Goal: Transaction & Acquisition: Book appointment/travel/reservation

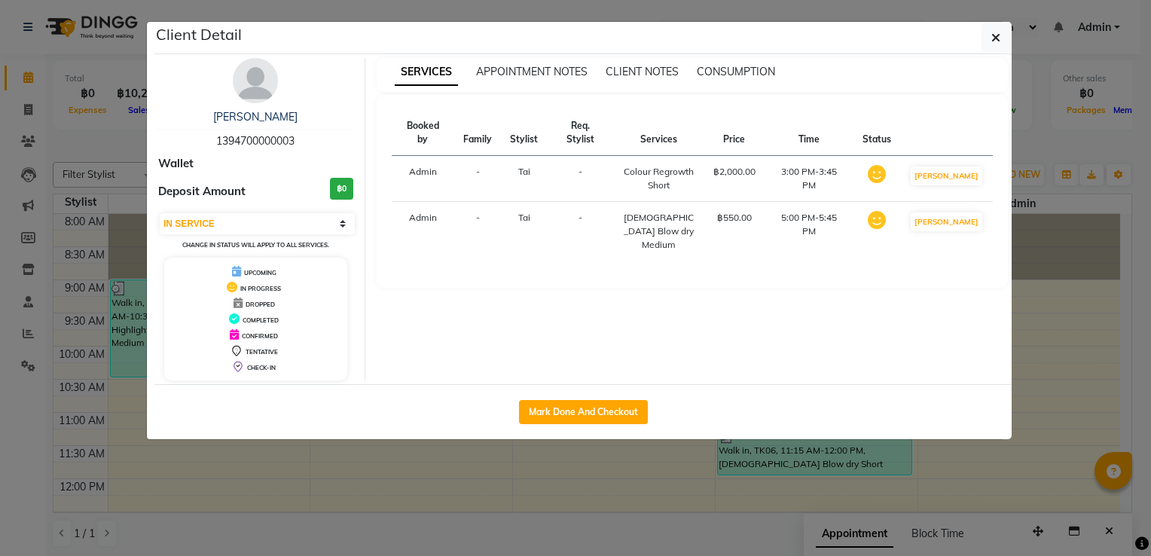
select select "1"
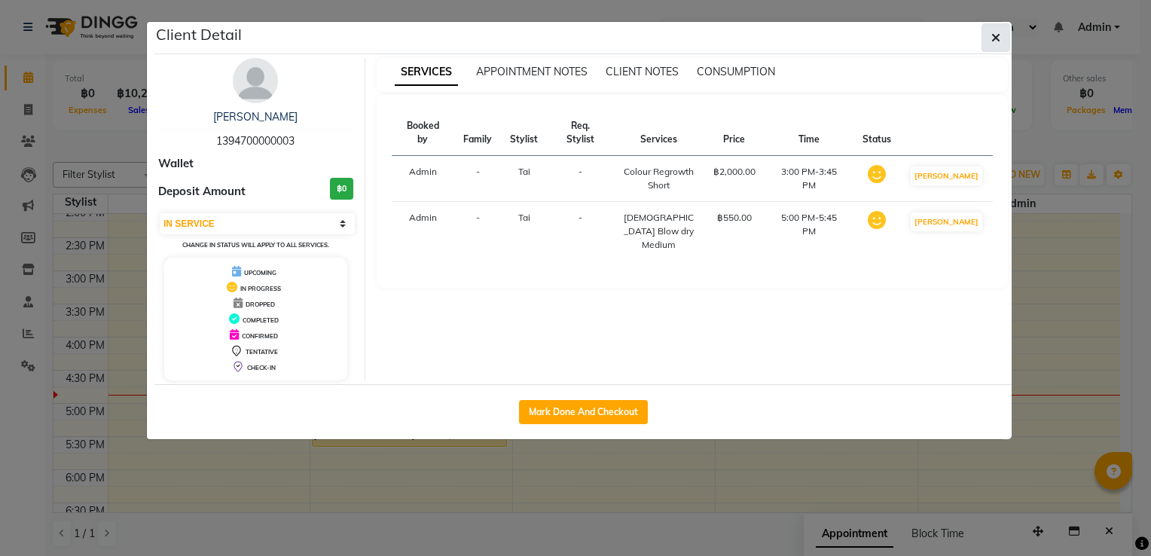
click at [996, 32] on icon "button" at bounding box center [995, 38] width 9 height 12
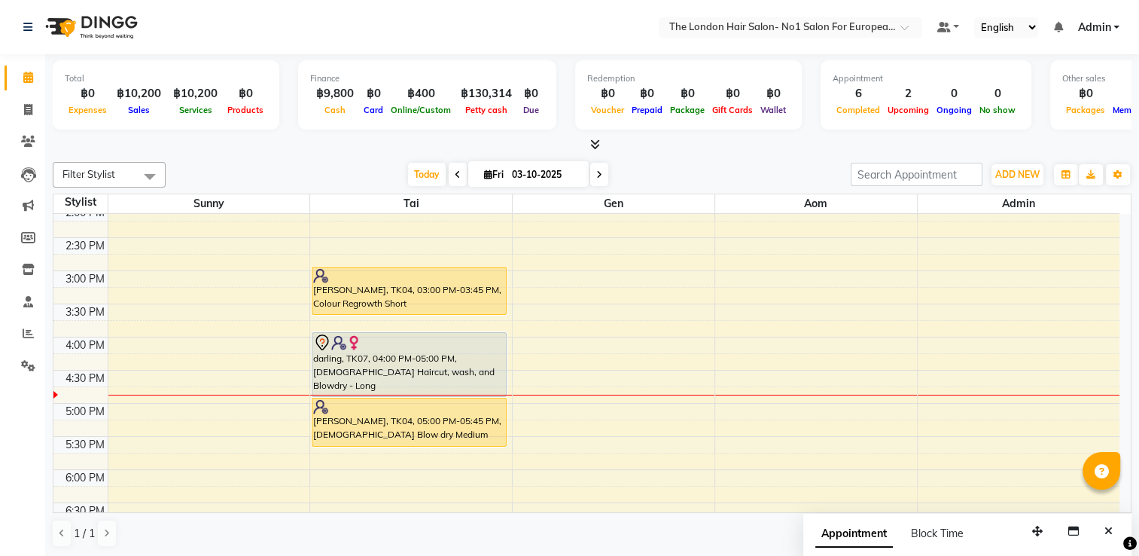
click at [599, 173] on icon at bounding box center [599, 174] width 6 height 9
type input "04-10-2025"
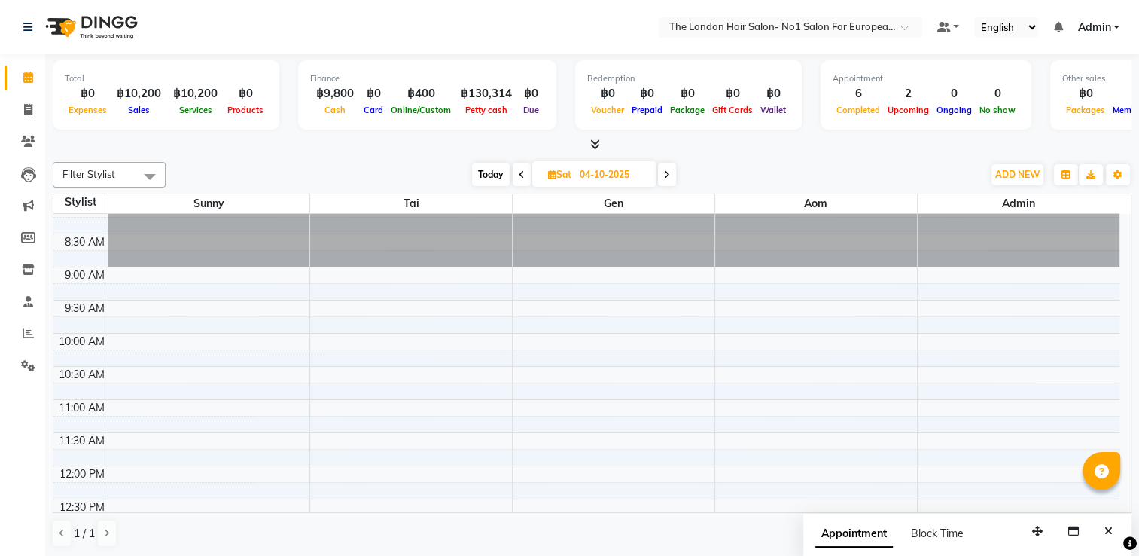
scroll to position [0, 0]
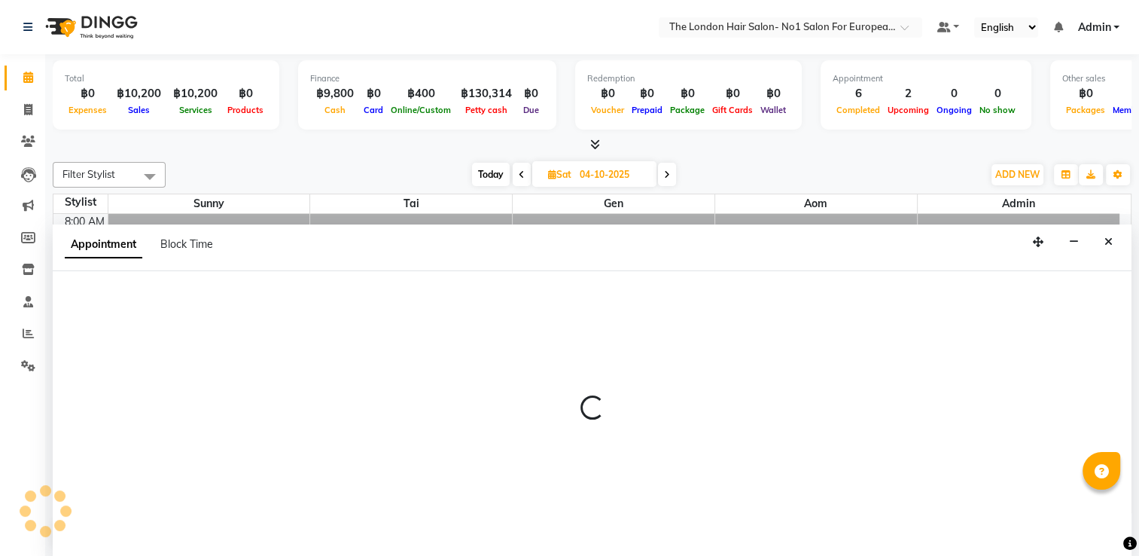
select select "91430"
select select "675"
select select "tentative"
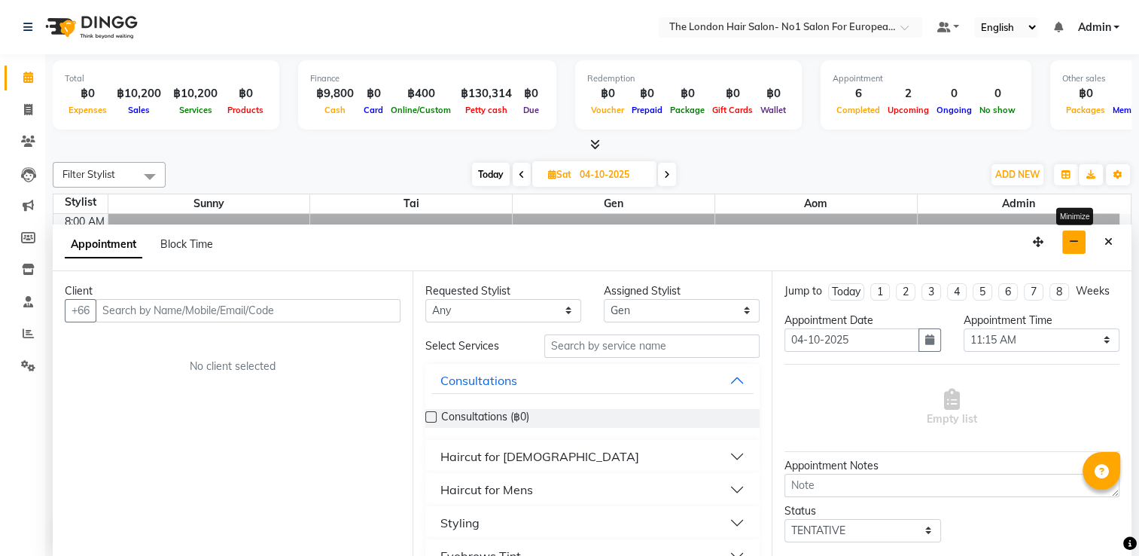
click at [1085, 236] on button "button" at bounding box center [1074, 241] width 23 height 23
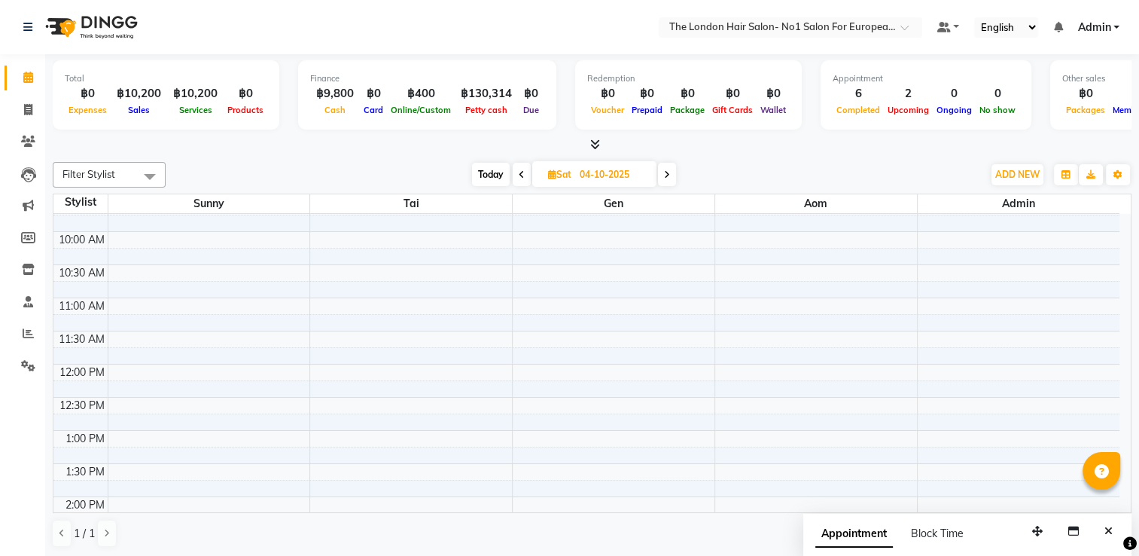
scroll to position [301, 0]
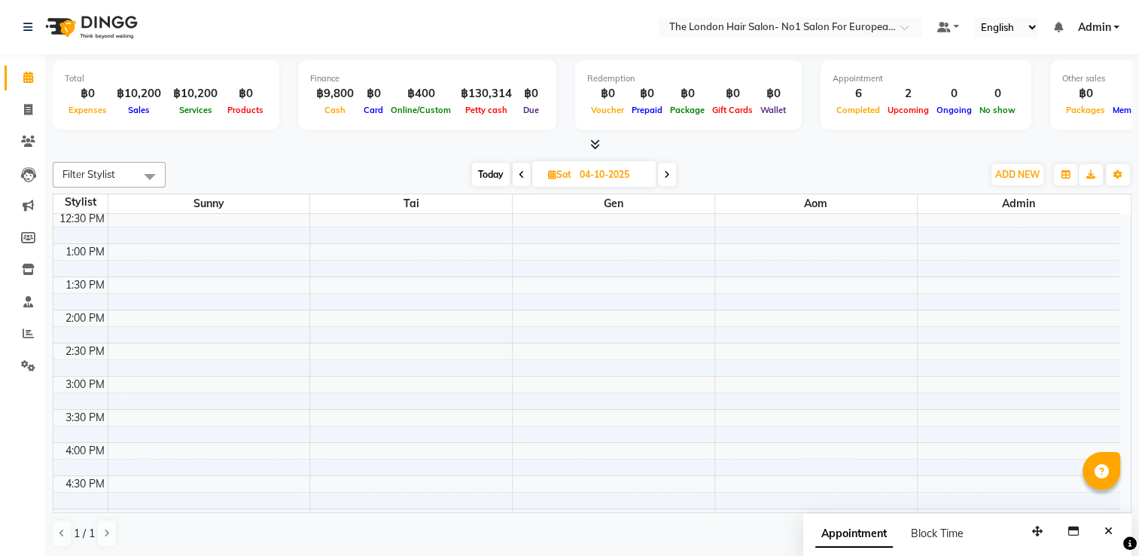
click at [487, 172] on span "Today" at bounding box center [491, 174] width 38 height 23
type input "03-10-2025"
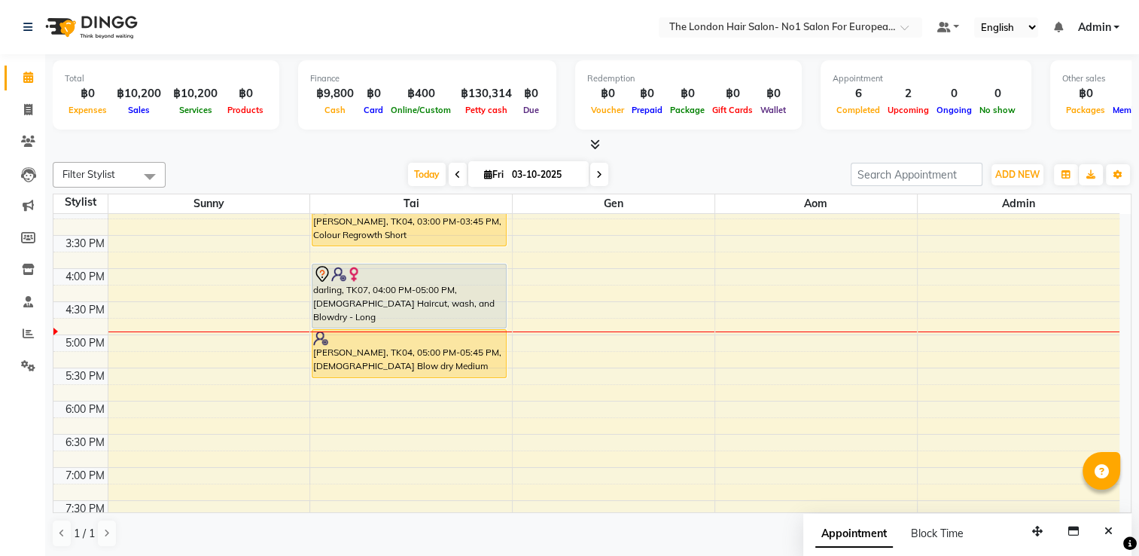
scroll to position [479, 0]
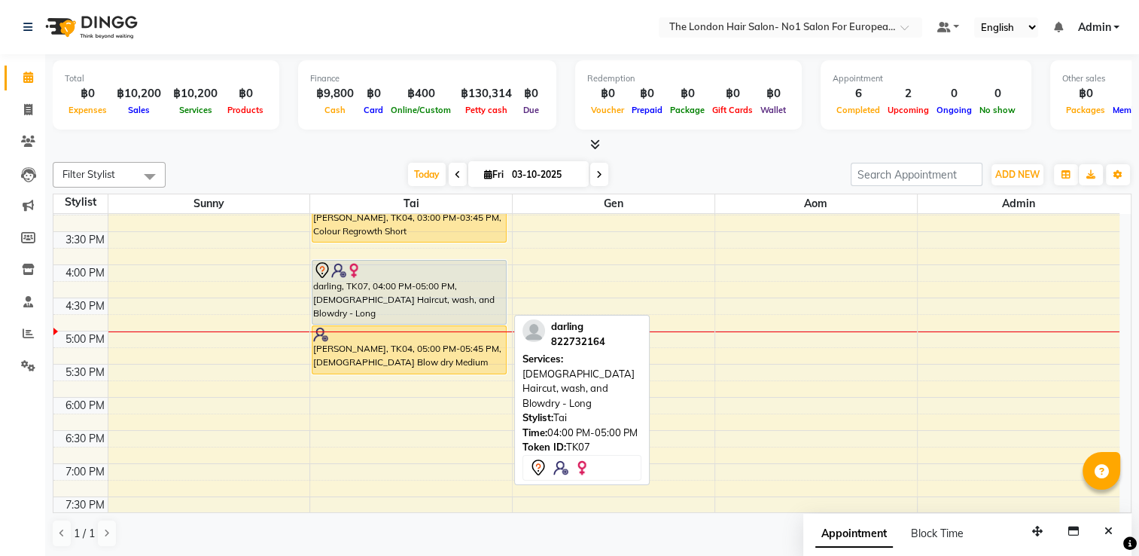
click at [464, 283] on div "darling, TK07, 04:00 PM-05:00 PM, [DEMOGRAPHIC_DATA] Haircut, wash, and Blowdry…" at bounding box center [410, 292] width 194 height 63
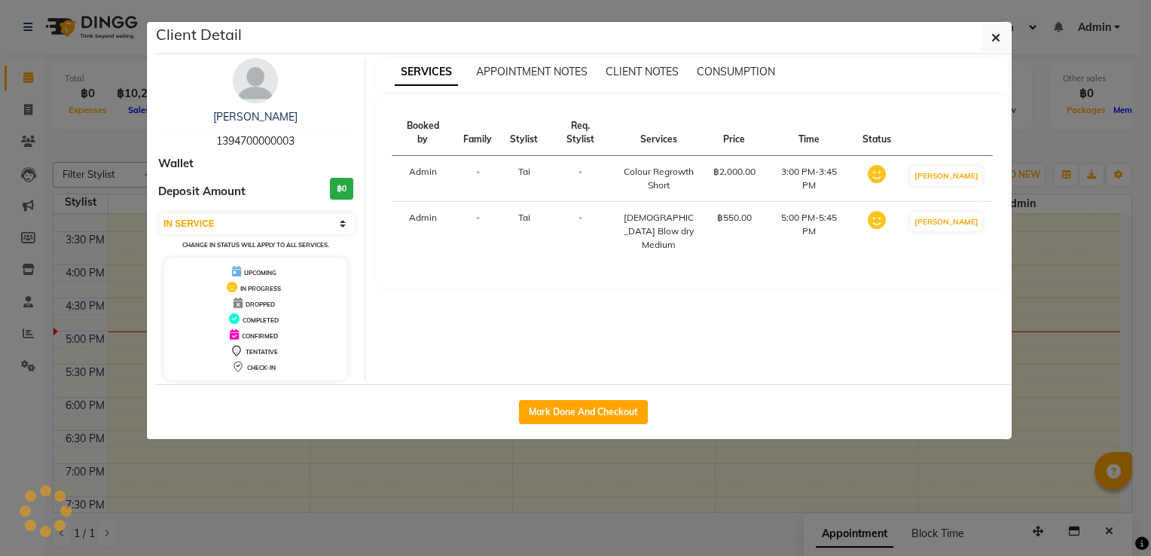
select select "7"
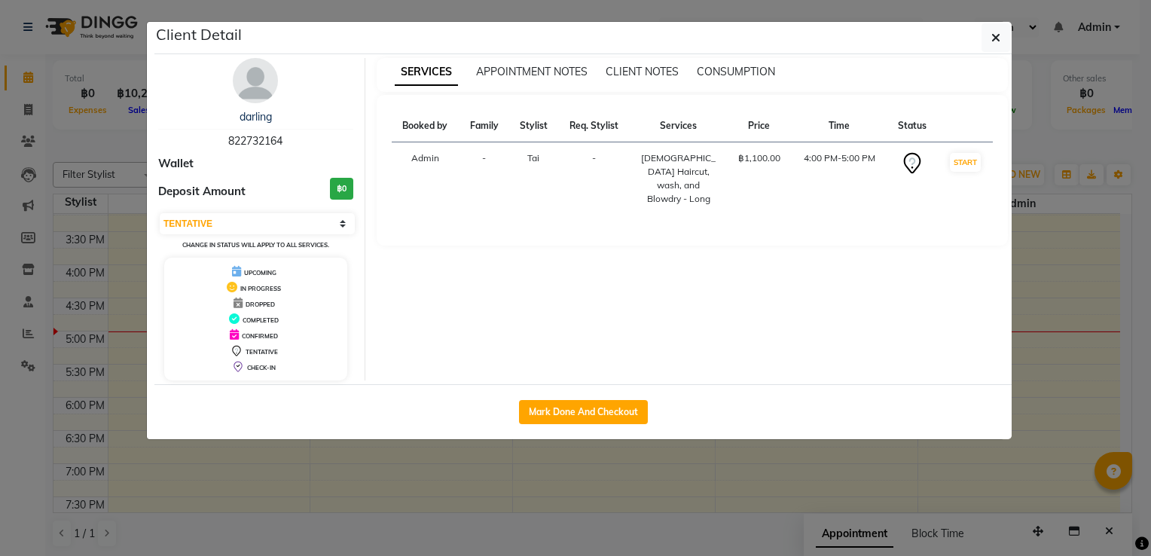
click at [659, 453] on ngb-modal-window "Client Detail darling 822732164 Wallet Deposit Amount ฿0 Select IN SERVICE CONF…" at bounding box center [575, 278] width 1151 height 556
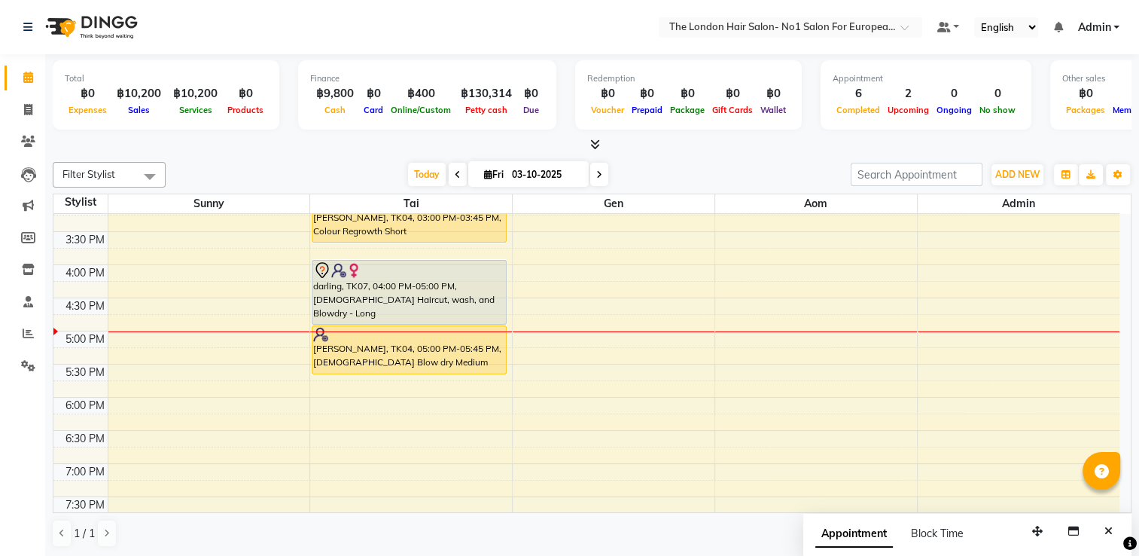
click at [596, 170] on icon at bounding box center [599, 174] width 6 height 9
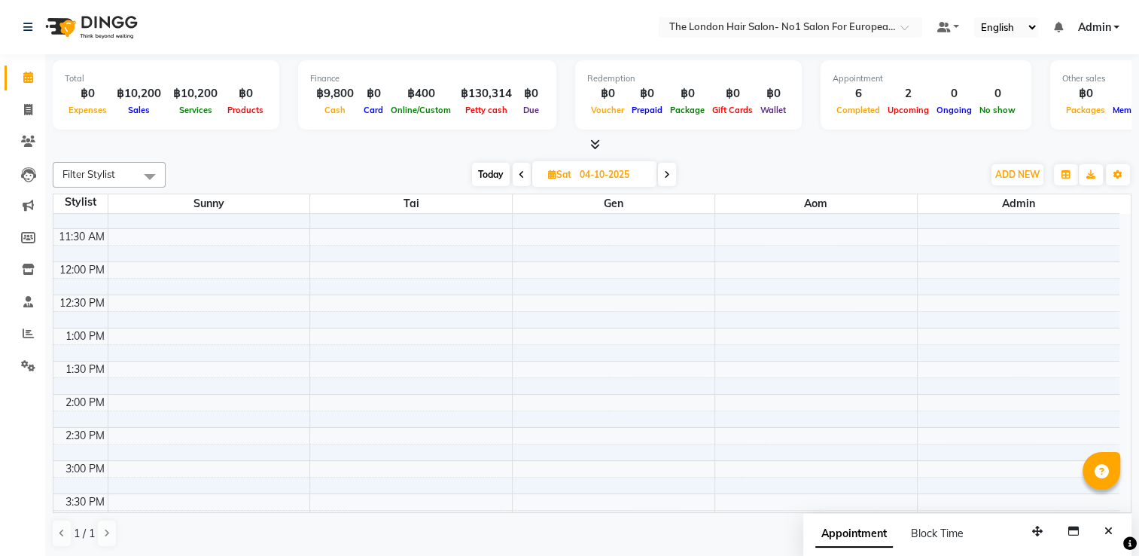
scroll to position [0, 0]
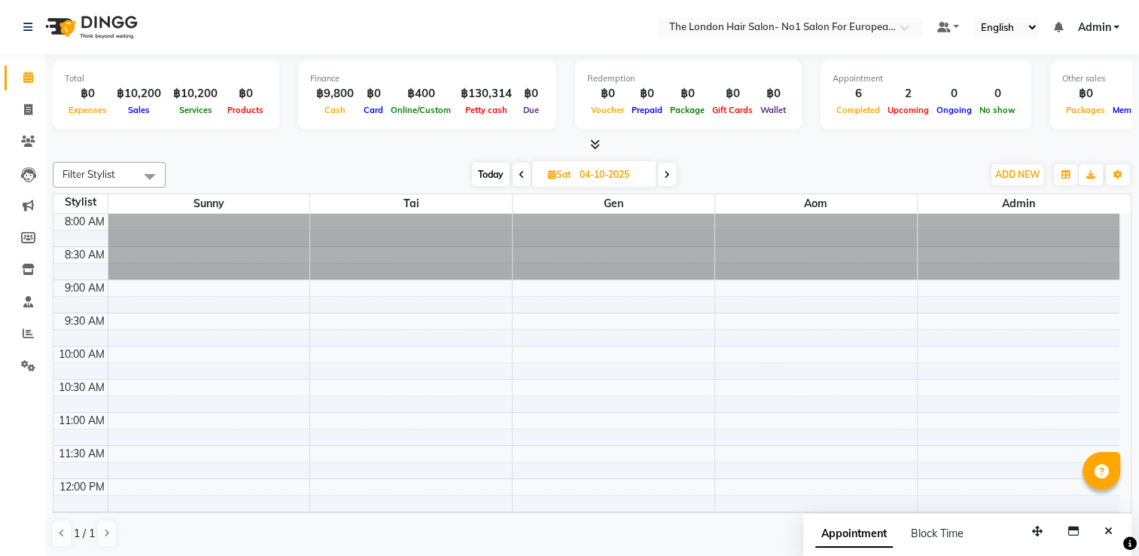
click at [523, 174] on icon at bounding box center [522, 174] width 6 height 9
type input "03-10-2025"
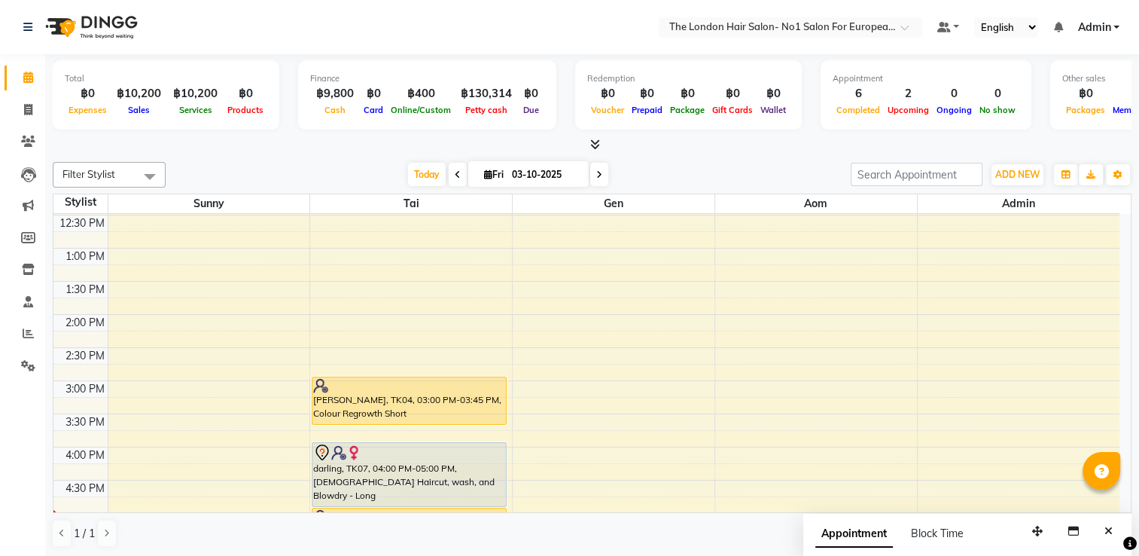
scroll to position [404, 0]
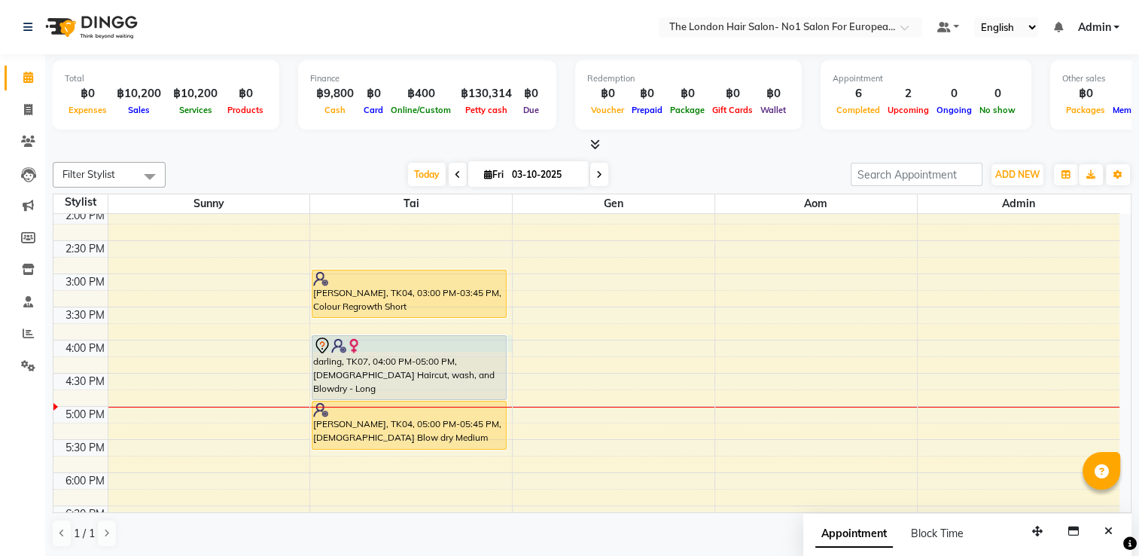
click at [509, 338] on div "8:00 AM 8:30 AM 9:00 AM 9:30 AM 10:00 AM 10:30 AM 11:00 AM 11:30 AM 12:00 PM 12…" at bounding box center [586, 240] width 1066 height 861
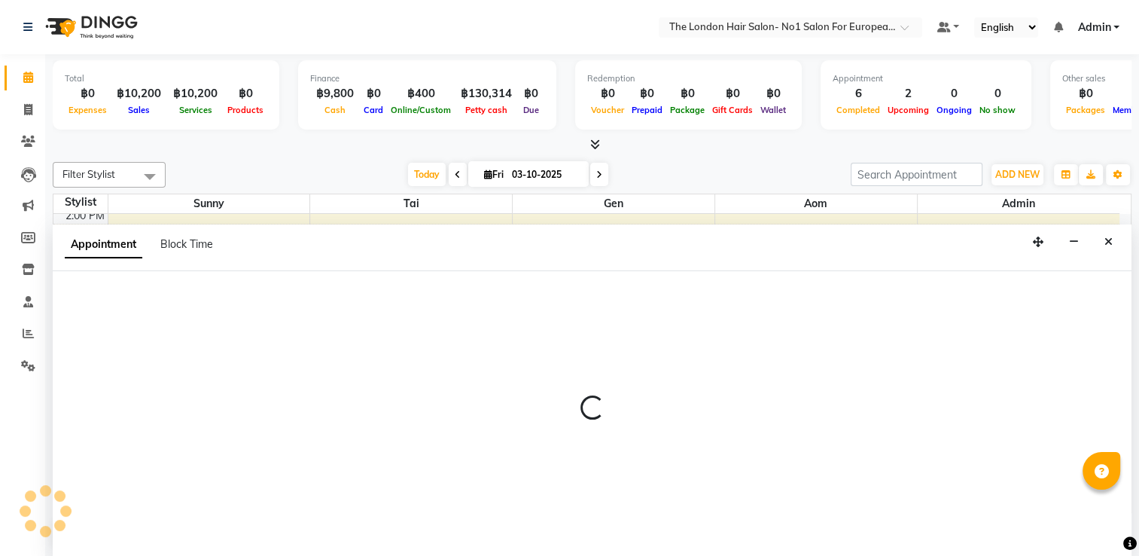
select select "91429"
select select "960"
select select "tentative"
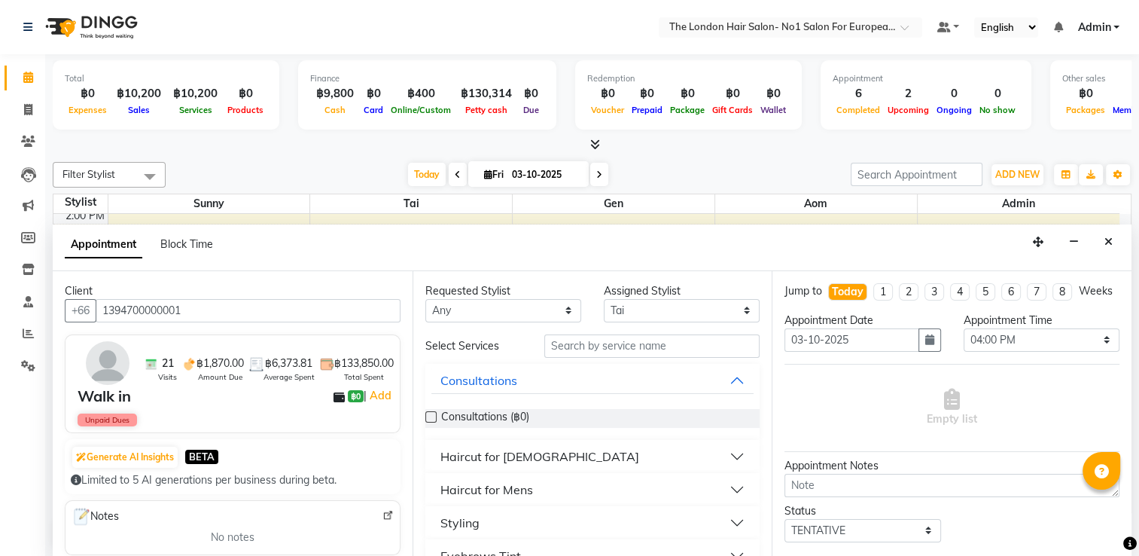
type input "1394700000001"
click at [502, 315] on select "Any Admin Aom Gen [PERSON_NAME]" at bounding box center [504, 310] width 156 height 23
select select "91429"
click at [426, 299] on select "Any Admin Aom Gen [PERSON_NAME]" at bounding box center [504, 310] width 156 height 23
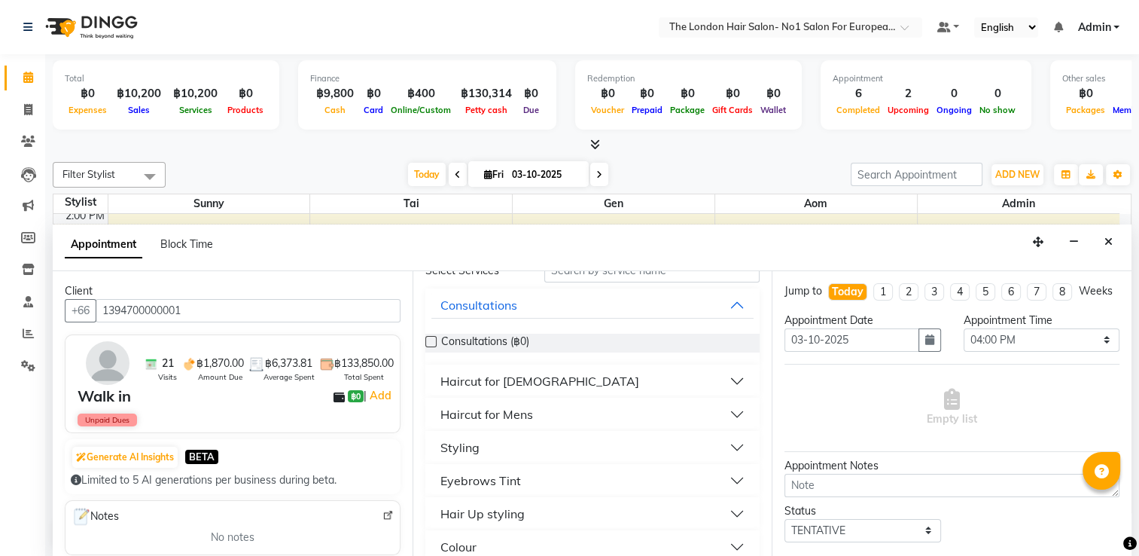
click at [618, 379] on button "Haircut for [DEMOGRAPHIC_DATA]" at bounding box center [593, 381] width 323 height 27
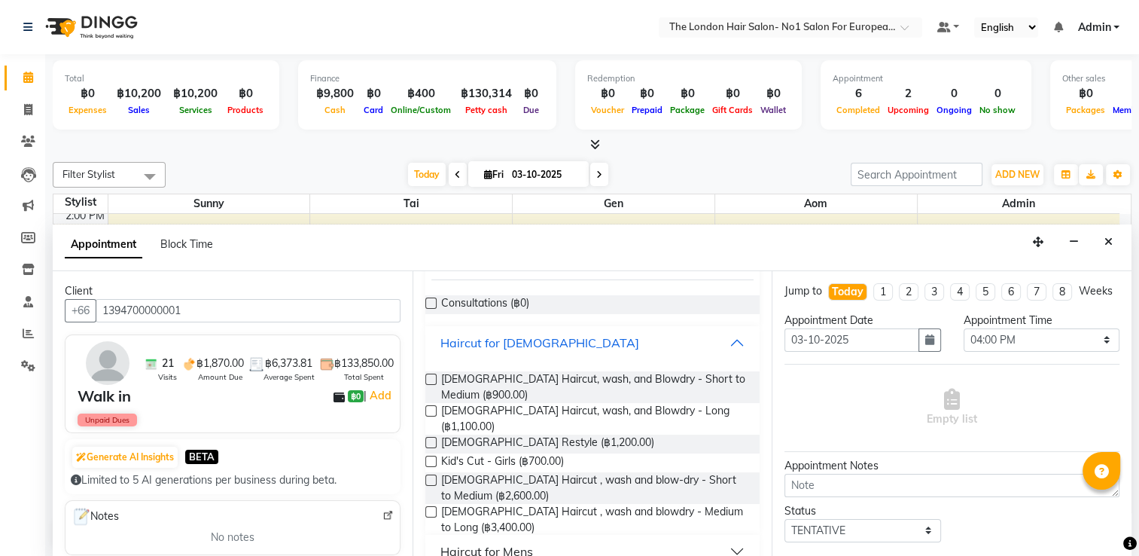
scroll to position [151, 0]
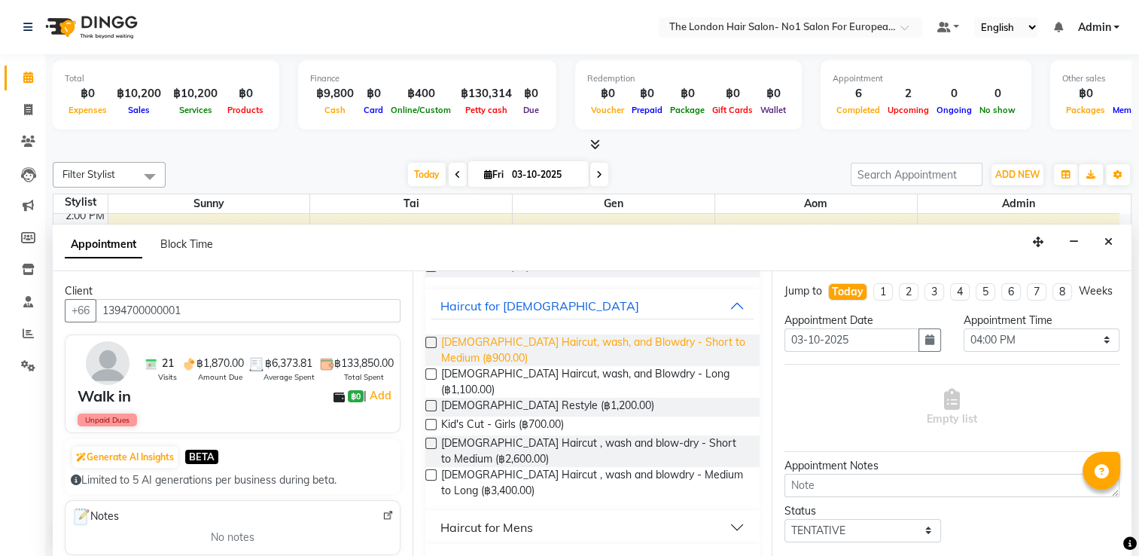
click at [644, 350] on span "[DEMOGRAPHIC_DATA] Haircut, wash, and Blowdry - Short to Medium (฿900.00)" at bounding box center [594, 350] width 307 height 32
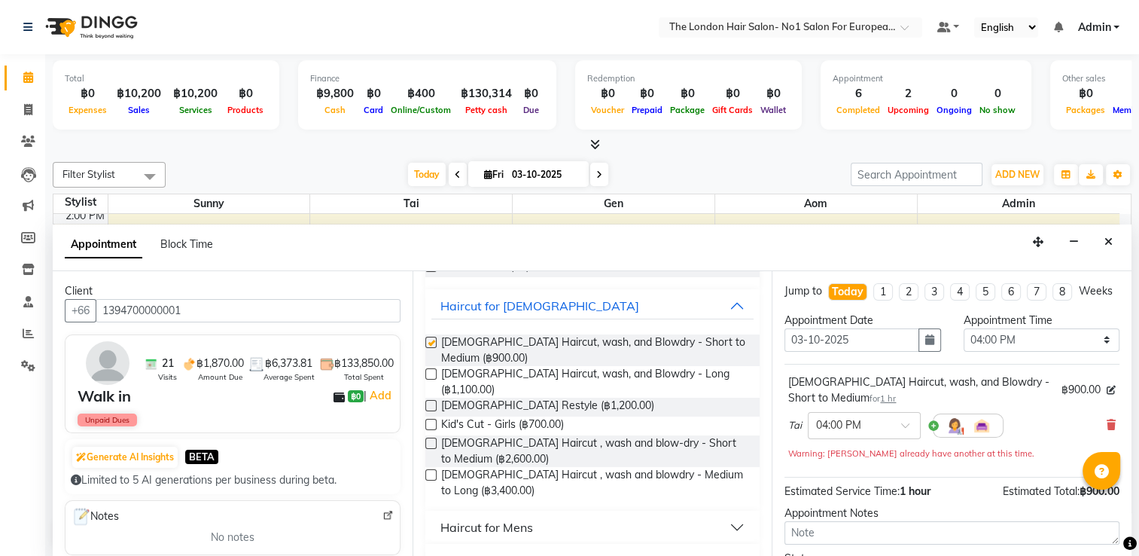
checkbox input "false"
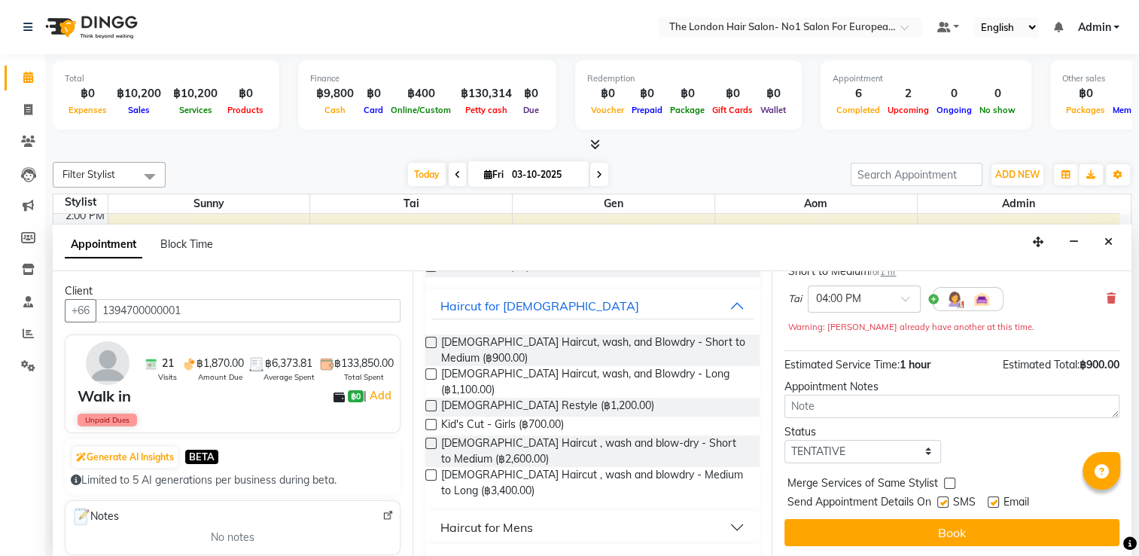
scroll to position [140, 0]
click at [1019, 523] on button "Book" at bounding box center [952, 532] width 335 height 27
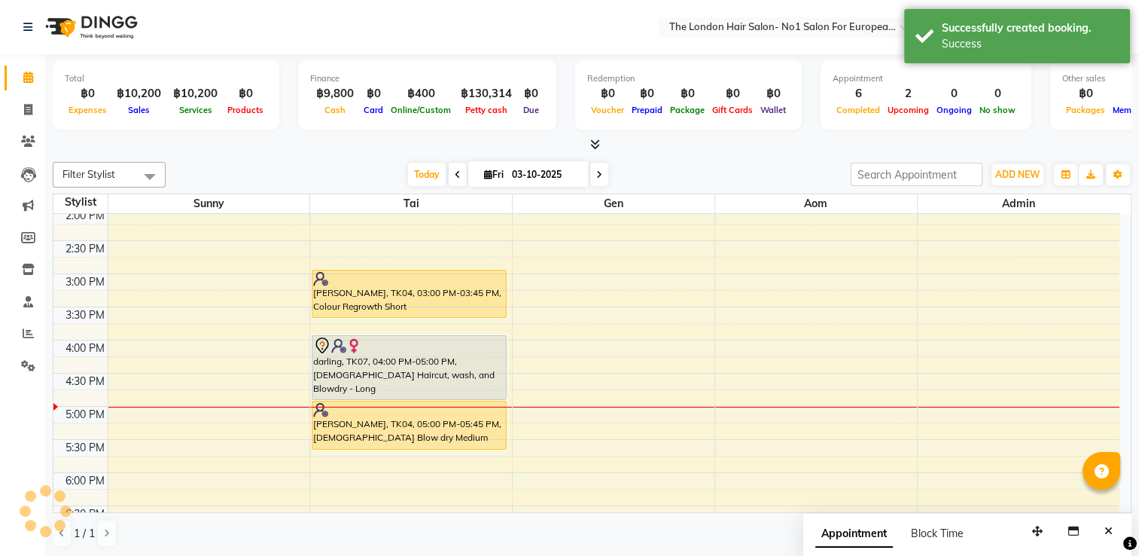
scroll to position [0, 0]
click at [351, 162] on div "Filter Stylist Select All Admin Aom Gen Sunny Tai [DATE] [DATE] Toggle Dropdown…" at bounding box center [592, 175] width 1079 height 26
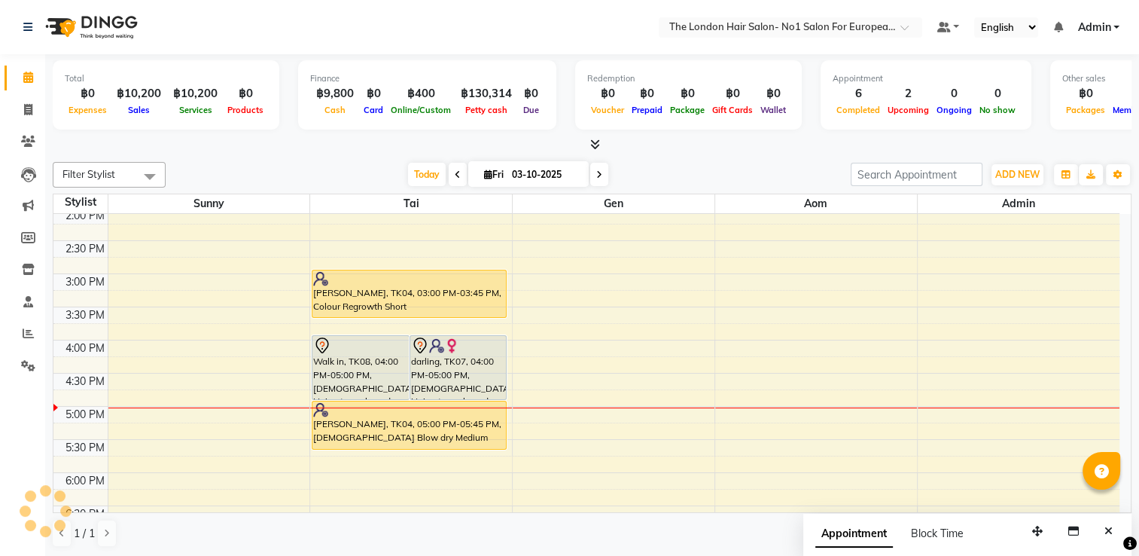
click at [599, 179] on span at bounding box center [599, 174] width 18 height 23
type input "04-10-2025"
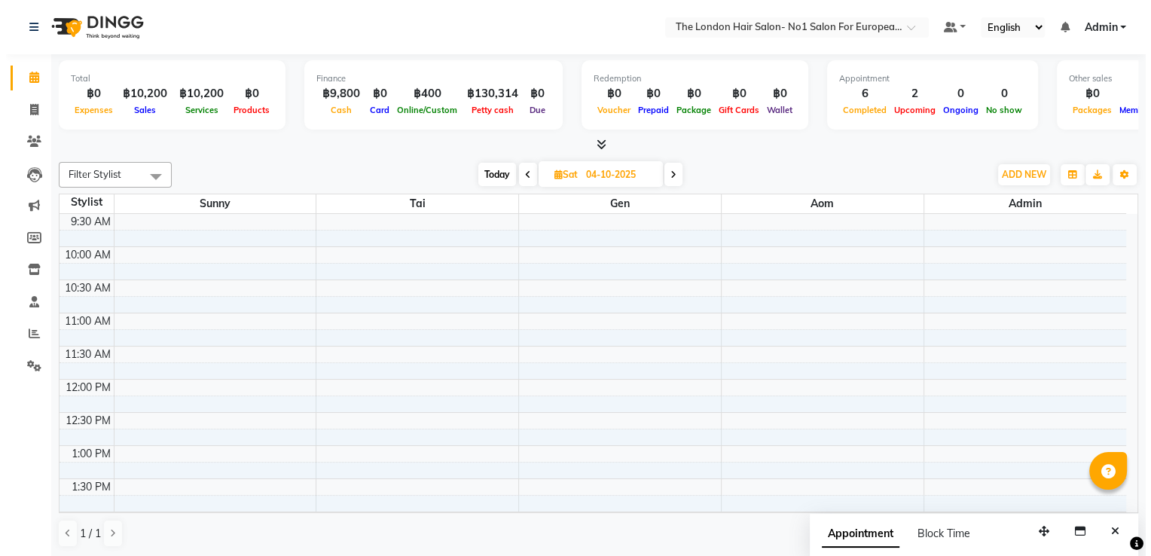
scroll to position [27, 0]
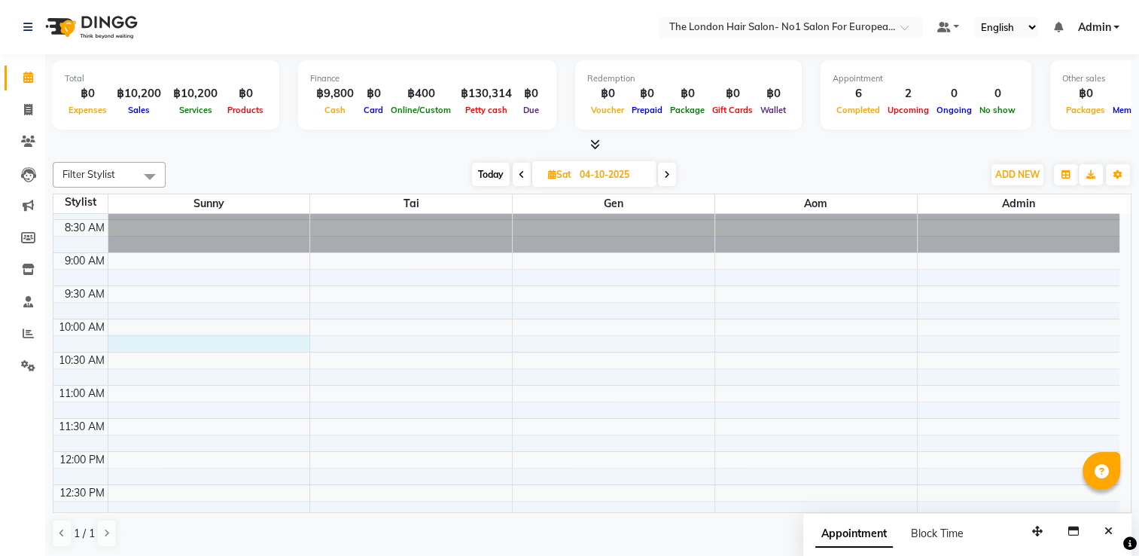
select select "91428"
select select "615"
select select "tentative"
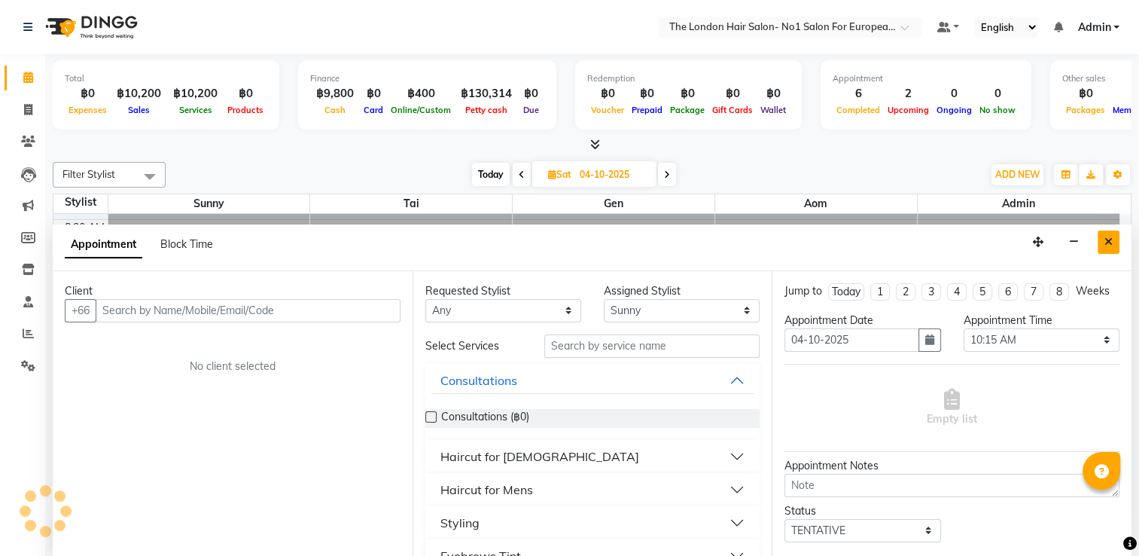
click at [1109, 236] on icon "Close" at bounding box center [1109, 241] width 8 height 11
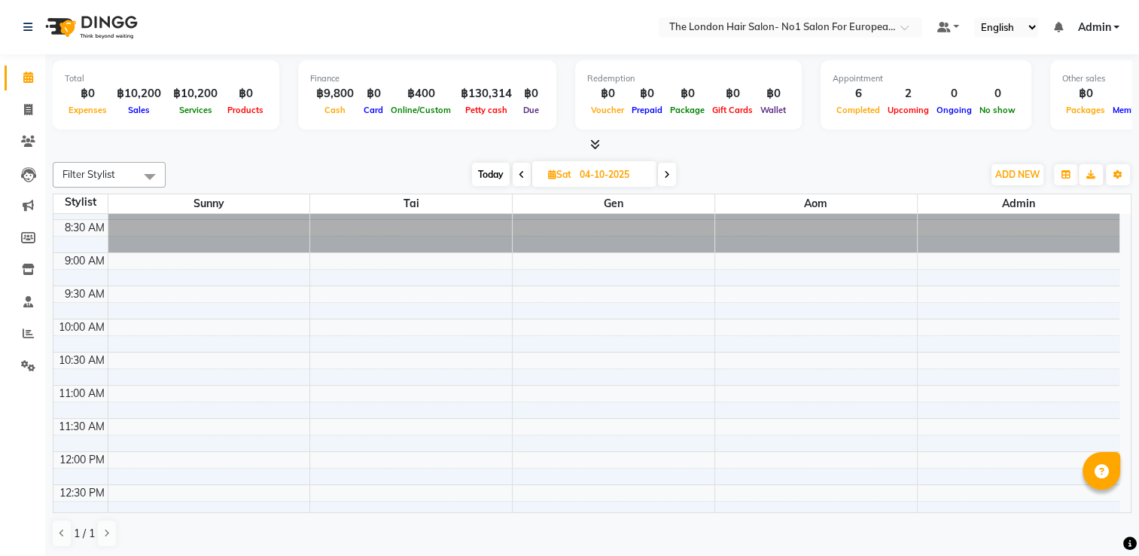
select select "91428"
select select "tentative"
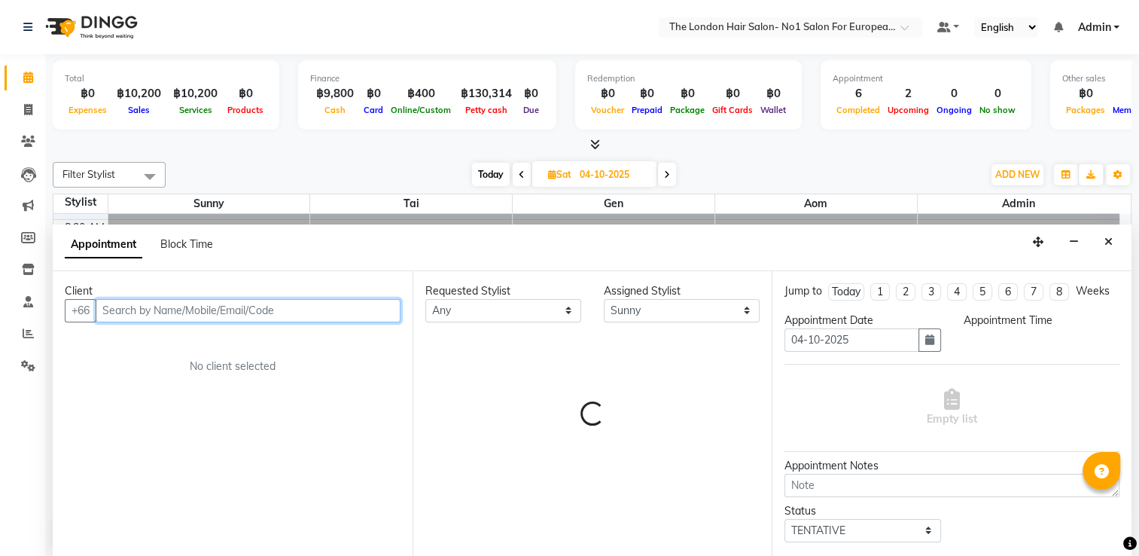
select select "600"
click at [187, 314] on input "text" at bounding box center [248, 310] width 305 height 23
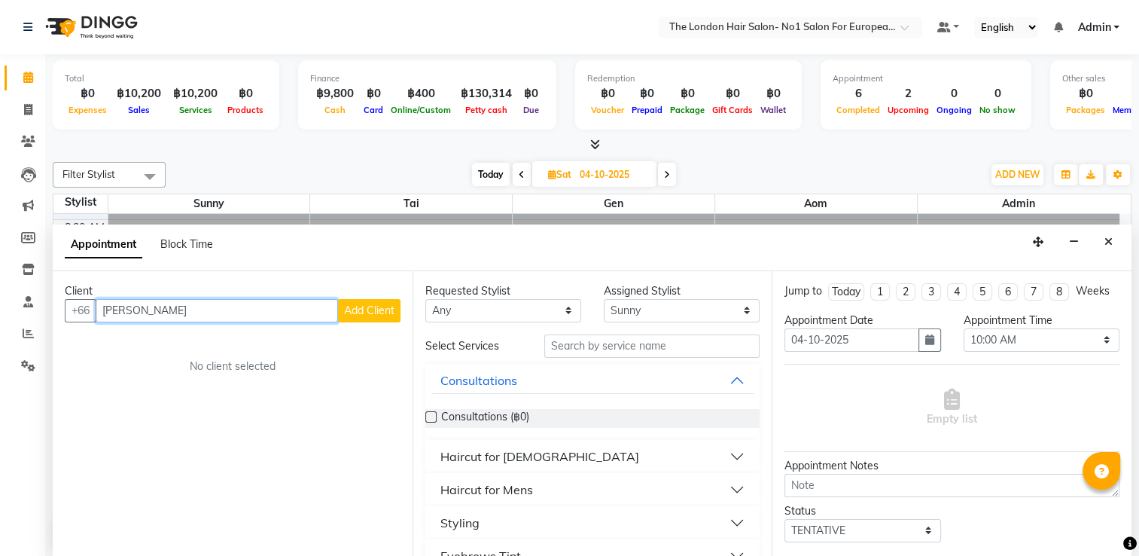
type input "[PERSON_NAME]"
click at [380, 313] on span "Add Client" at bounding box center [369, 311] width 50 height 14
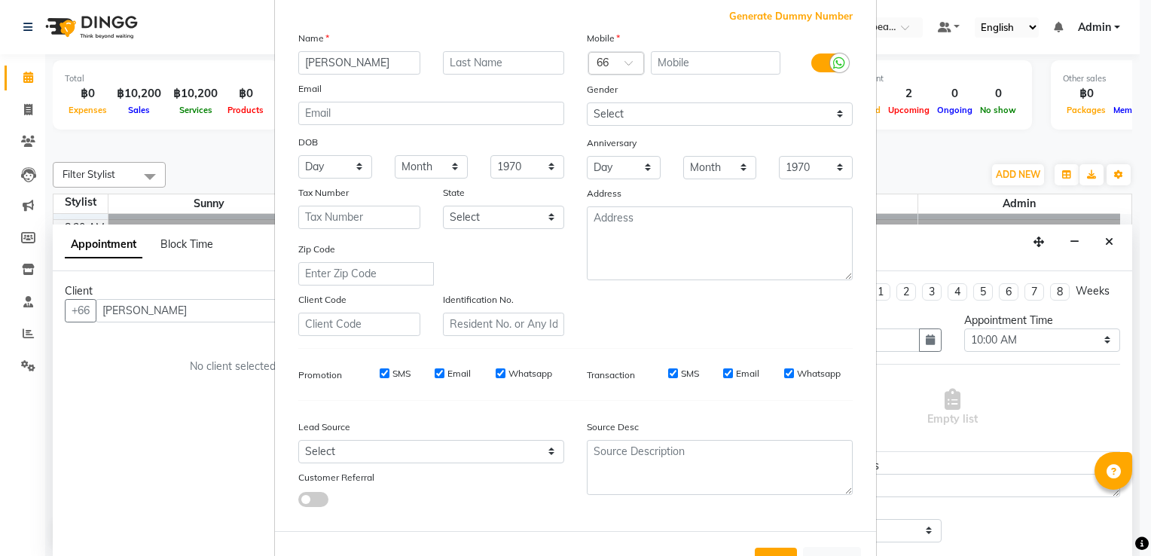
scroll to position [146, 0]
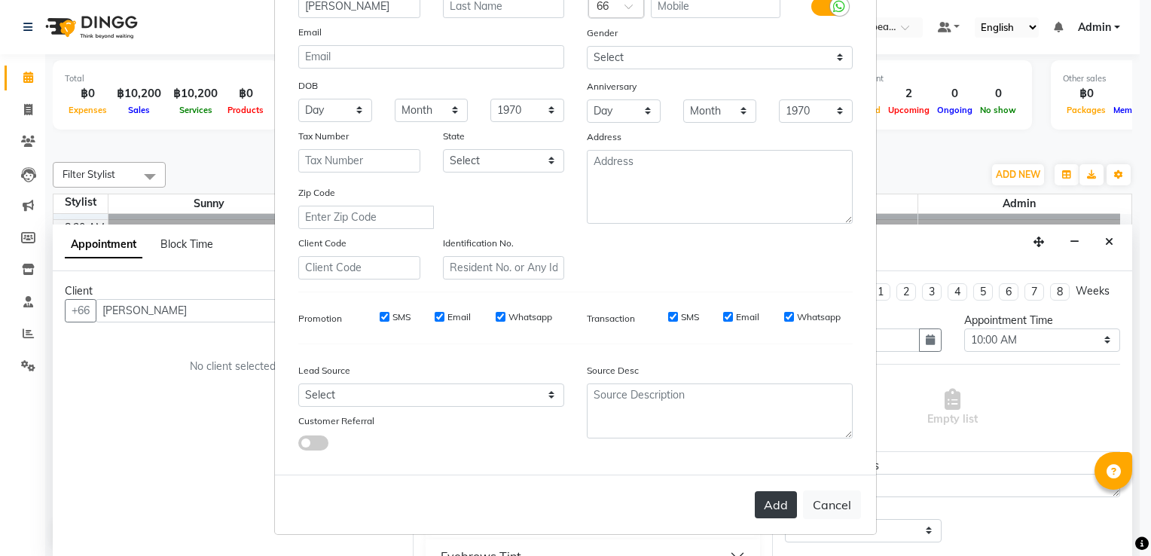
click at [767, 502] on button "Add" at bounding box center [776, 504] width 42 height 27
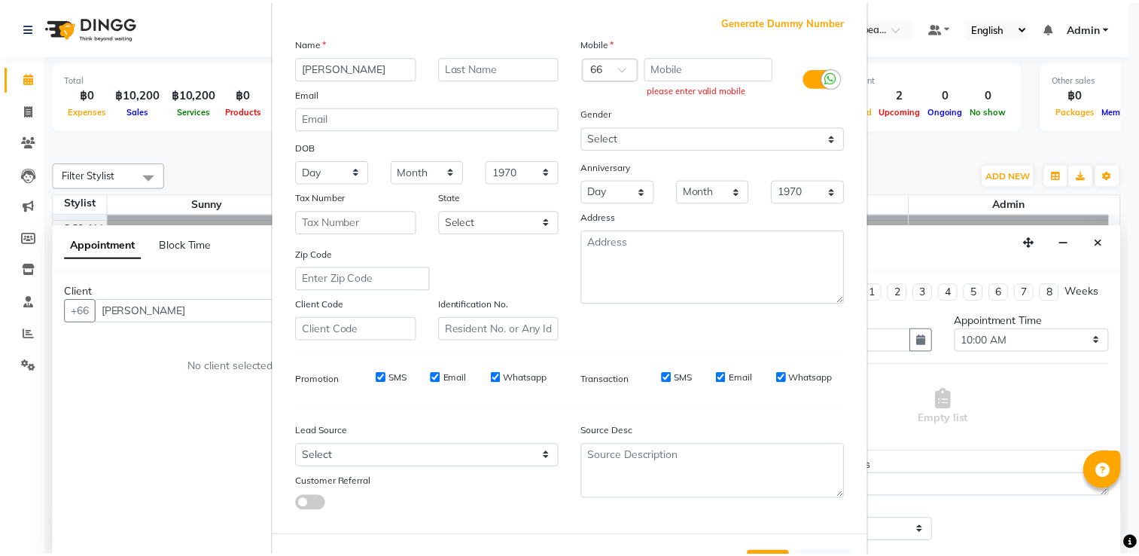
scroll to position [0, 0]
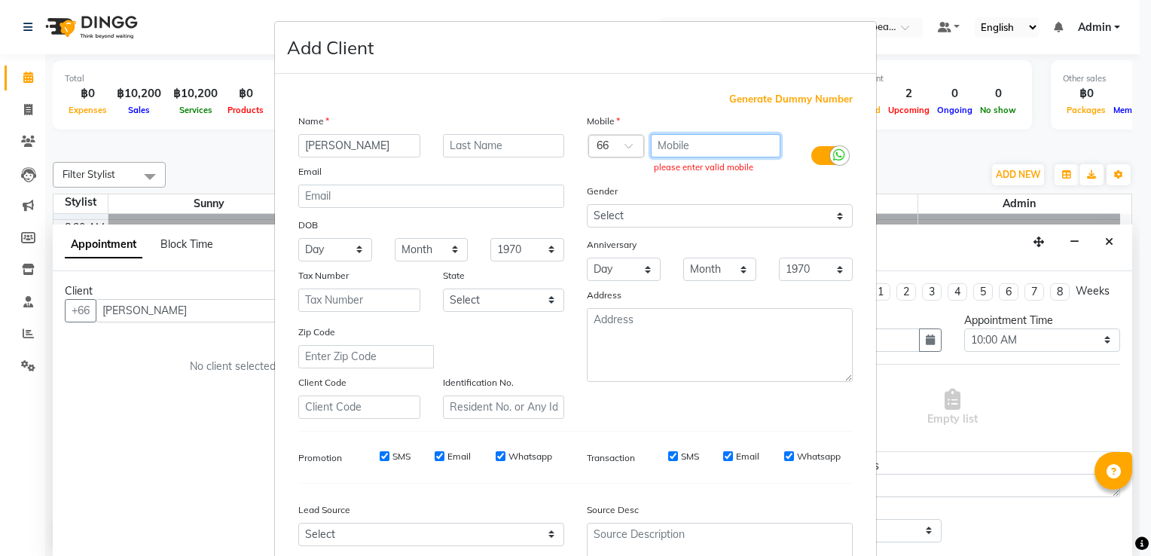
click at [688, 148] on input "text" at bounding box center [716, 145] width 130 height 23
drag, startPoint x: 184, startPoint y: 167, endPoint x: 186, endPoint y: 209, distance: 42.2
click at [182, 167] on ngb-modal-window "Add Client Generate Dummy Number Name [PERSON_NAME] Email DOB Day 01 02 03 04 0…" at bounding box center [575, 278] width 1151 height 556
click at [190, 317] on ngb-modal-window "Add Client Generate Dummy Number Name [PERSON_NAME] Email DOB Day 01 02 03 04 0…" at bounding box center [575, 278] width 1151 height 556
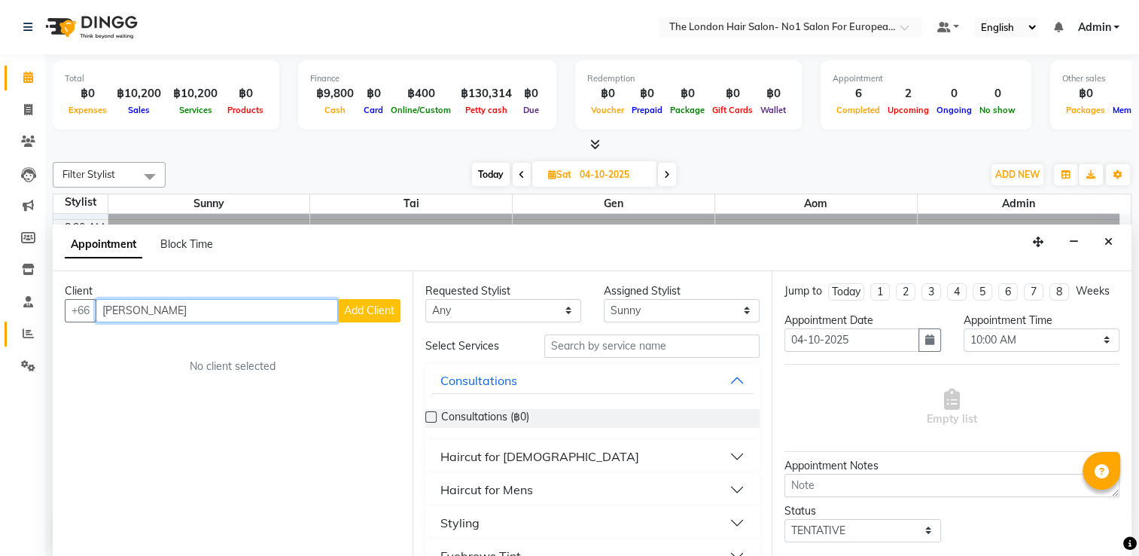
drag, startPoint x: 200, startPoint y: 310, endPoint x: 9, endPoint y: 330, distance: 192.4
click at [9, 330] on app-home "Select Location × The London Hair Salon- No1 Salon For European & Western Hair,…" at bounding box center [569, 278] width 1139 height 557
type input "w"
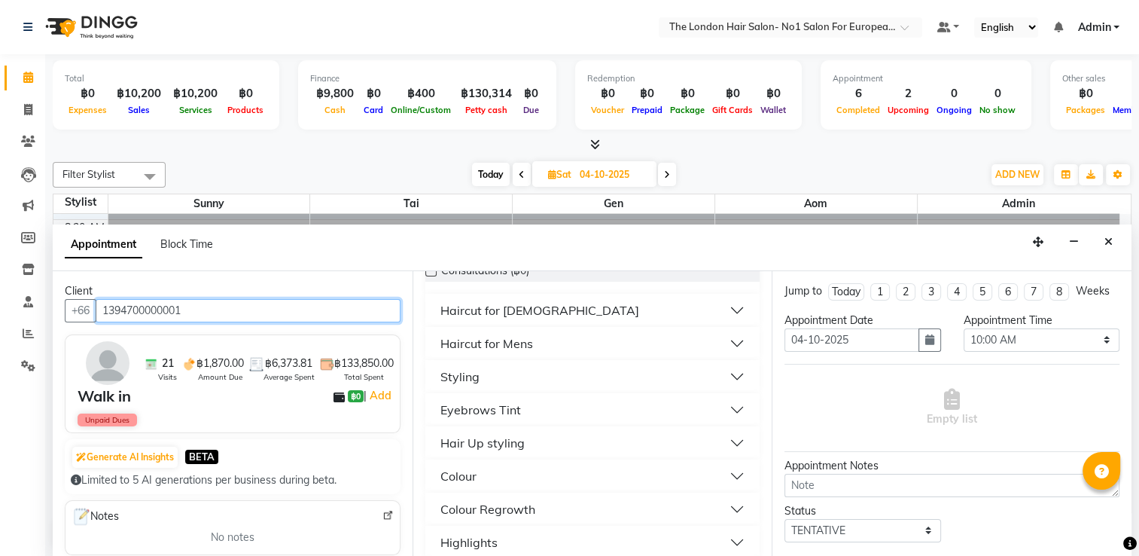
scroll to position [151, 0]
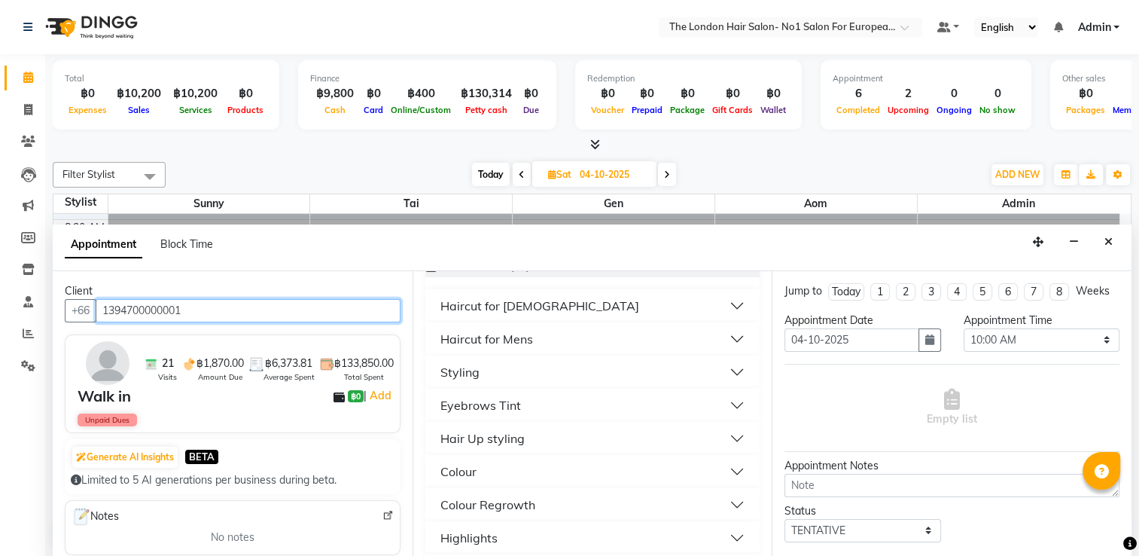
type input "1394700000001"
click at [548, 347] on button "Haircut for Mens" at bounding box center [593, 338] width 323 height 27
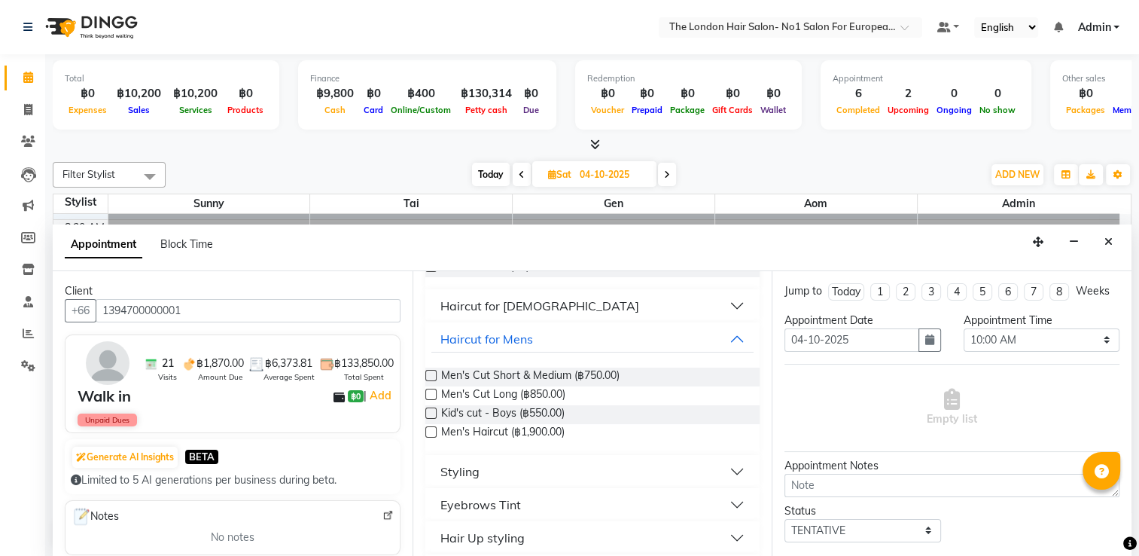
click at [569, 303] on button "Haircut for [DEMOGRAPHIC_DATA]" at bounding box center [593, 305] width 323 height 27
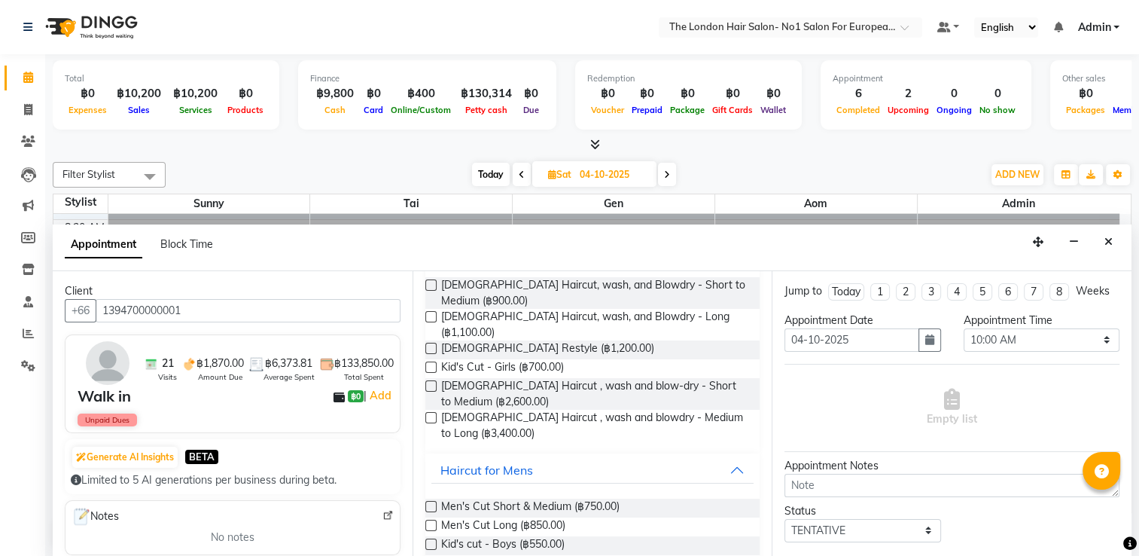
scroll to position [377, 0]
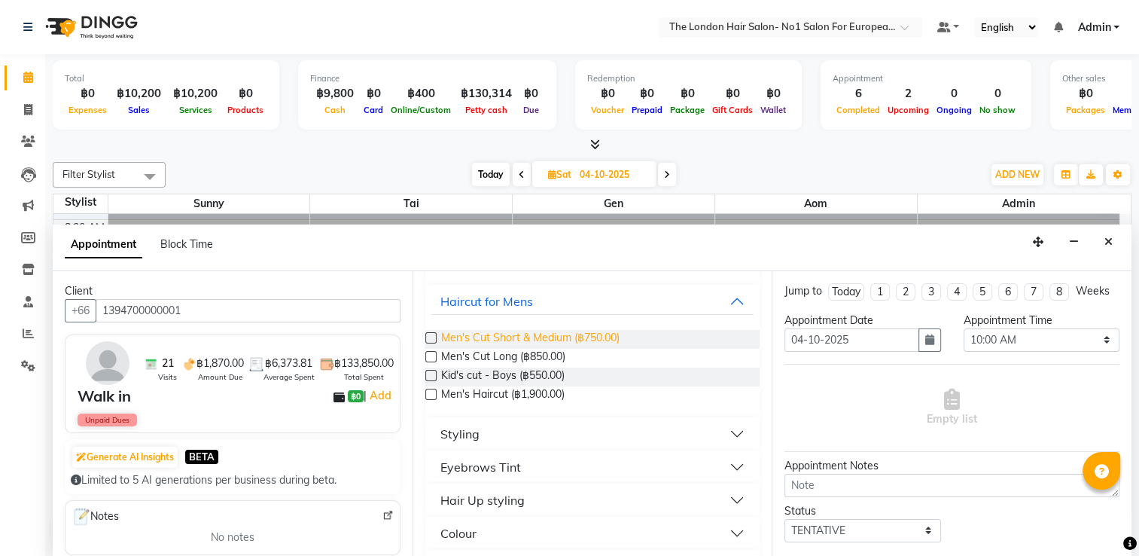
click at [556, 330] on span "Men's Cut Short & Medium (฿750.00)" at bounding box center [530, 339] width 178 height 19
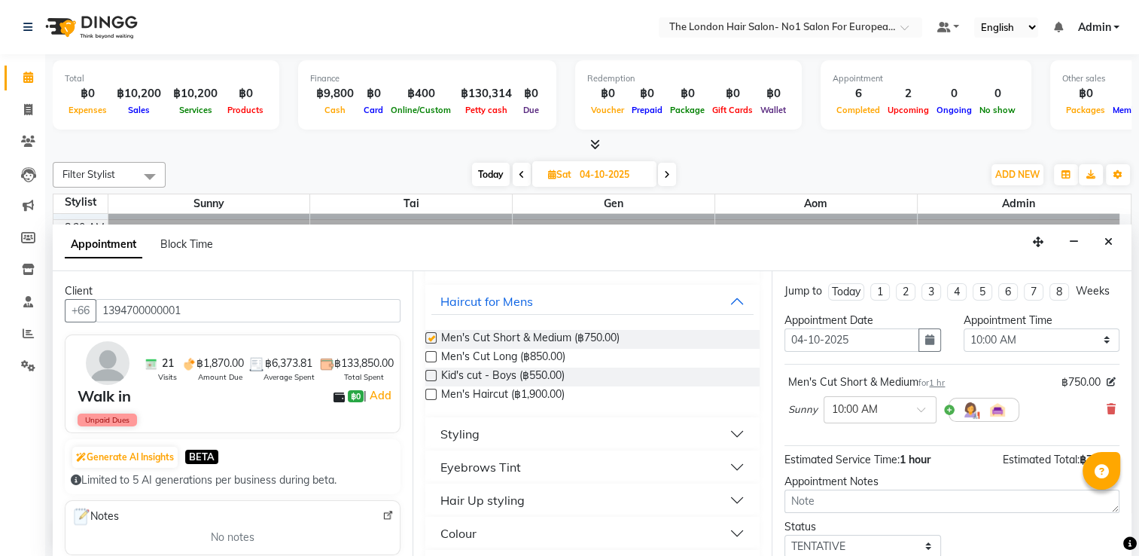
checkbox input "false"
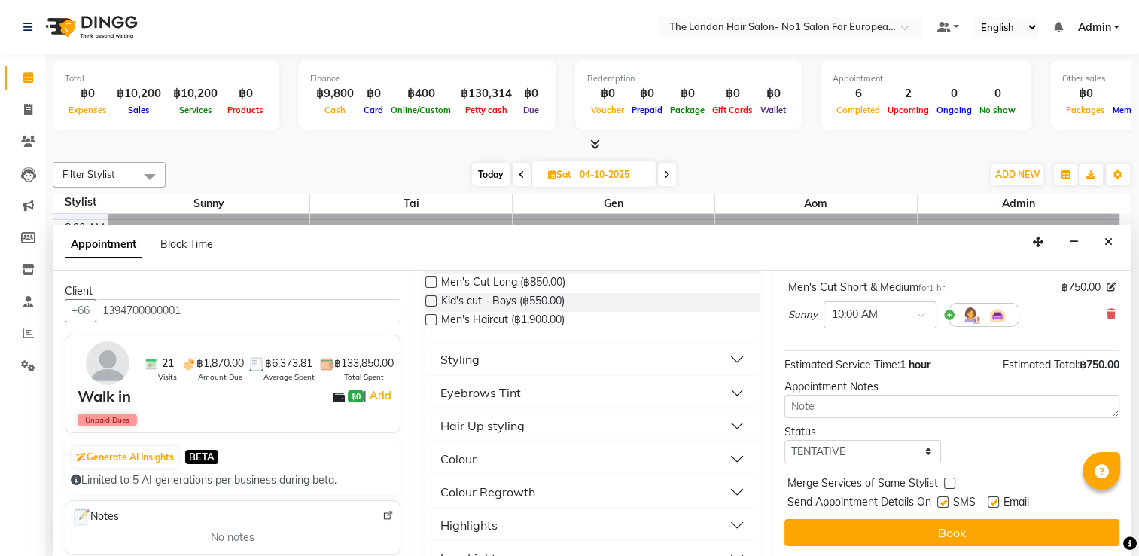
scroll to position [452, 0]
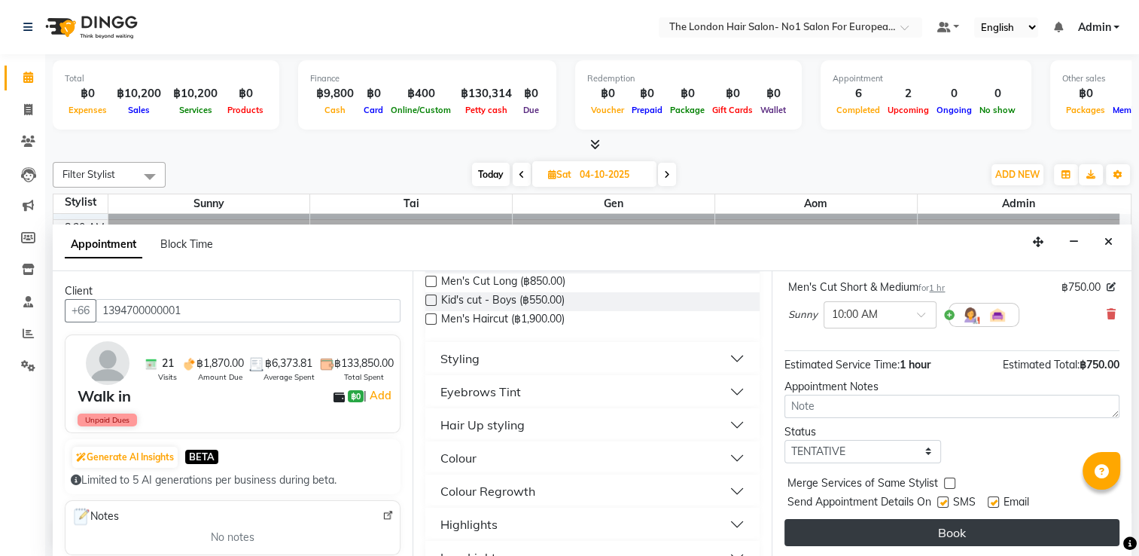
click at [1054, 529] on button "Book" at bounding box center [952, 532] width 335 height 27
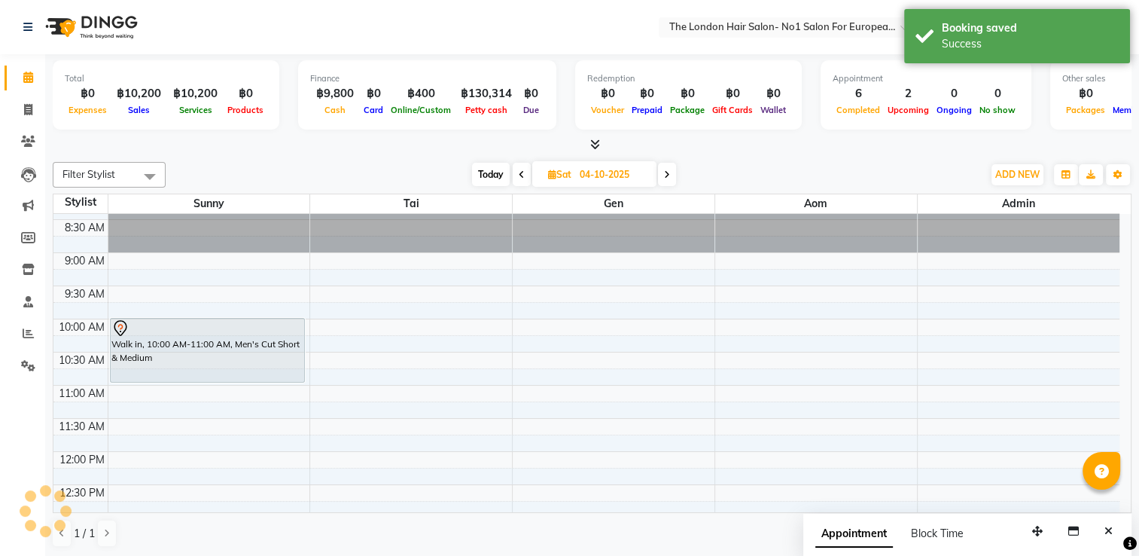
scroll to position [0, 0]
click at [537, 166] on span "[DATE]" at bounding box center [594, 174] width 124 height 26
click at [482, 181] on span "Today" at bounding box center [491, 174] width 38 height 23
type input "03-10-2025"
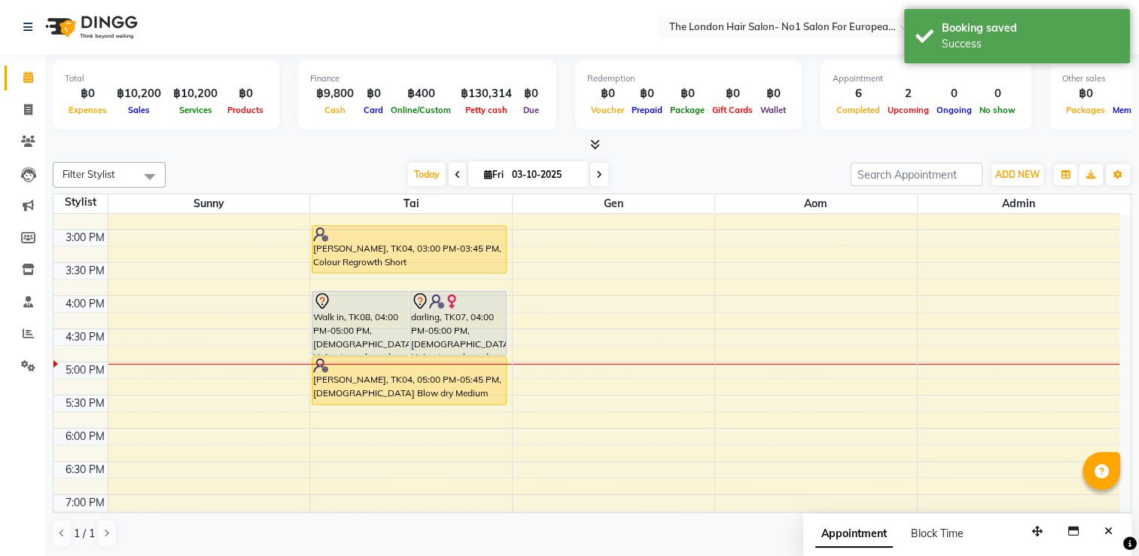
scroll to position [452, 0]
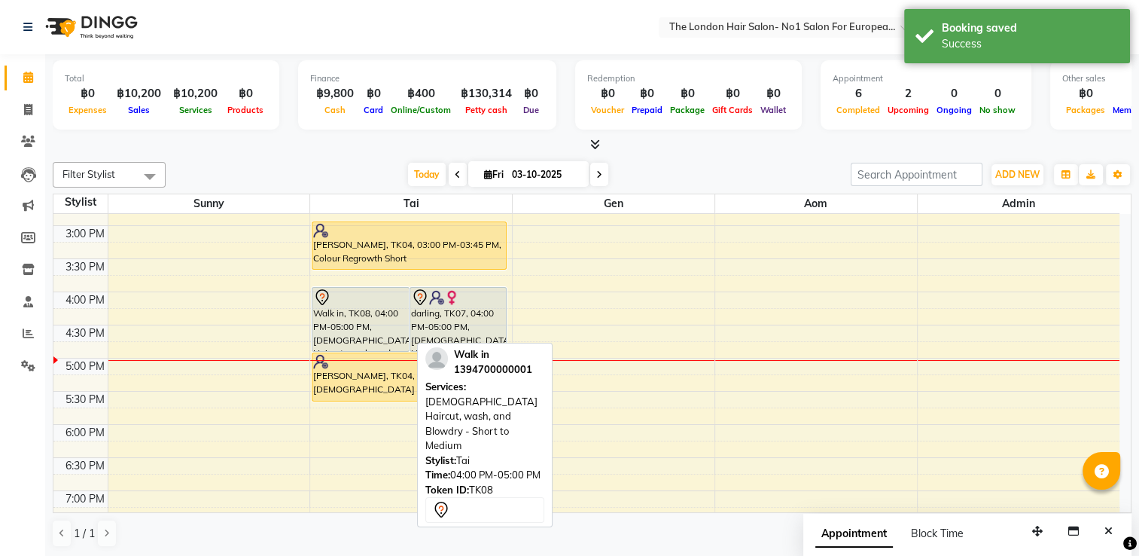
click at [397, 313] on div "Walk in, TK08, 04:00 PM-05:00 PM, [DEMOGRAPHIC_DATA] Haircut, wash, and Blowdry…" at bounding box center [361, 319] width 96 height 63
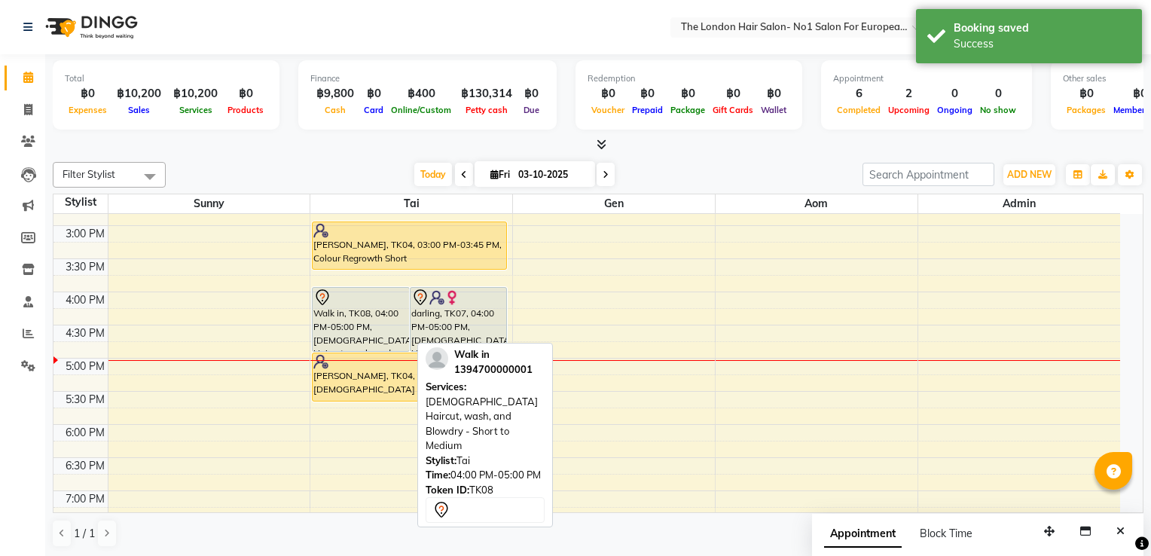
select select "7"
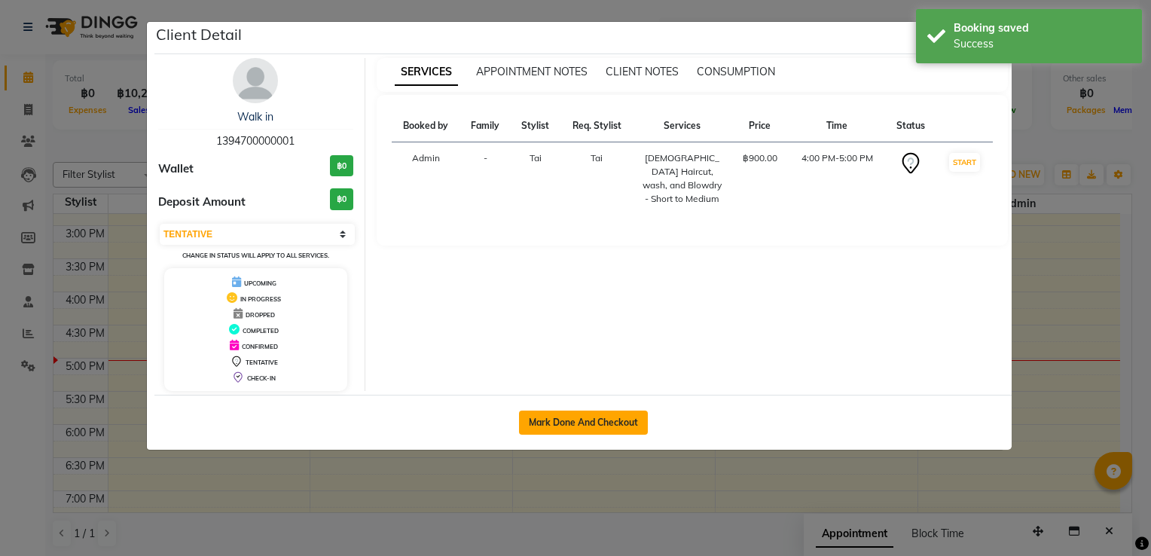
click at [603, 413] on button "Mark Done And Checkout" at bounding box center [583, 422] width 129 height 24
select select "service"
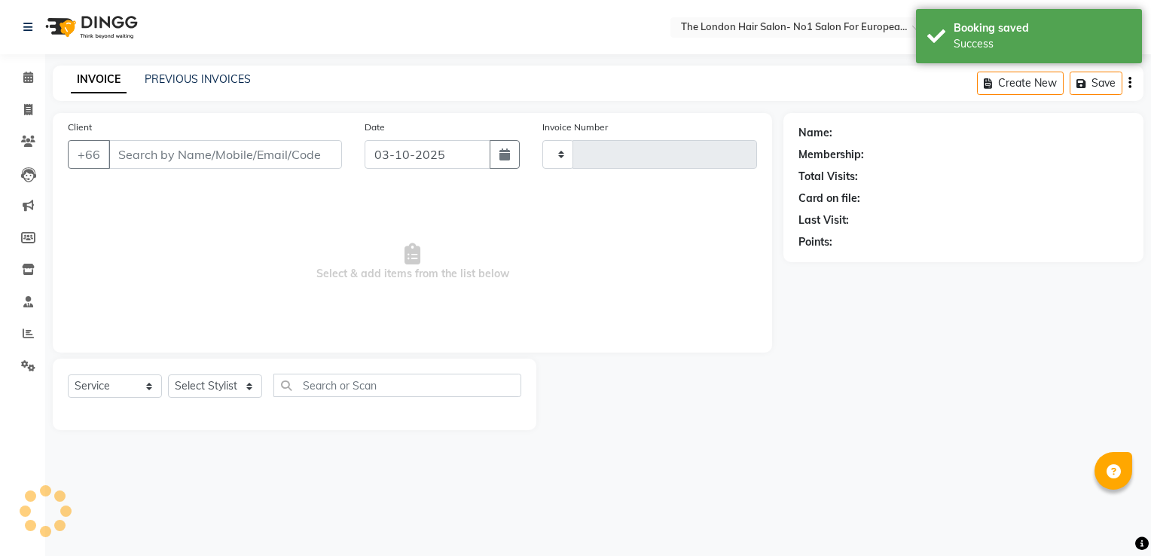
type input "0101"
select select "9006"
type input "1394700000001"
select select "91429"
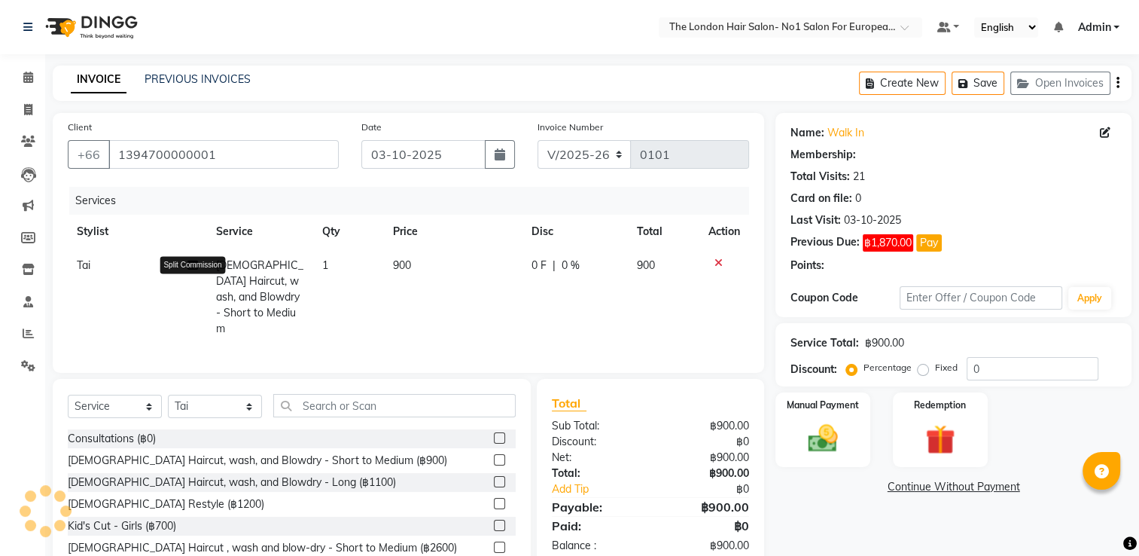
click at [195, 266] on icon at bounding box center [193, 265] width 11 height 11
select select "91429"
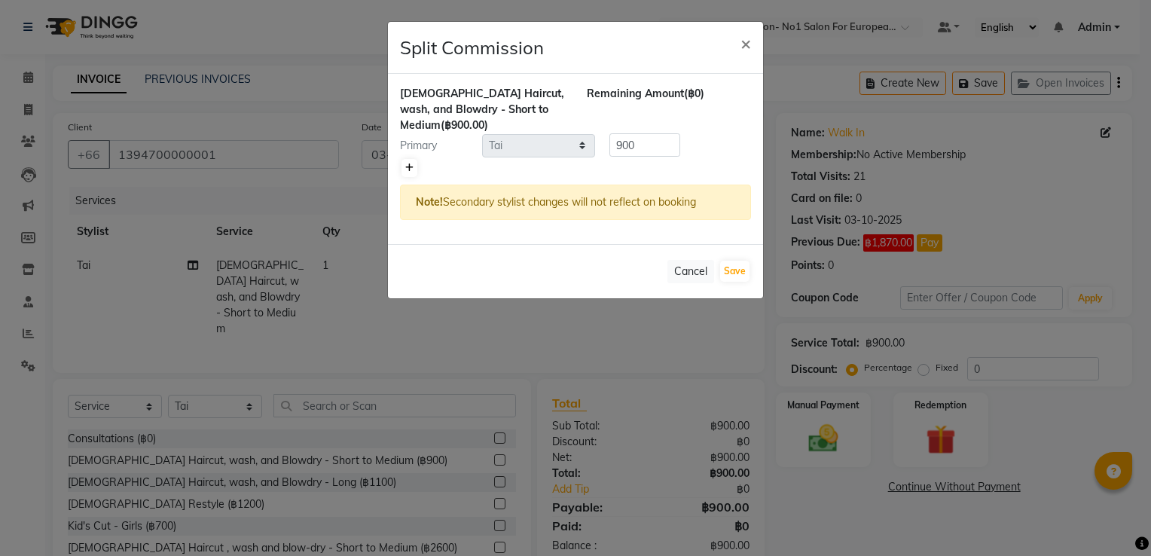
click at [401, 161] on link at bounding box center [409, 168] width 16 height 18
type input "450"
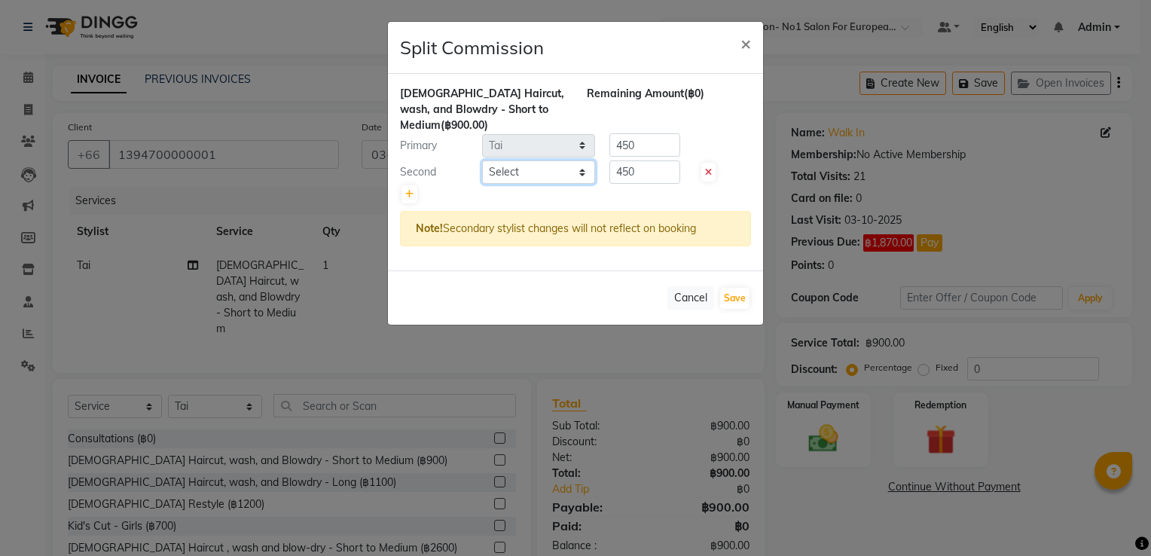
click at [497, 171] on select "Select Admin Aom Gen [PERSON_NAME]" at bounding box center [538, 171] width 113 height 23
select select "91431"
click at [482, 160] on select "Select Admin Aom Gen [PERSON_NAME]" at bounding box center [538, 171] width 113 height 23
click at [513, 140] on div "Primary Select Admin Aom Gen Sunny Tai 450" at bounding box center [576, 145] width 374 height 24
click at [514, 155] on div "[DEMOGRAPHIC_DATA] Haircut, wash, and Blowdry - Short to Medium (฿900.00) Remai…" at bounding box center [575, 172] width 375 height 197
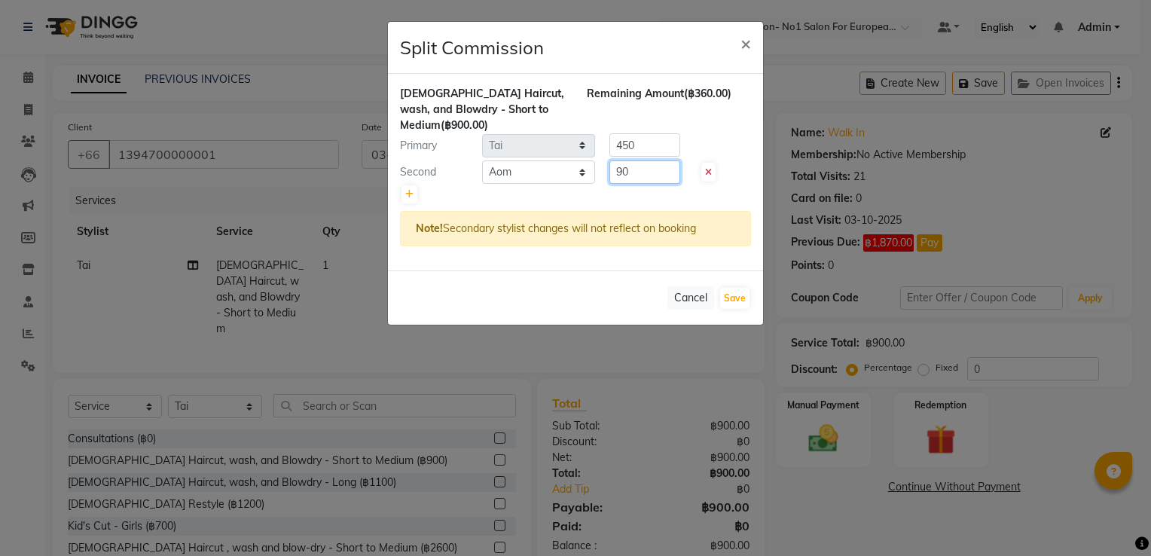
type input "90"
click at [516, 143] on div "Primary Select Admin Aom Gen Sunny Tai 450" at bounding box center [576, 145] width 374 height 24
type input "810"
click at [744, 289] on button "Save" at bounding box center [734, 298] width 29 height 21
select select "Select"
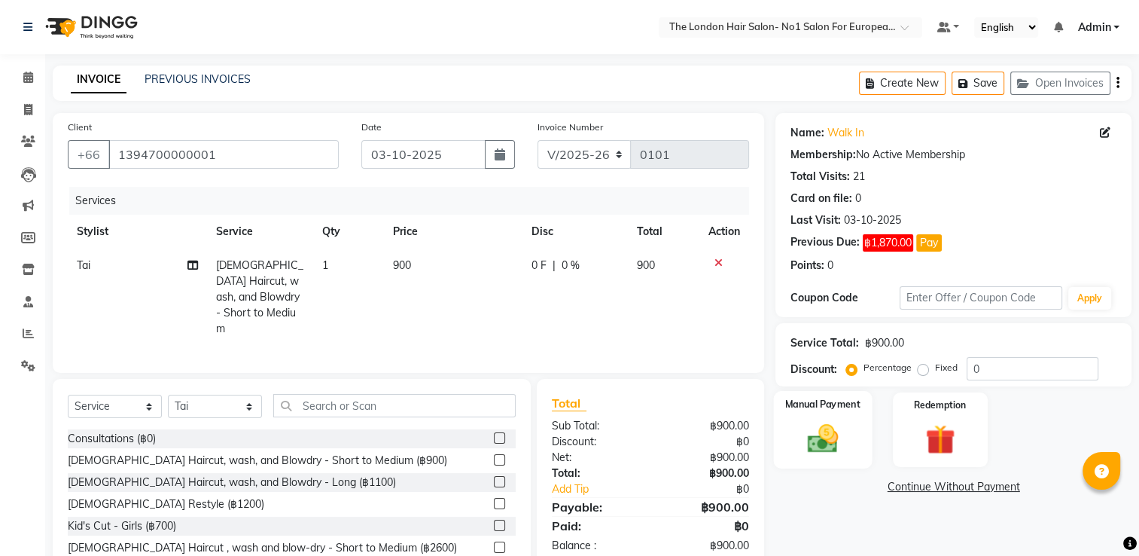
click at [813, 391] on div "Manual Payment" at bounding box center [823, 430] width 99 height 78
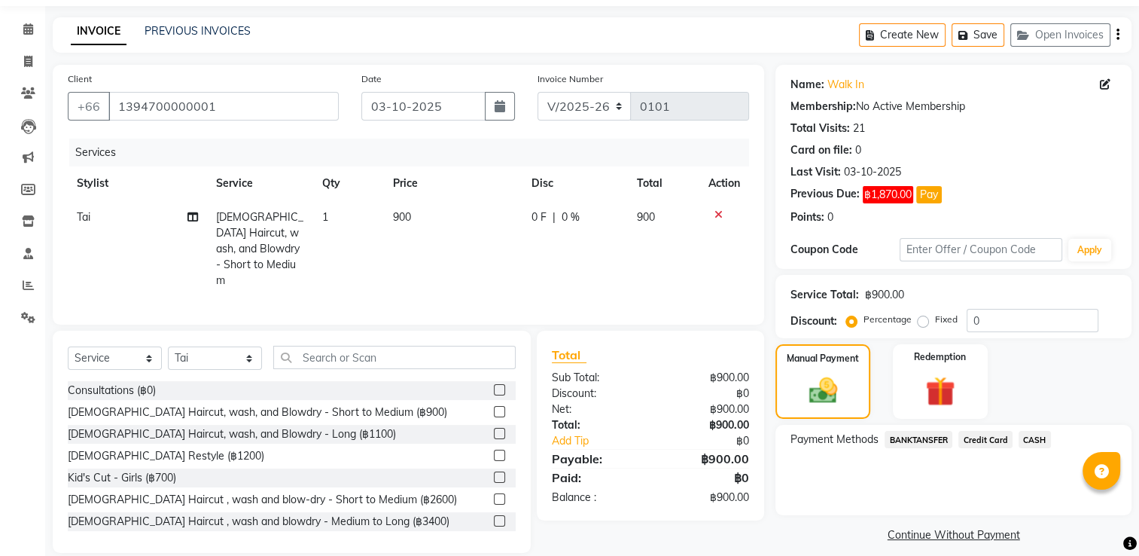
click at [1020, 432] on span "CASH" at bounding box center [1035, 439] width 32 height 17
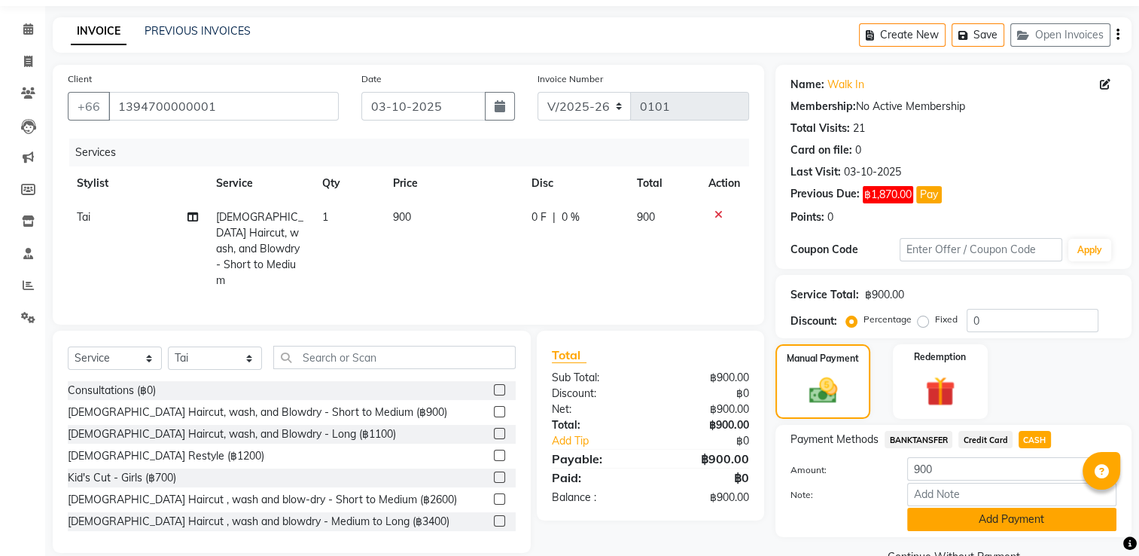
scroll to position [84, 0]
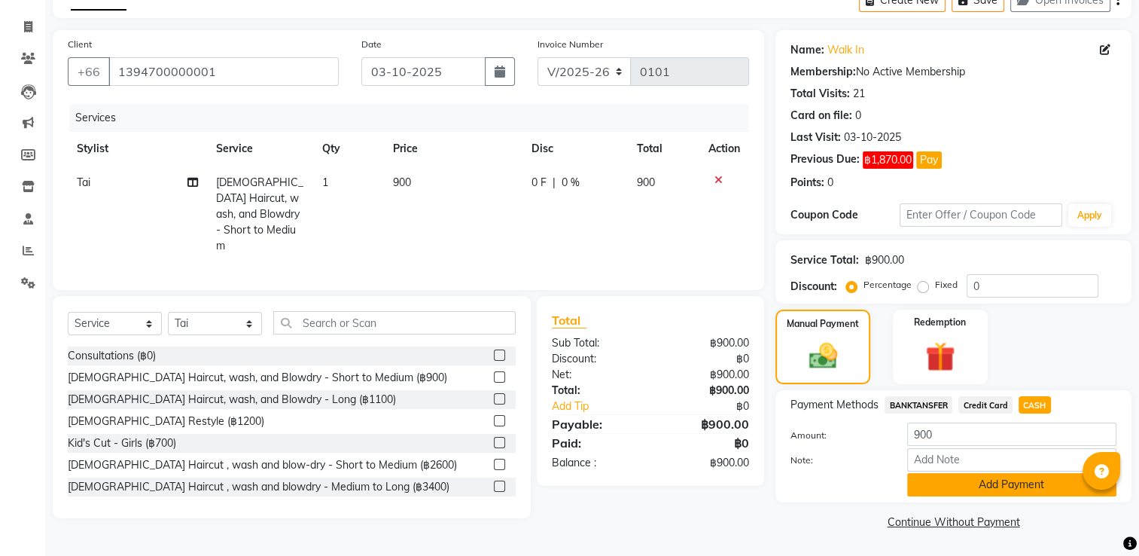
click at [1005, 493] on button "Add Payment" at bounding box center [1012, 484] width 209 height 23
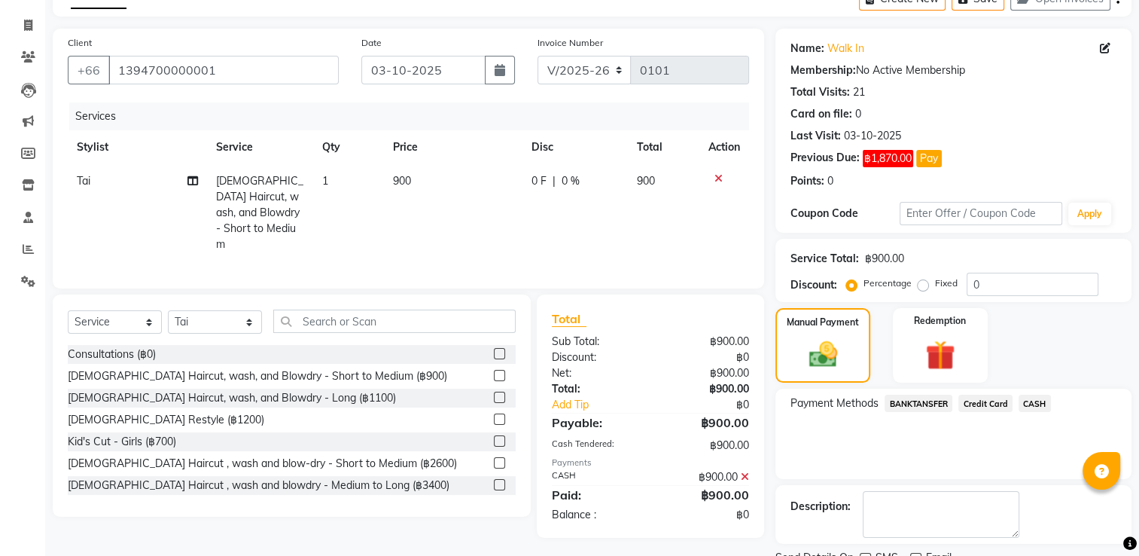
scroll to position [145, 0]
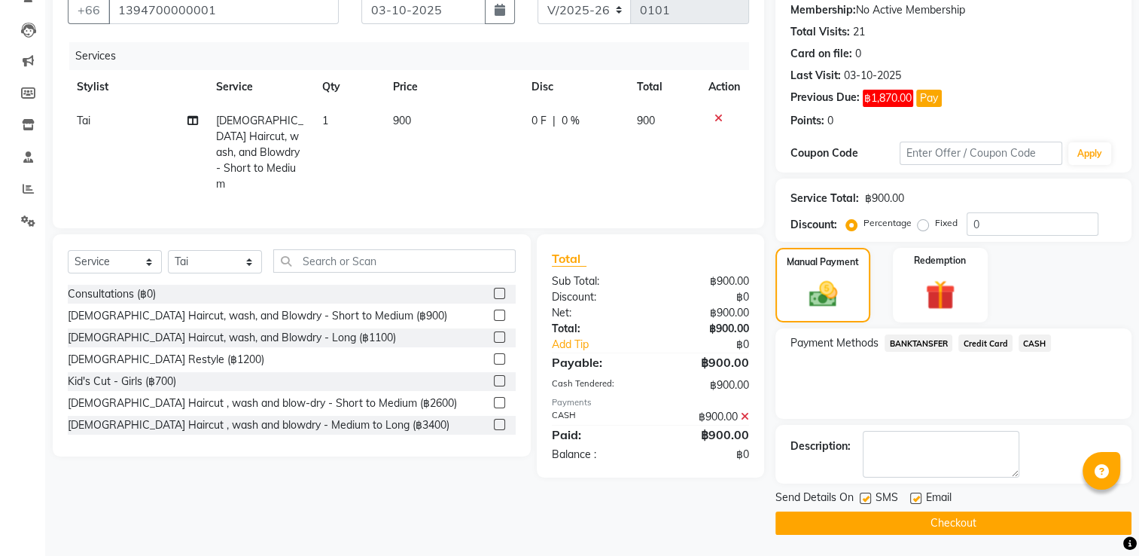
click at [990, 517] on button "Checkout" at bounding box center [954, 522] width 356 height 23
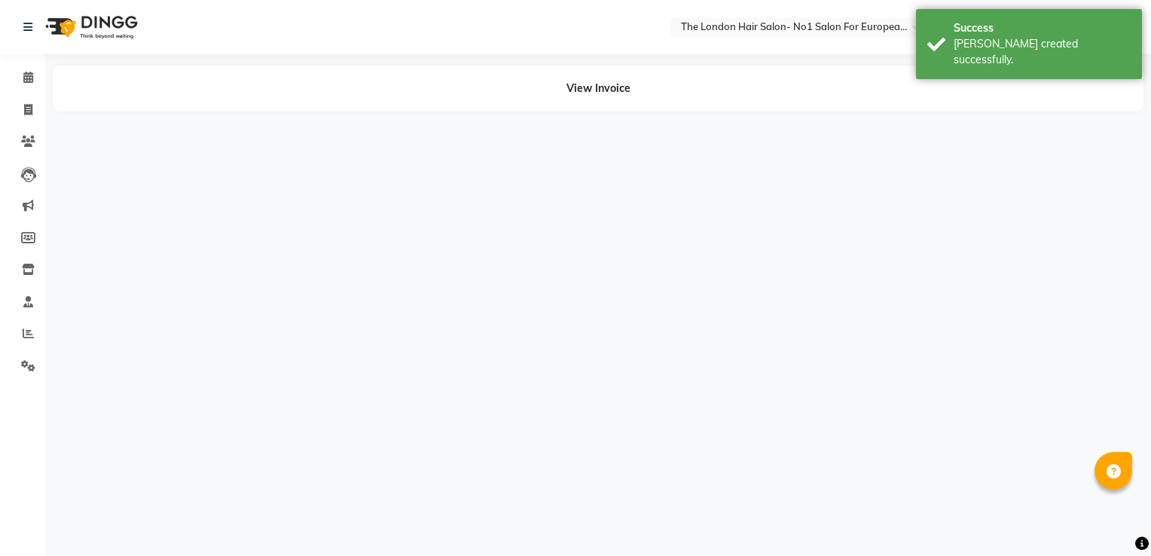
select select "91429"
select select "91431"
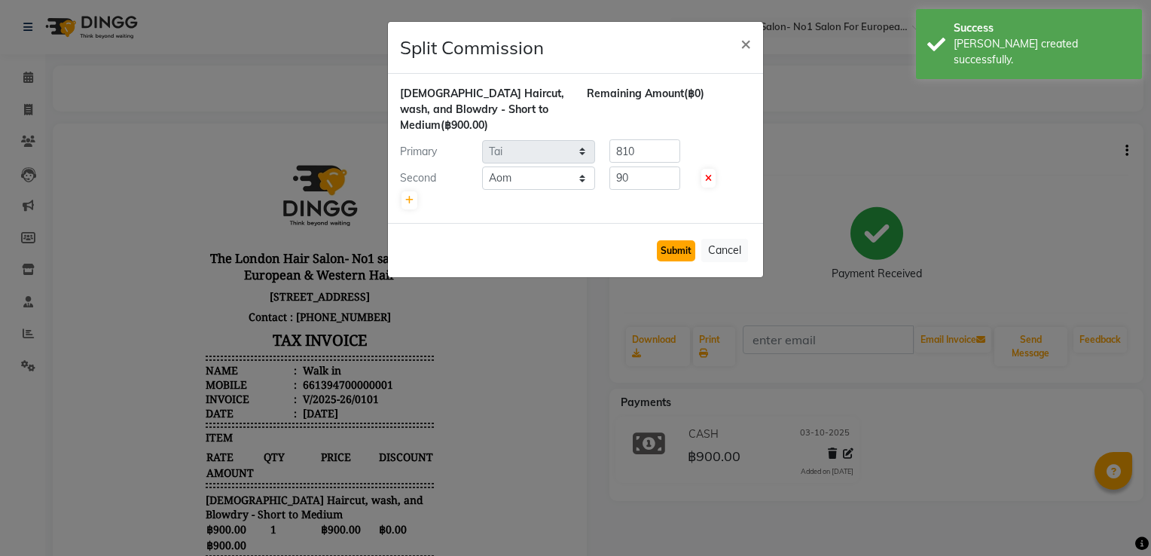
click at [688, 249] on button "Submit" at bounding box center [676, 250] width 38 height 21
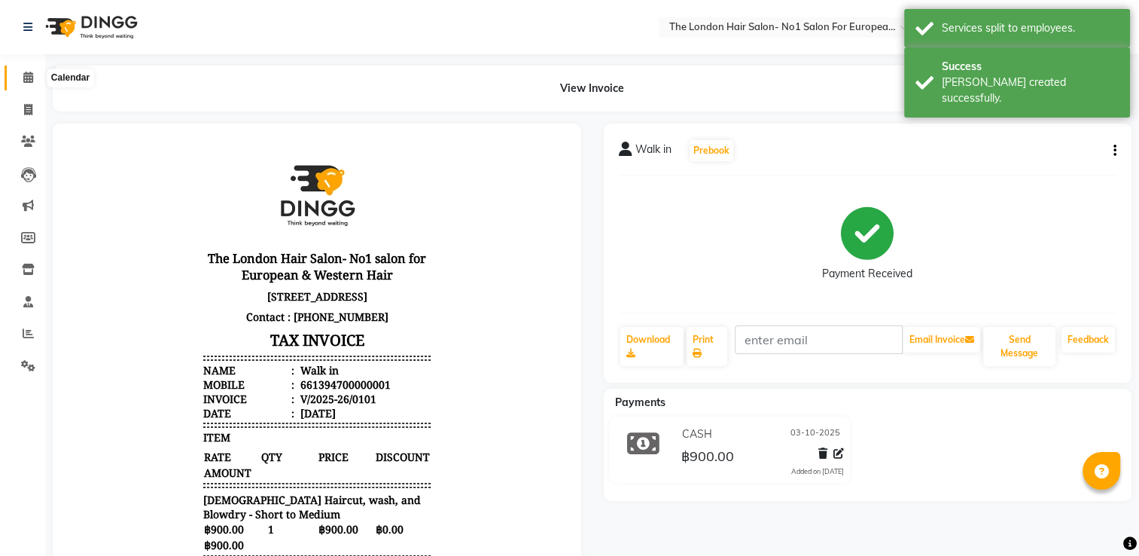
click at [33, 70] on span at bounding box center [28, 77] width 26 height 17
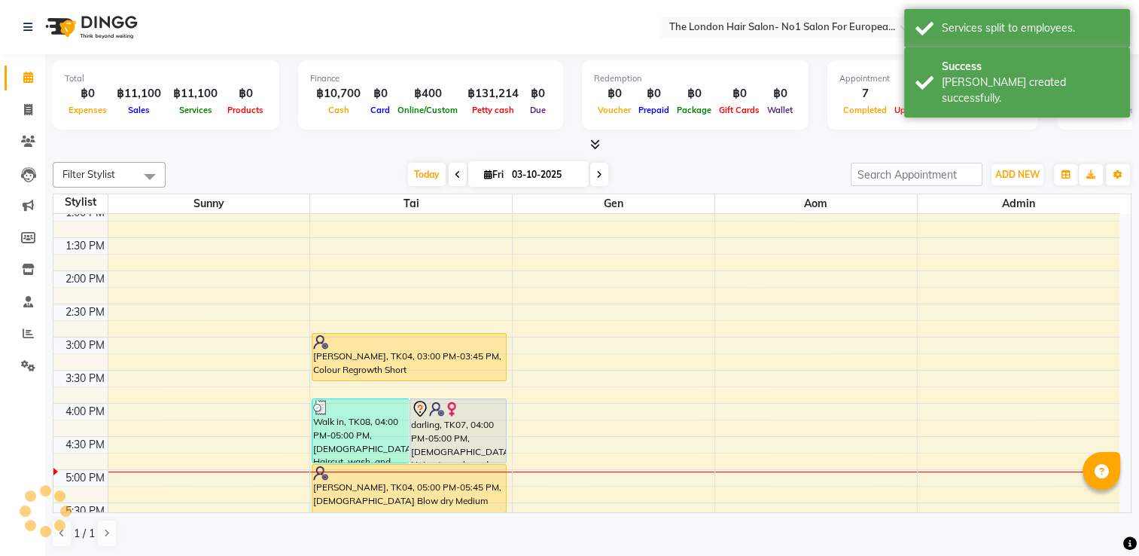
scroll to position [299, 0]
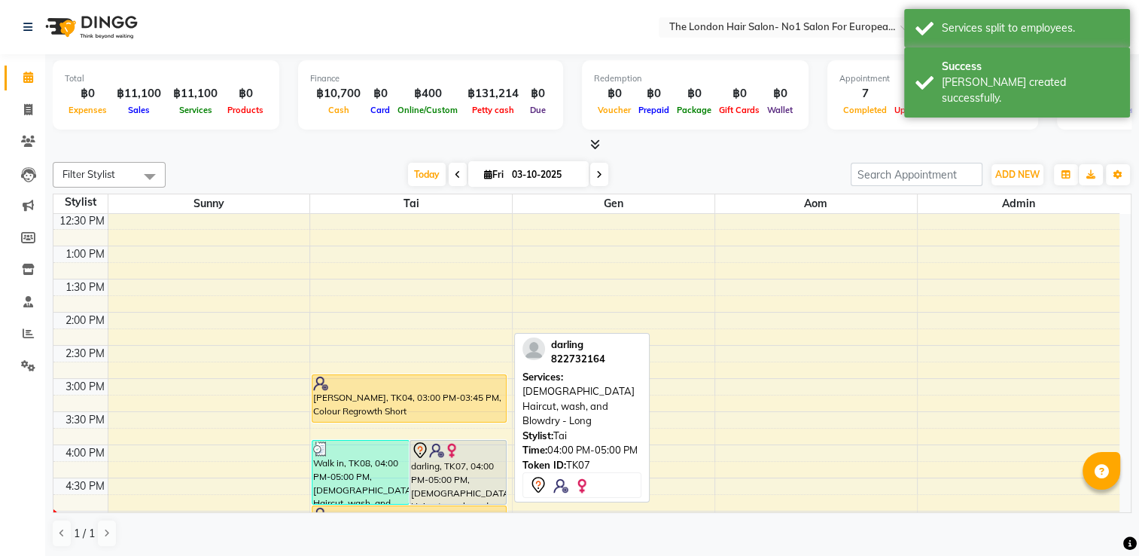
click at [449, 459] on div "darling, TK07, 04:00 PM-05:00 PM, [DEMOGRAPHIC_DATA] Haircut, wash, and Blowdry…" at bounding box center [458, 472] width 96 height 63
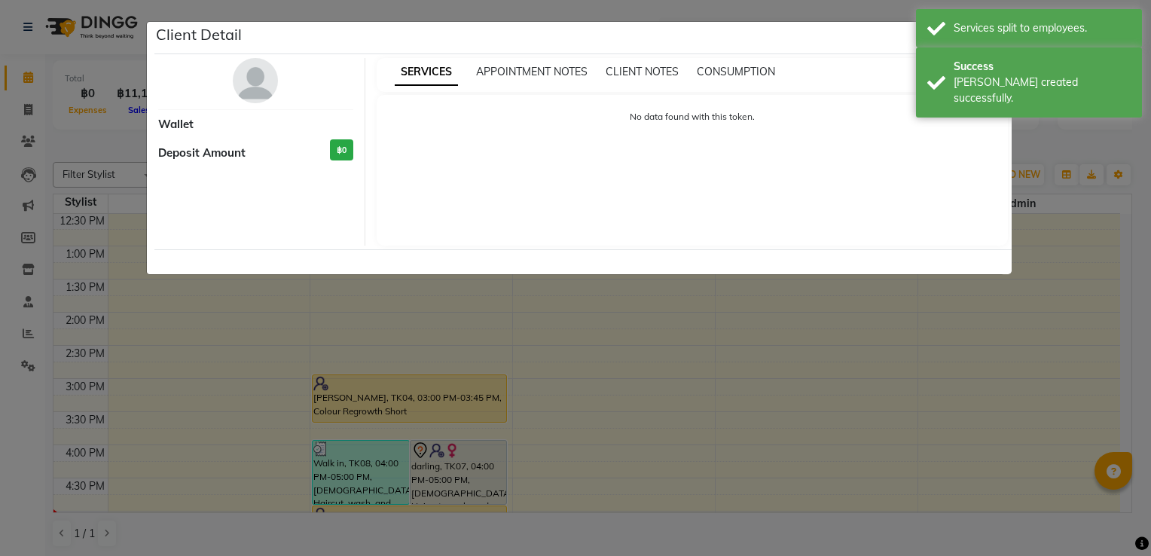
select select "7"
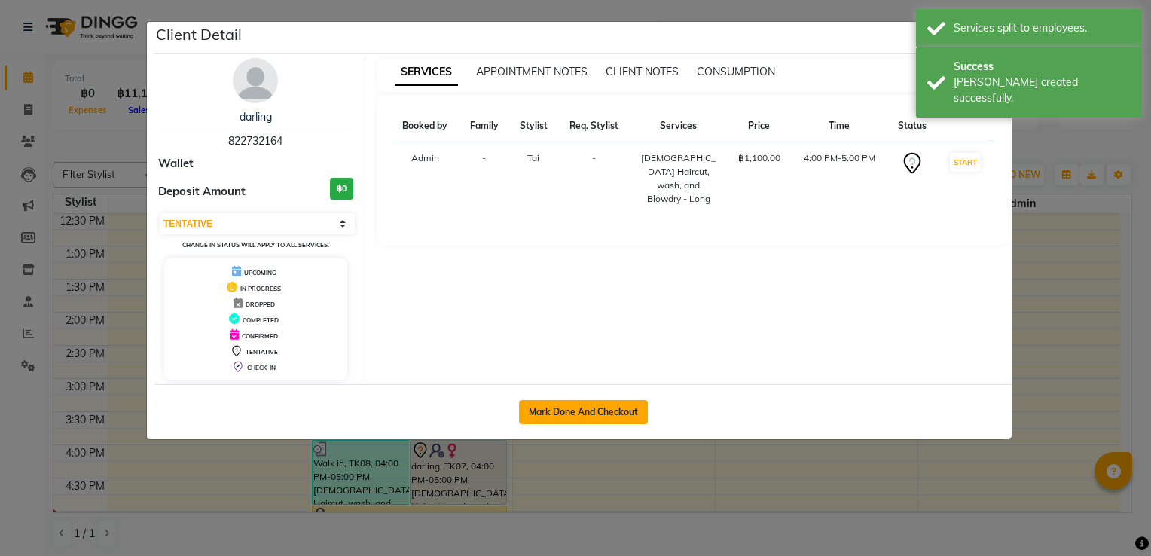
click at [621, 412] on button "Mark Done And Checkout" at bounding box center [583, 412] width 129 height 24
select select "service"
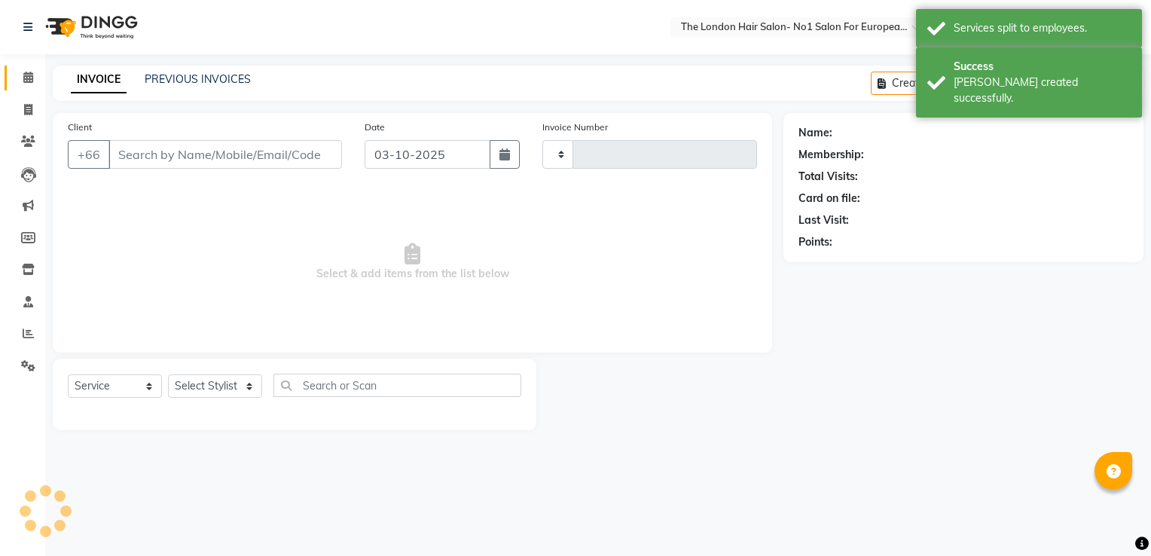
type input "0102"
select select "9006"
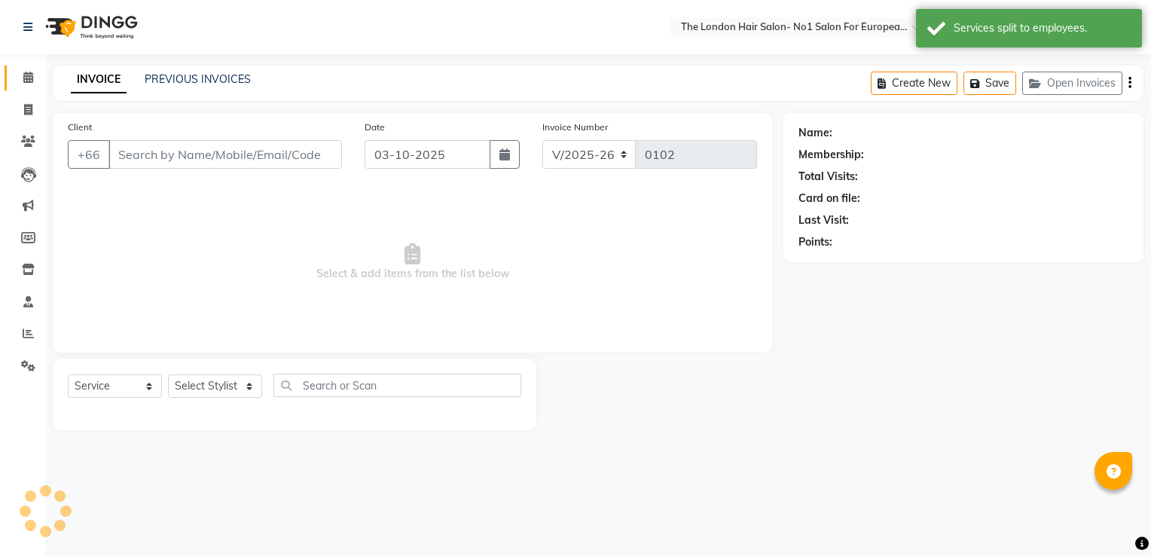
type input "822732164"
select select "91429"
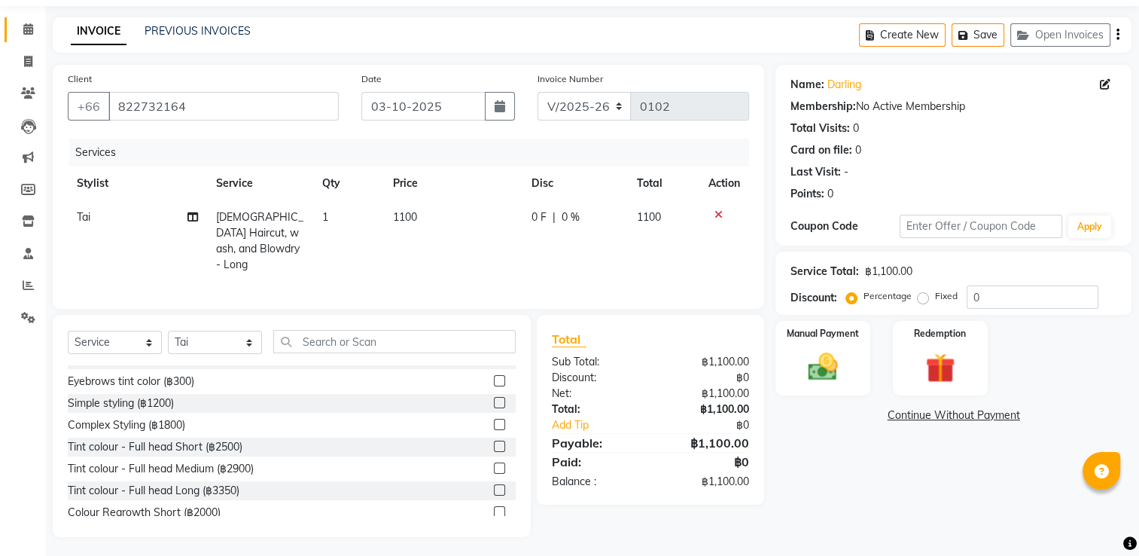
scroll to position [377, 0]
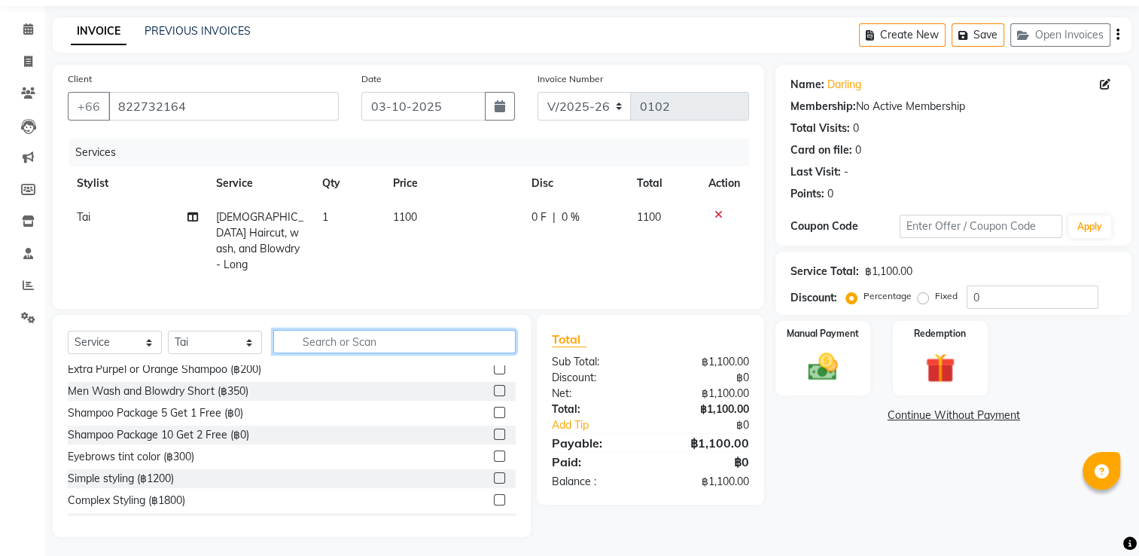
click at [395, 335] on input "text" at bounding box center [394, 341] width 243 height 23
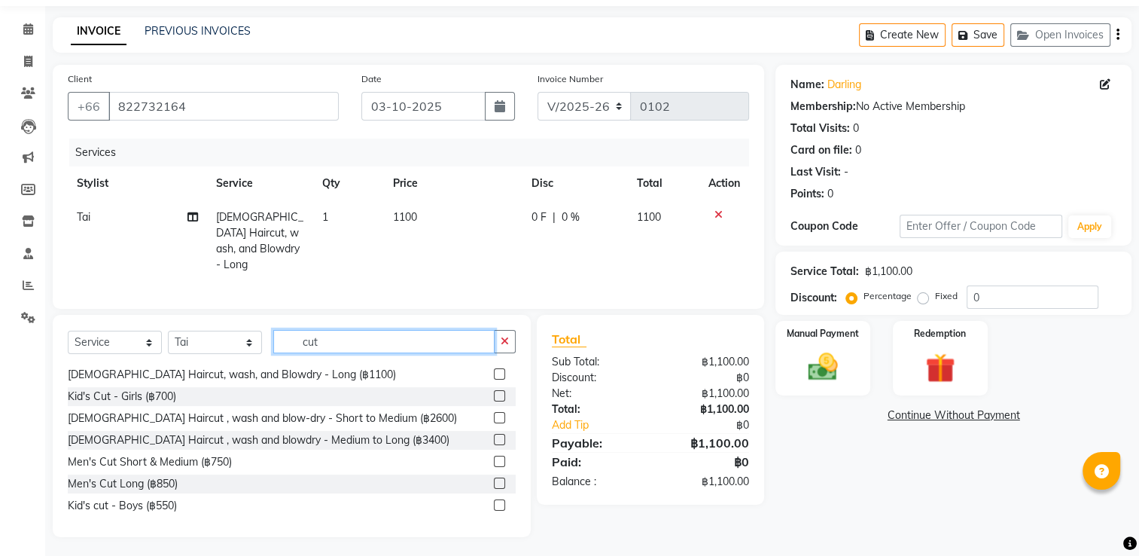
scroll to position [0, 0]
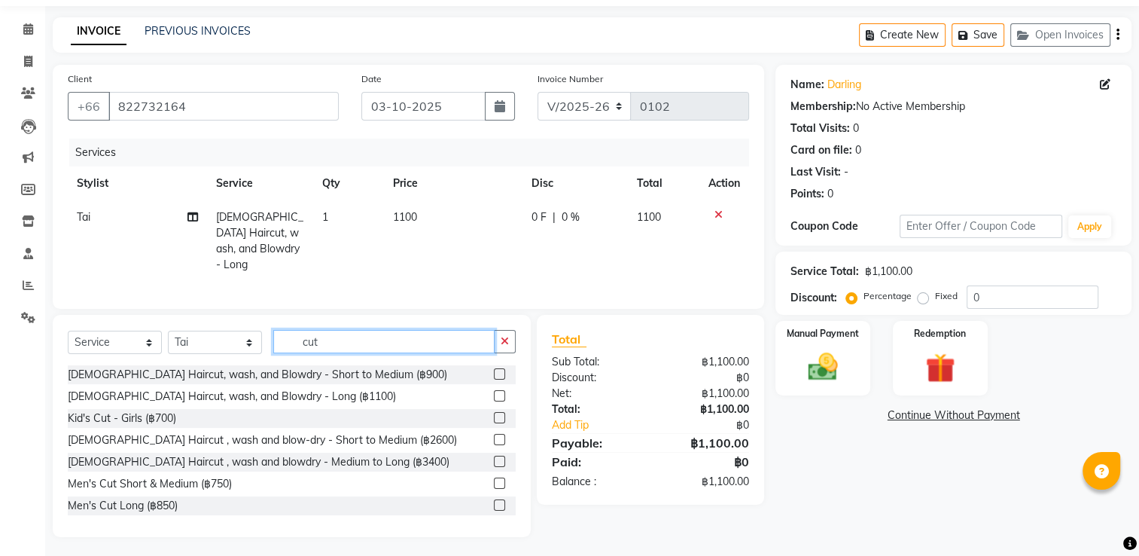
type input "cut"
click at [494, 375] on label at bounding box center [499, 373] width 11 height 11
click at [494, 375] on input "checkbox" at bounding box center [499, 375] width 10 height 10
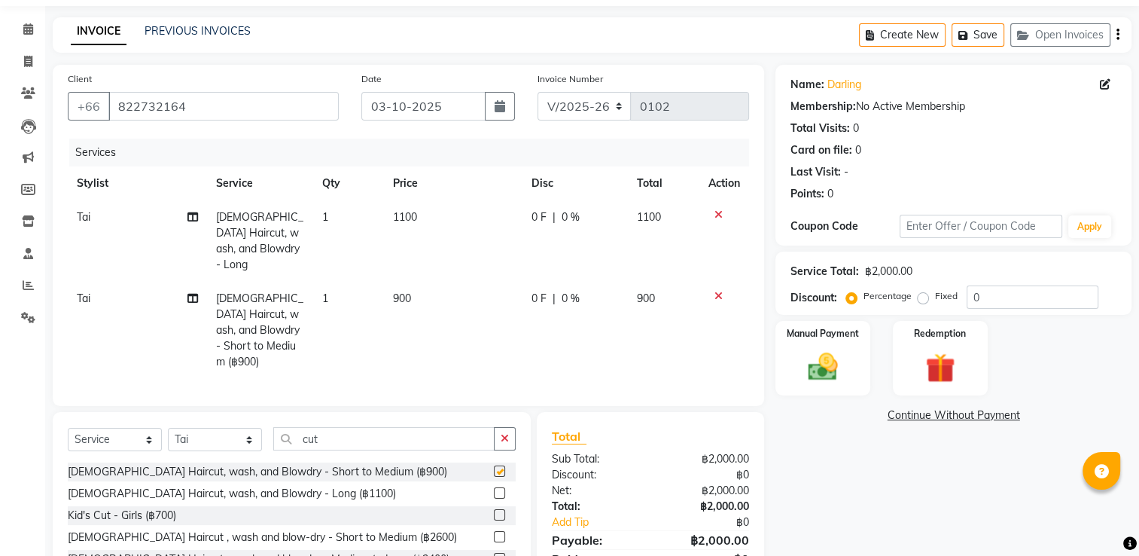
checkbox input "false"
click at [717, 220] on icon at bounding box center [719, 214] width 8 height 11
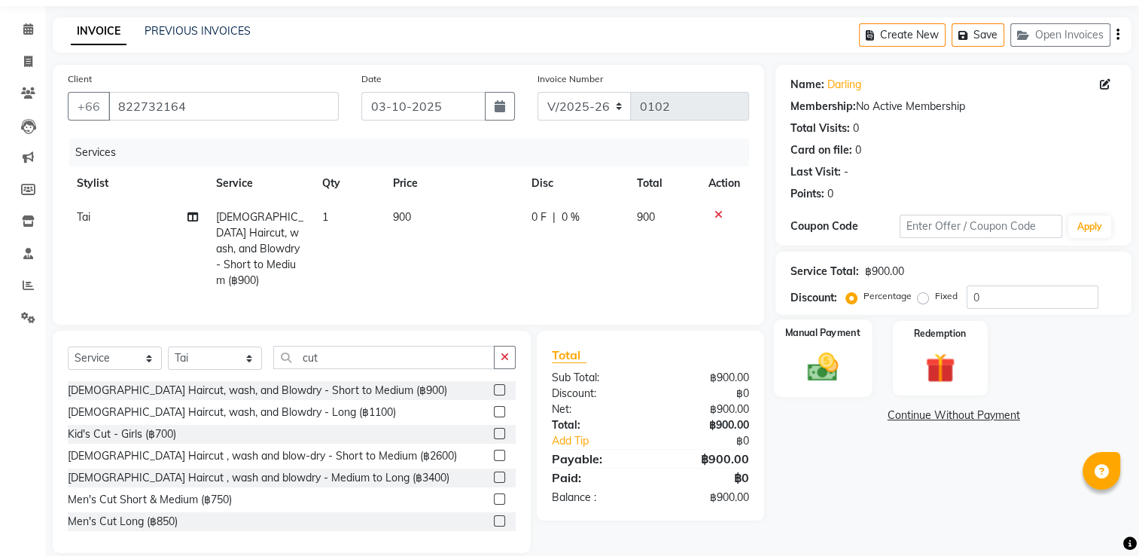
click at [836, 358] on img at bounding box center [823, 366] width 50 height 35
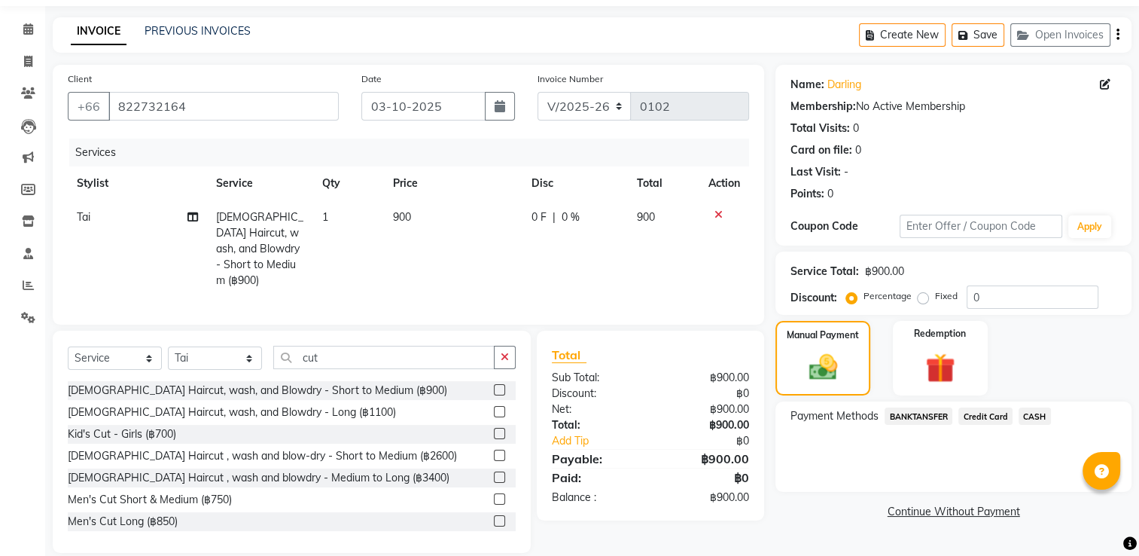
click at [1036, 413] on span "CASH" at bounding box center [1035, 415] width 32 height 17
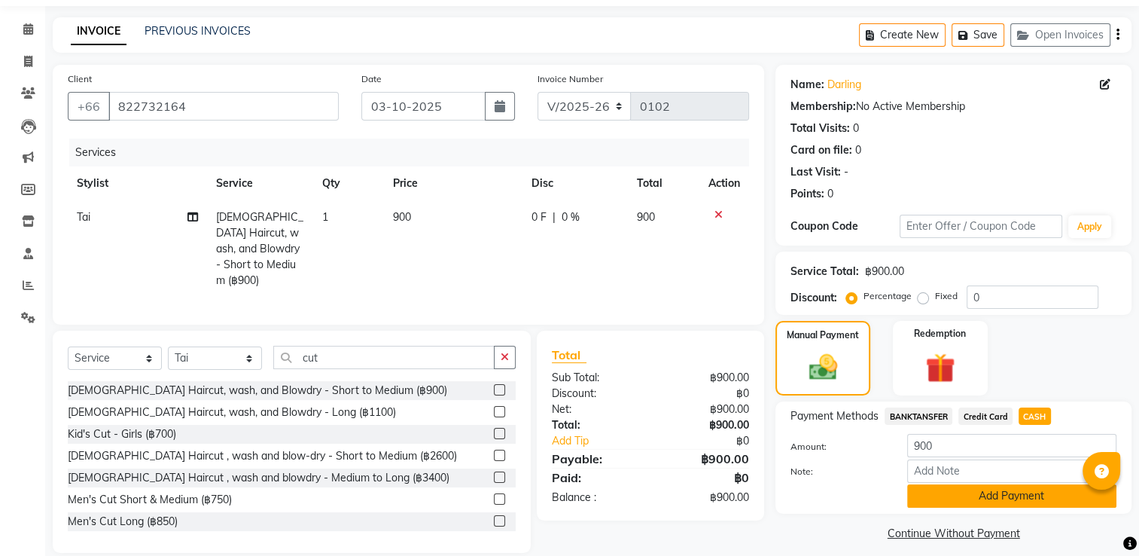
click at [1023, 493] on button "Add Payment" at bounding box center [1012, 495] width 209 height 23
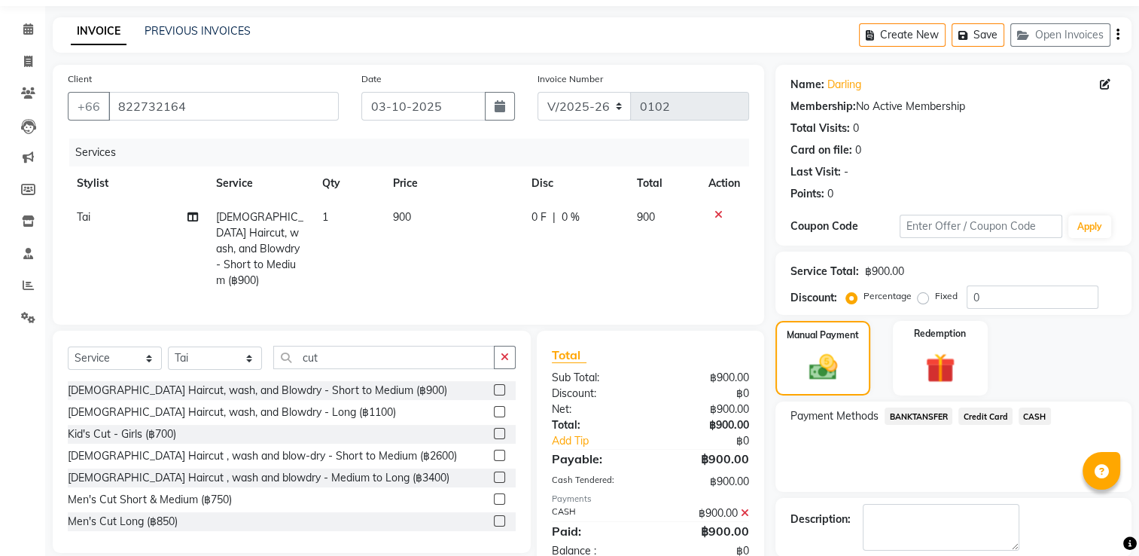
scroll to position [121, 0]
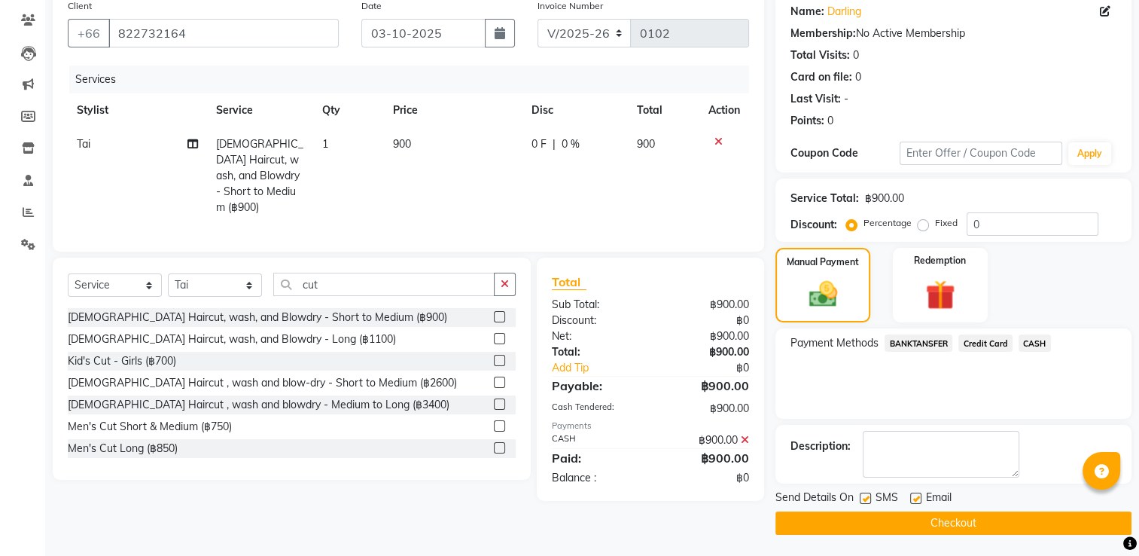
click at [1013, 529] on button "Checkout" at bounding box center [954, 522] width 356 height 23
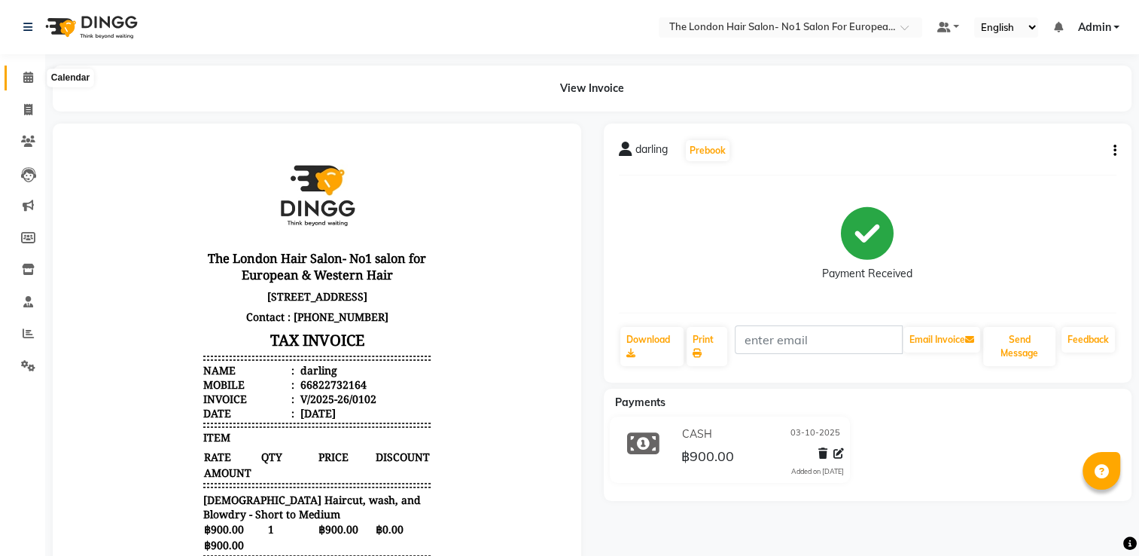
click at [26, 78] on icon at bounding box center [28, 77] width 10 height 11
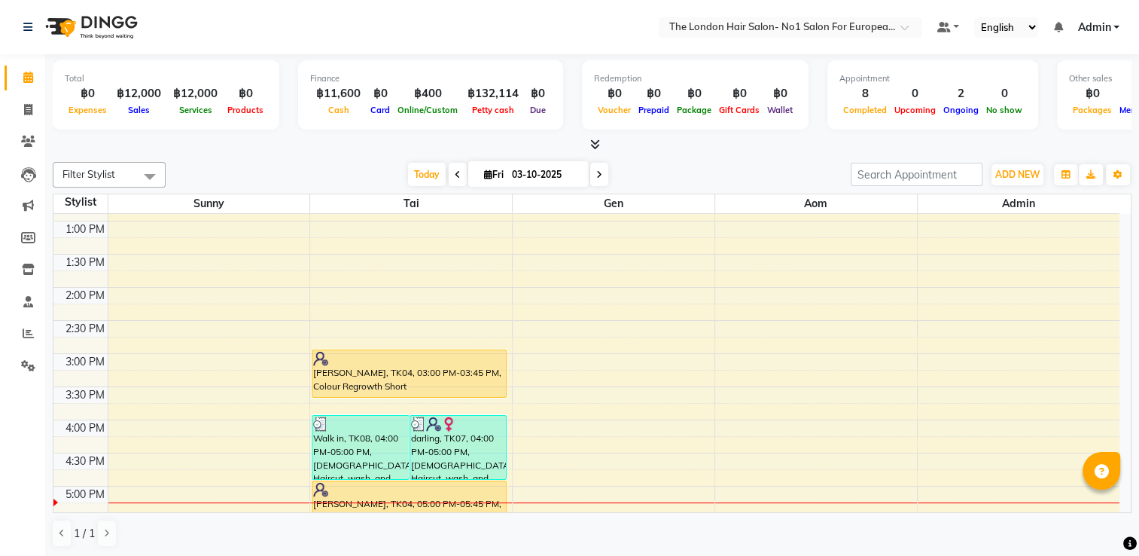
scroll to position [404, 0]
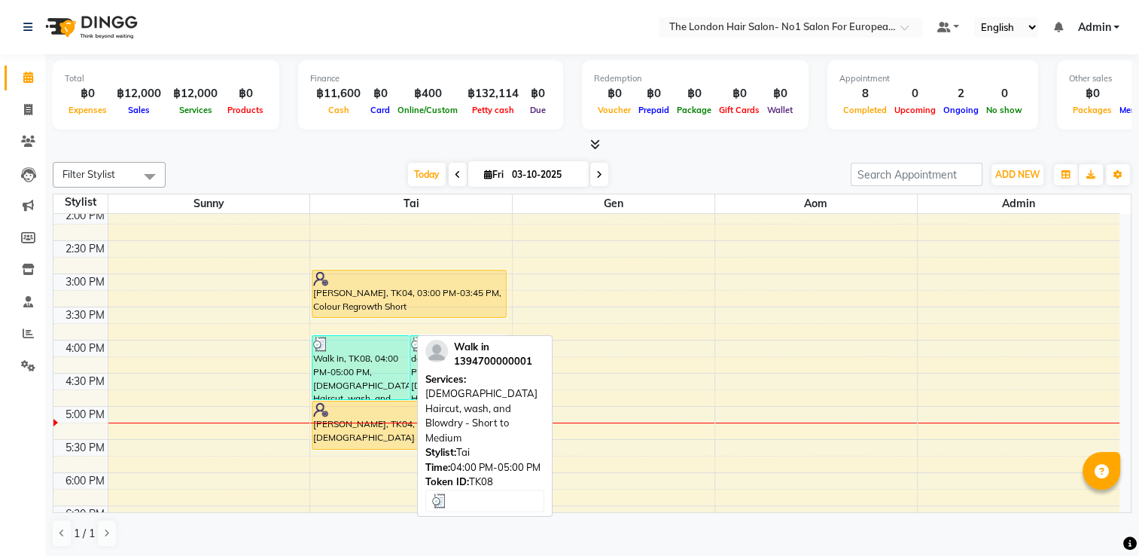
click at [398, 348] on div at bounding box center [360, 344] width 95 height 15
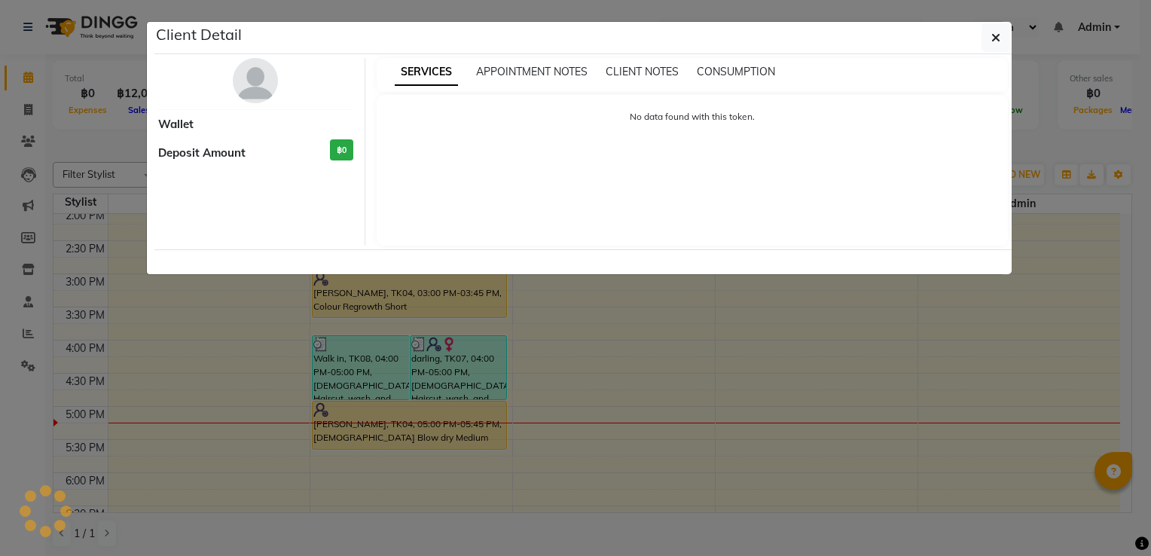
select select "3"
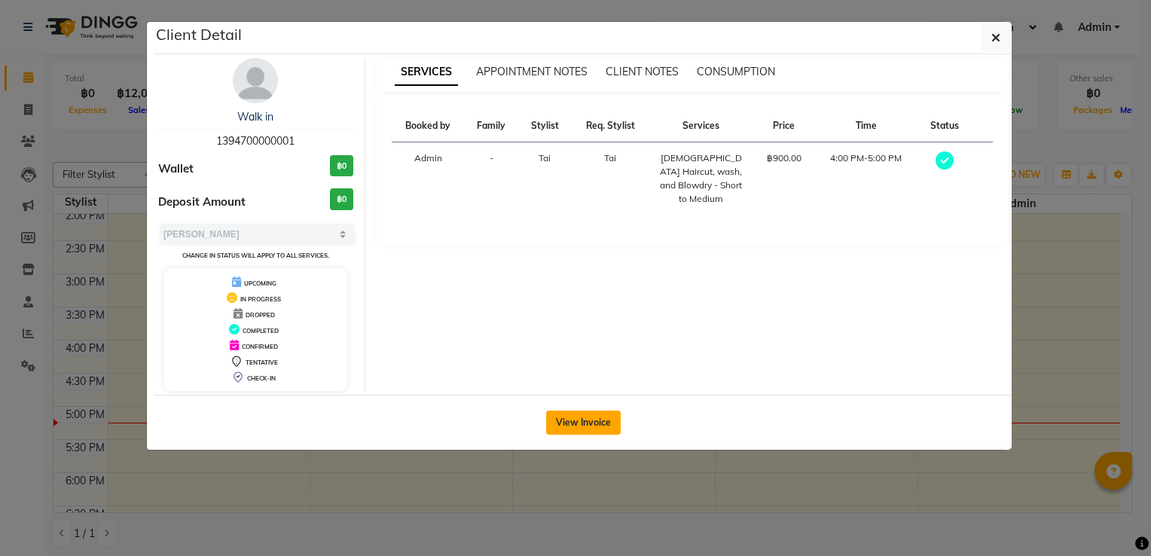
click at [612, 411] on button "View Invoice" at bounding box center [583, 422] width 75 height 24
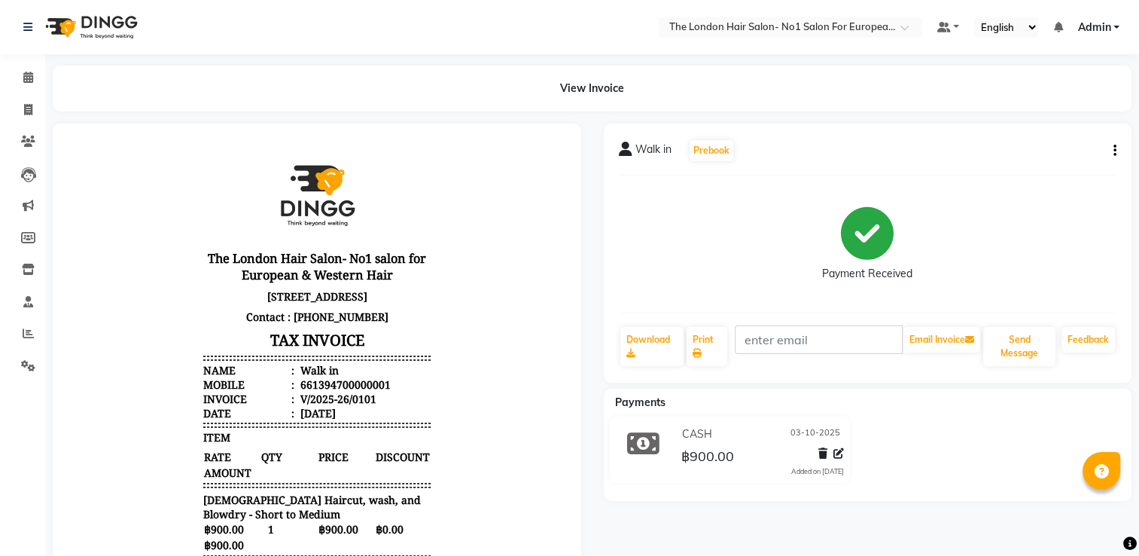
click at [1114, 151] on icon "button" at bounding box center [1115, 151] width 3 height 1
click at [1043, 134] on div "Split Service Amount" at bounding box center [1039, 132] width 103 height 19
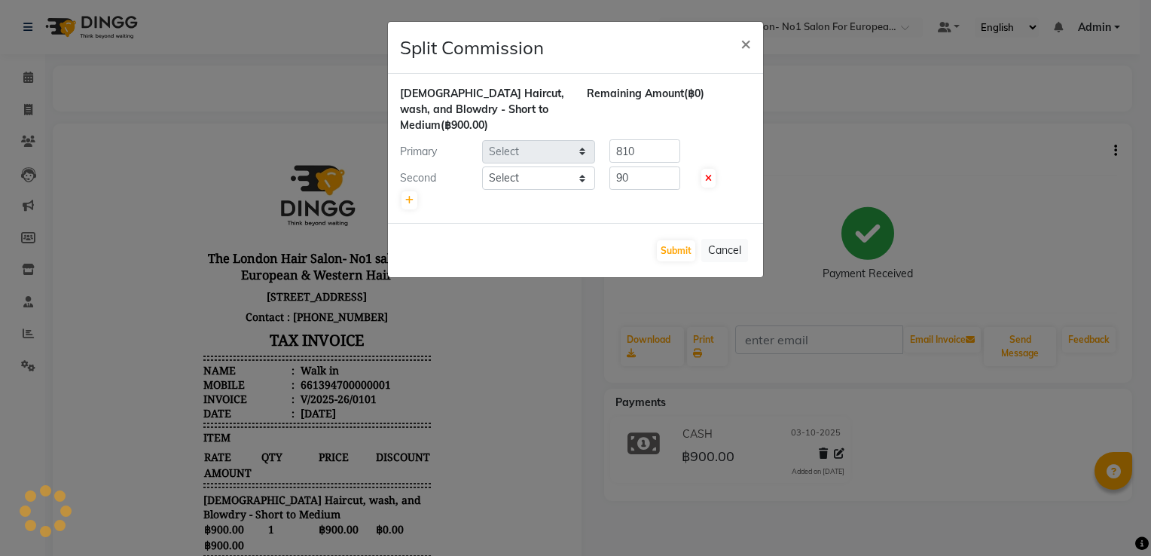
select select "91429"
select select "91431"
click at [889, 224] on ngb-modal-window "Split Commission × [DEMOGRAPHIC_DATA] Haircut, wash, and Blowdry - Short to Med…" at bounding box center [575, 278] width 1151 height 556
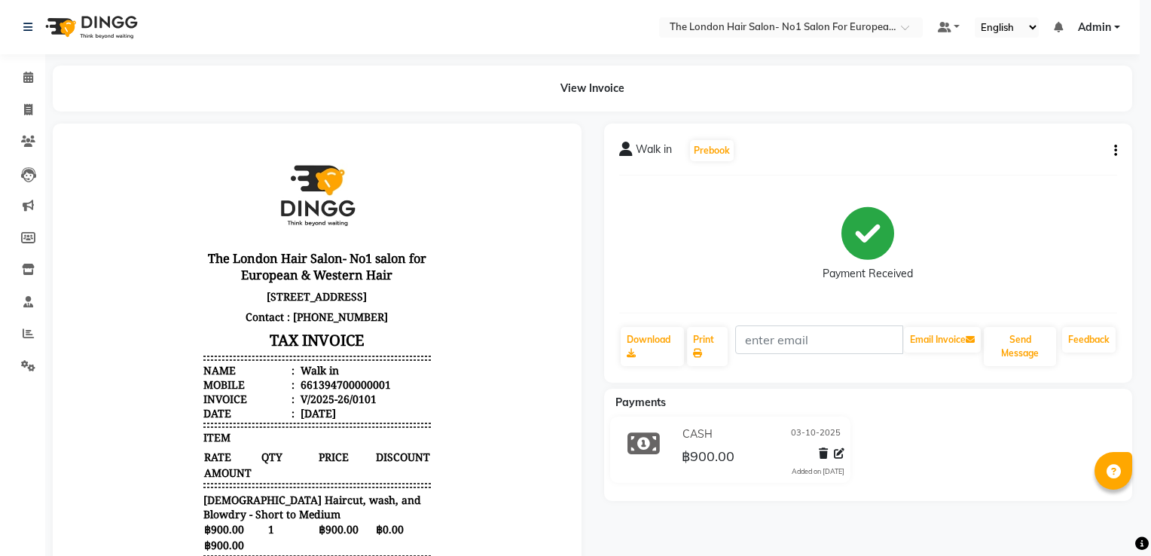
drag, startPoint x: 873, startPoint y: 188, endPoint x: 871, endPoint y: 178, distance: 10.8
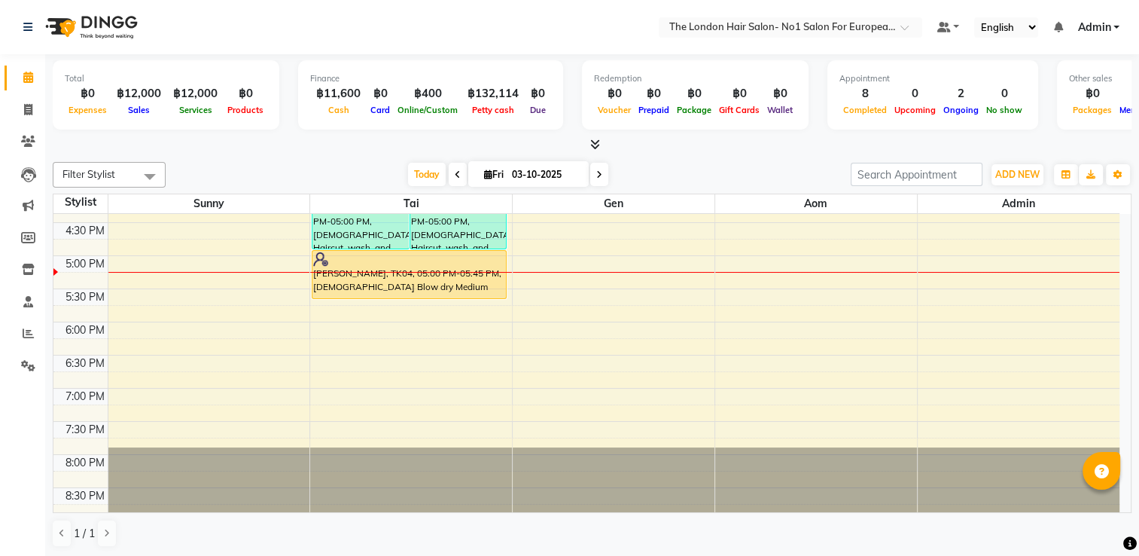
scroll to position [404, 0]
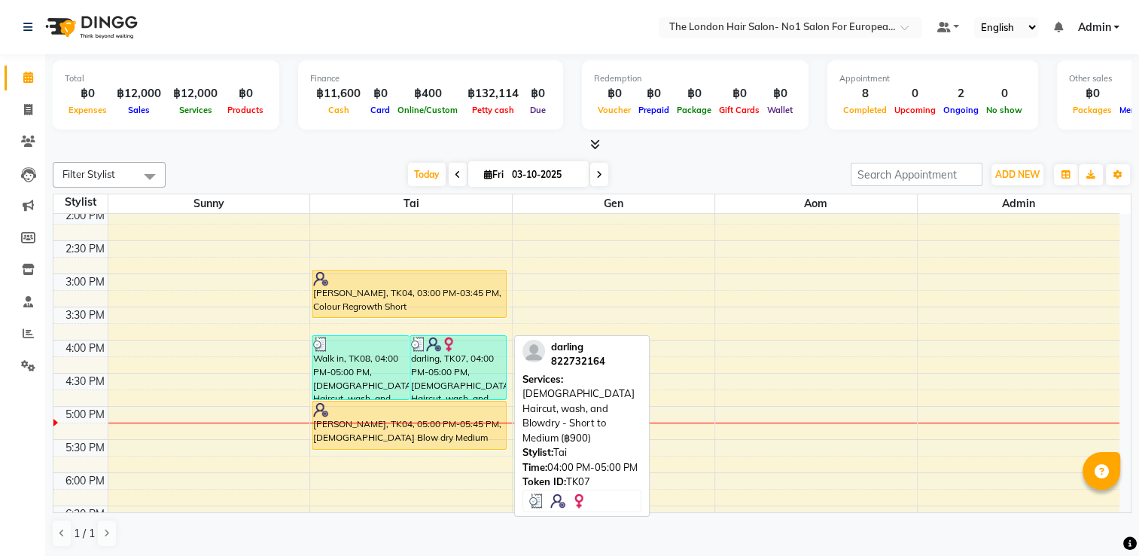
click at [503, 385] on div "darling, TK07, 04:00 PM-05:00 PM, [DEMOGRAPHIC_DATA] Haircut, wash, and Blowdry…" at bounding box center [458, 367] width 96 height 63
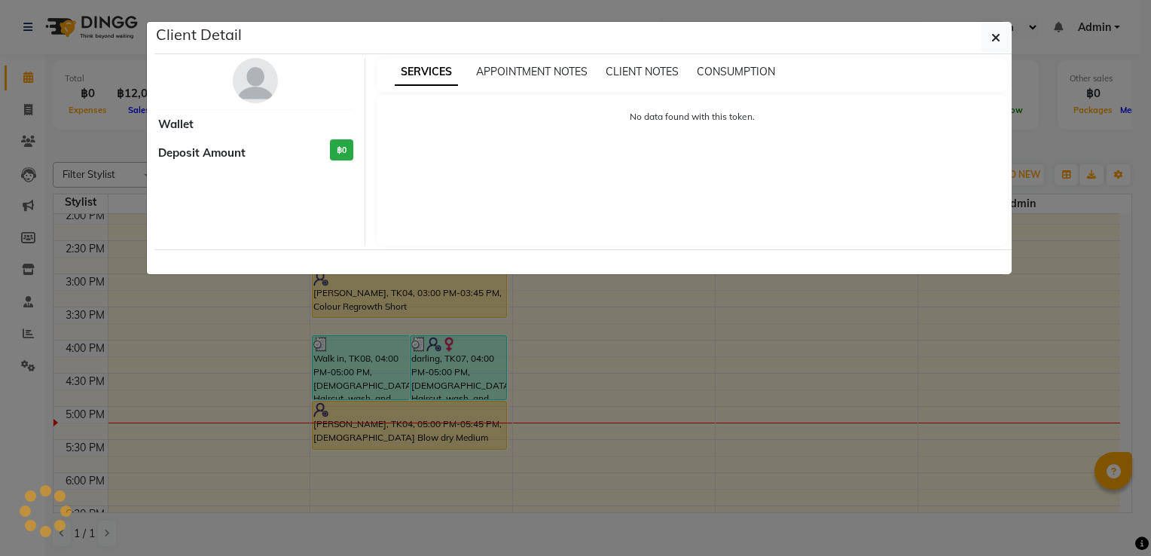
select select "3"
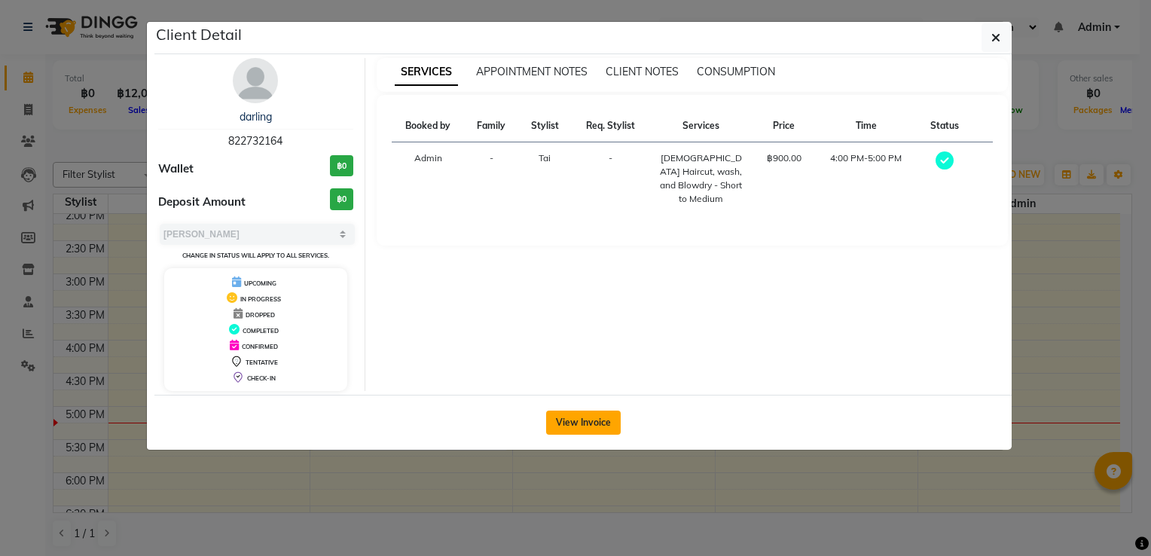
click at [577, 412] on button "View Invoice" at bounding box center [583, 422] width 75 height 24
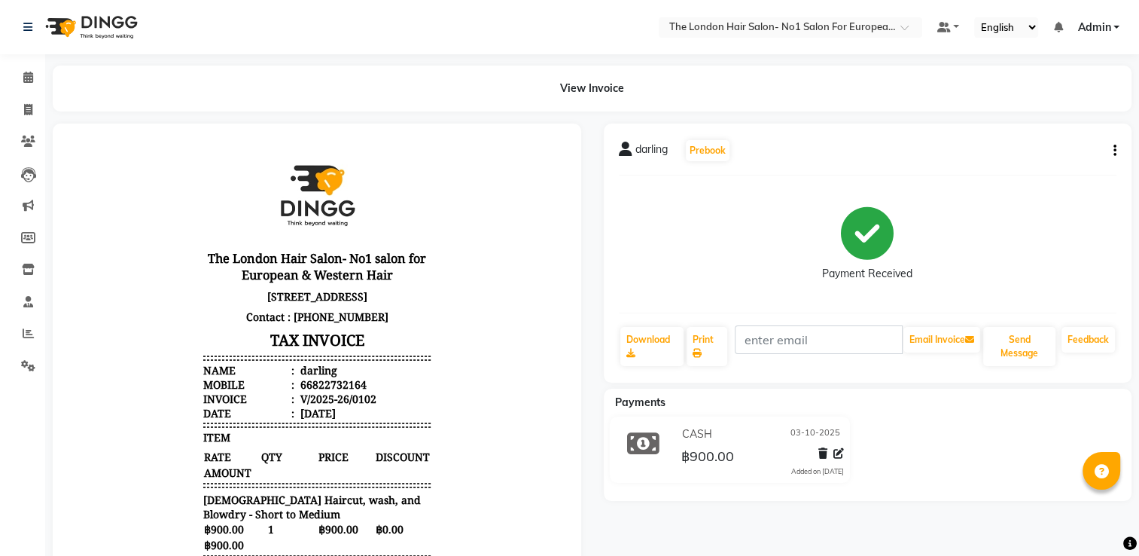
click at [1109, 155] on button "button" at bounding box center [1112, 151] width 9 height 16
click at [1025, 135] on div "Split Service Amount" at bounding box center [1039, 132] width 103 height 19
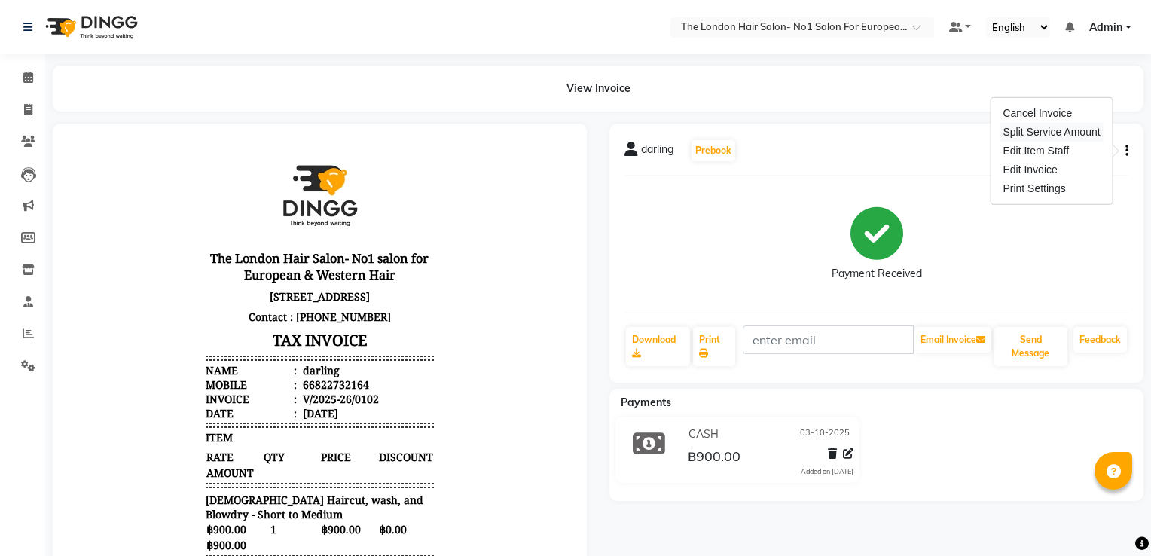
select select "91429"
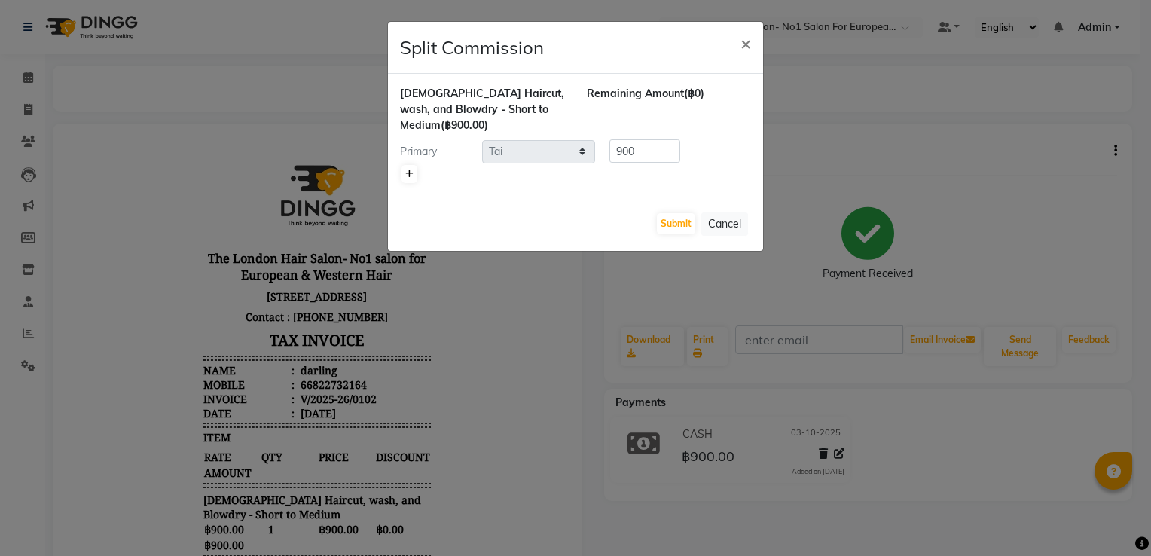
click at [412, 177] on link at bounding box center [409, 174] width 16 height 18
type input "450"
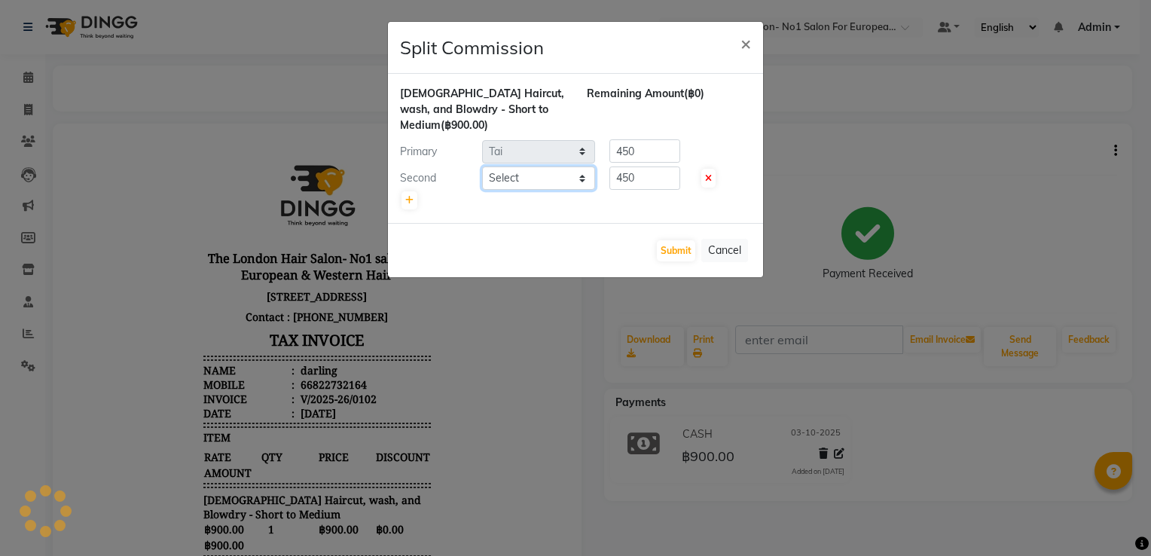
click at [488, 188] on select "Select Admin Aom Gen [PERSON_NAME]" at bounding box center [538, 177] width 113 height 23
select select "91430"
click at [482, 166] on select "Select Admin Aom Gen [PERSON_NAME]" at bounding box center [538, 177] width 113 height 23
drag, startPoint x: 660, startPoint y: 190, endPoint x: 554, endPoint y: 175, distance: 107.3
click at [553, 175] on div "[DEMOGRAPHIC_DATA] Haircut, wash, and Blowdry - Short to Medium (฿900.00) Remai…" at bounding box center [575, 148] width 351 height 125
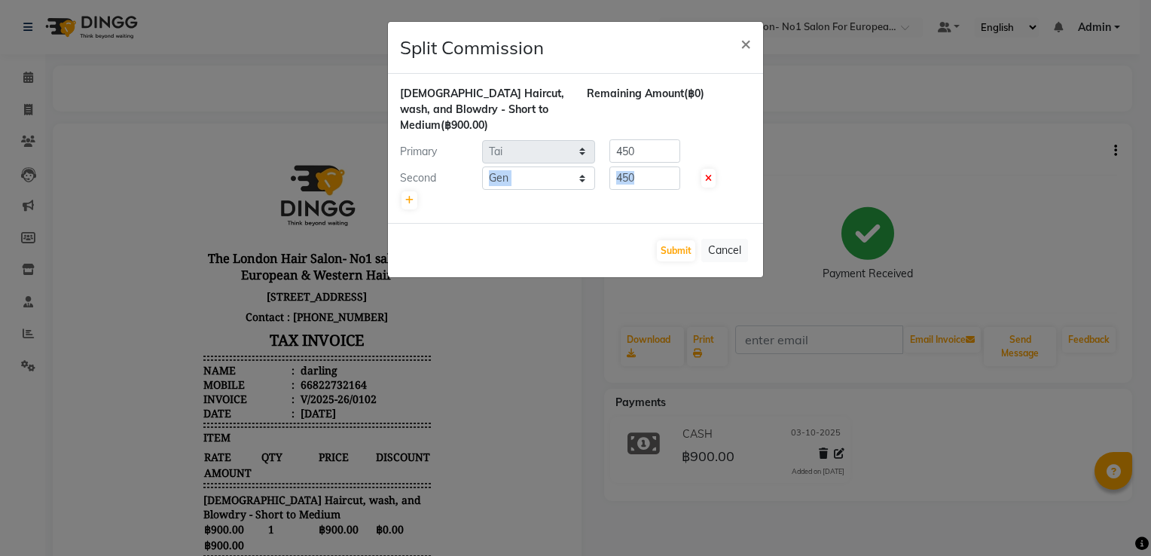
click at [651, 179] on input "450" at bounding box center [644, 177] width 71 height 23
drag, startPoint x: 639, startPoint y: 179, endPoint x: 566, endPoint y: 175, distance: 73.2
click at [566, 175] on div "Second Select Admin Aom Gen Sunny Tai 450" at bounding box center [576, 178] width 374 height 24
type input "90"
click at [523, 148] on div "Primary Select Admin Aom Gen Sunny Tai 450" at bounding box center [576, 151] width 374 height 24
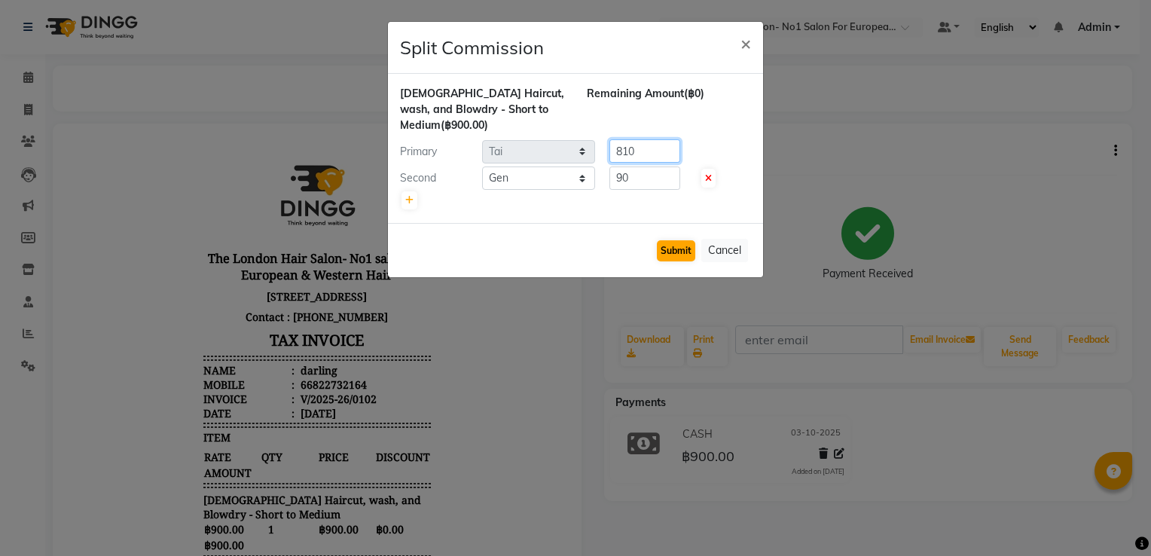
type input "810"
click at [679, 255] on button "Submit" at bounding box center [676, 250] width 38 height 21
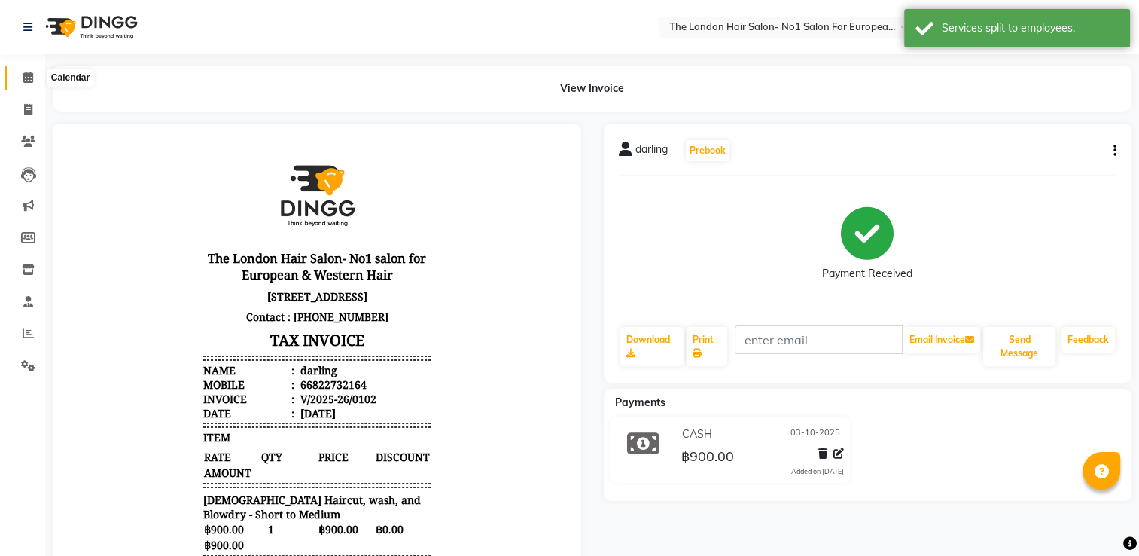
click at [30, 77] on icon at bounding box center [28, 77] width 10 height 11
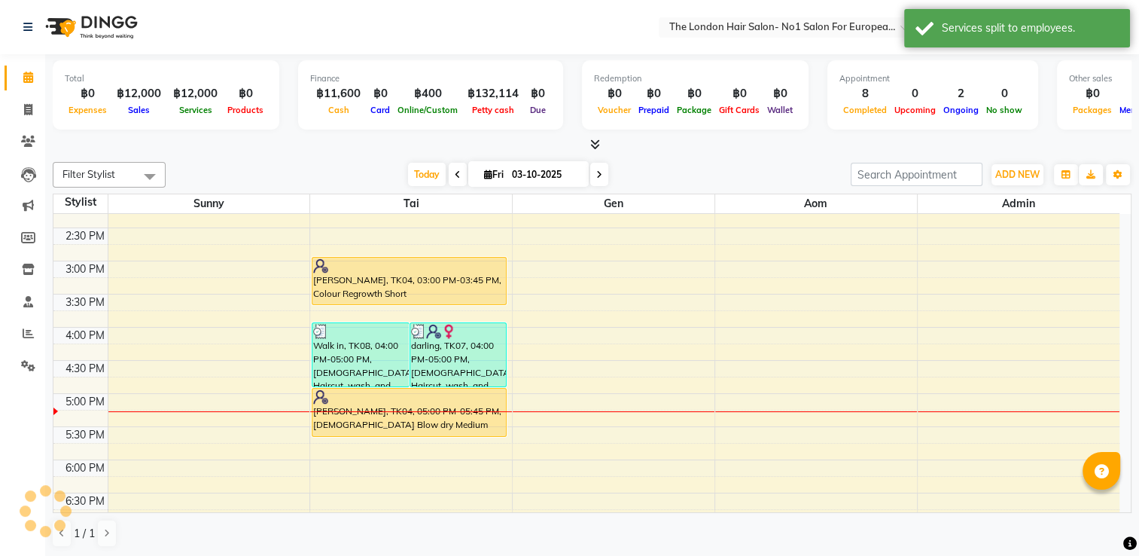
scroll to position [452, 0]
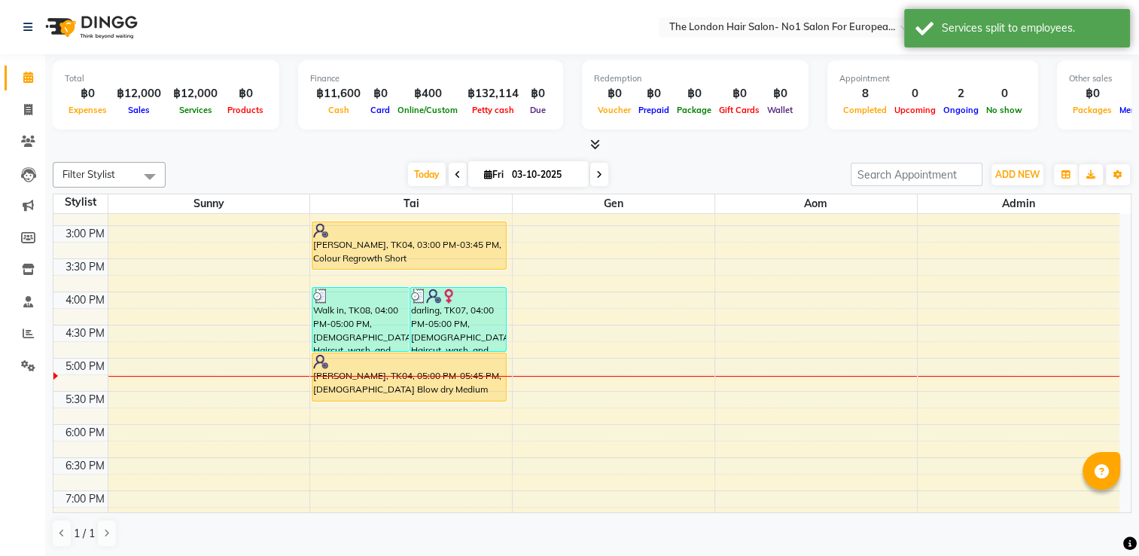
click at [857, 340] on div "8:00 AM 8:30 AM 9:00 AM 9:30 AM 10:00 AM 10:30 AM 11:00 AM 11:30 AM 12:00 PM 12…" at bounding box center [586, 192] width 1066 height 861
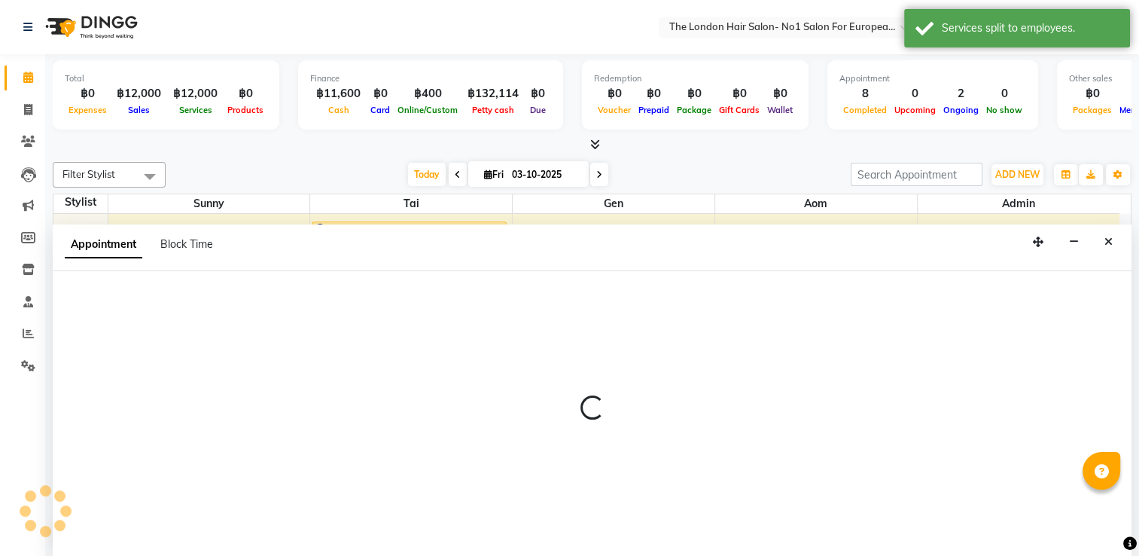
scroll to position [0, 0]
select select "91431"
select select "tentative"
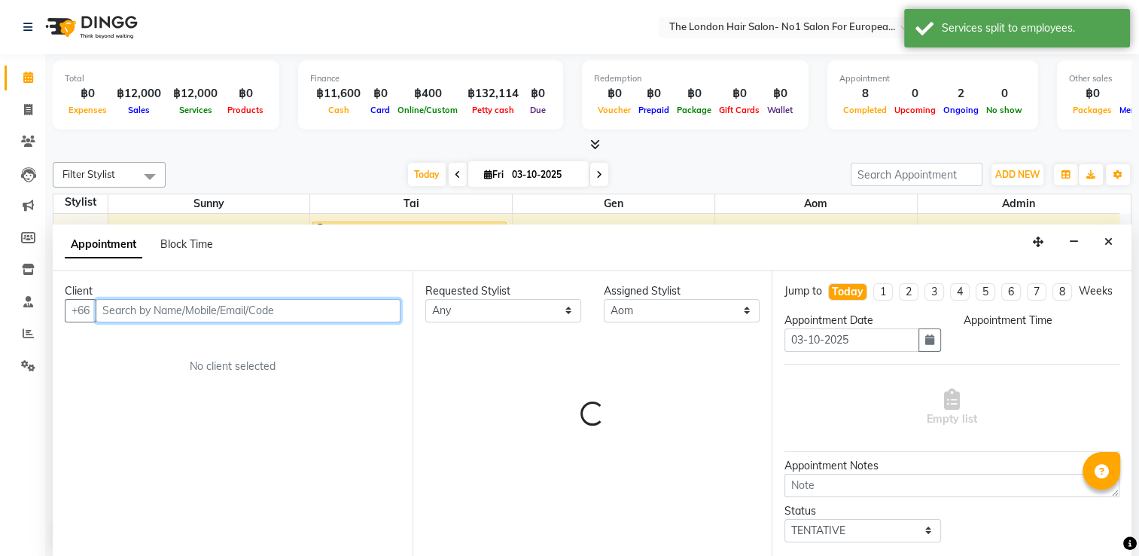
select select "1005"
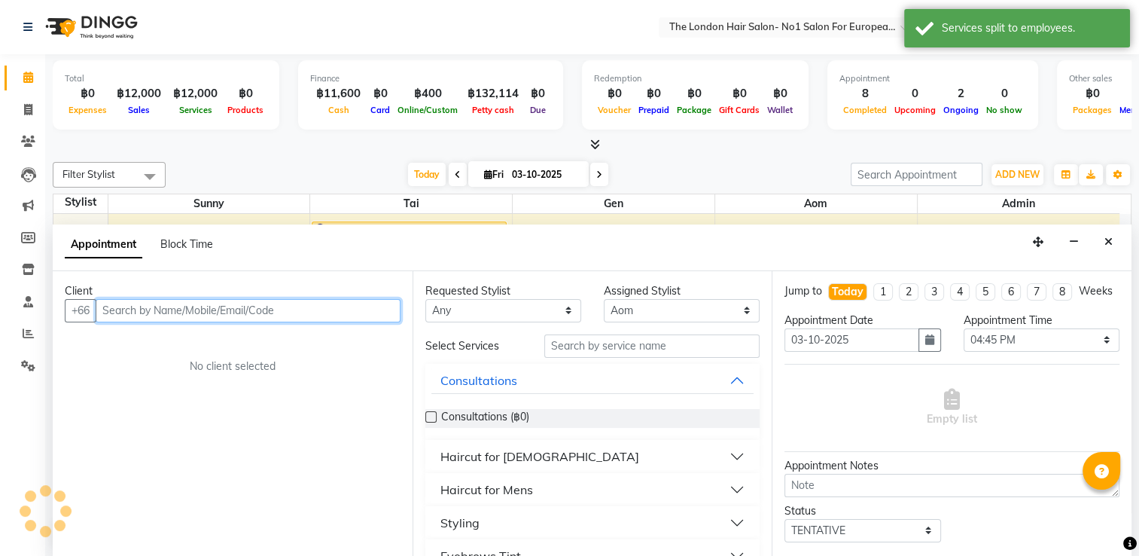
click at [258, 301] on input "text" at bounding box center [248, 310] width 305 height 23
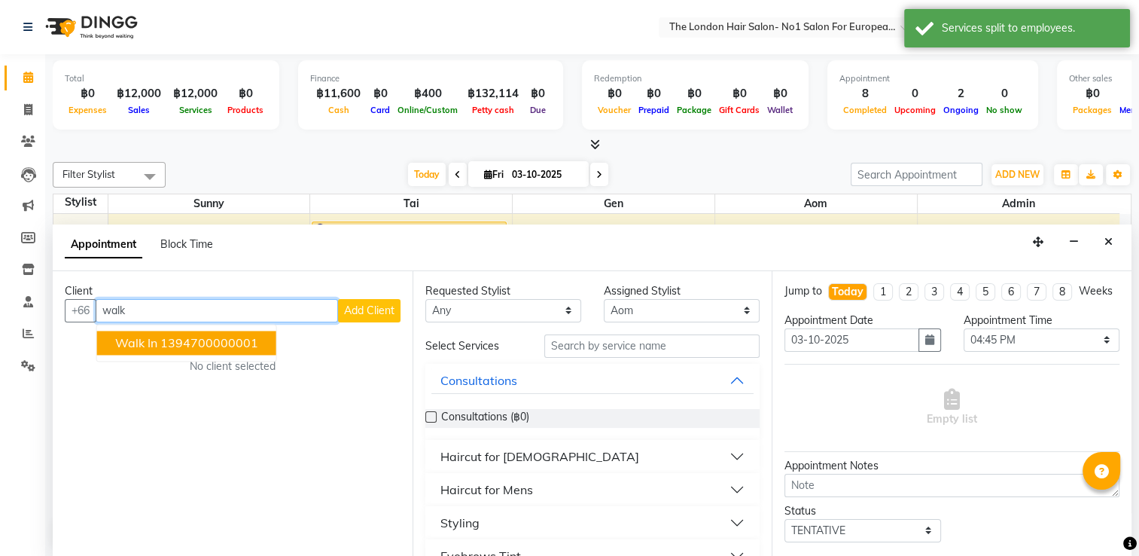
click at [260, 343] on button "Walk in 1394700000001" at bounding box center [186, 343] width 179 height 24
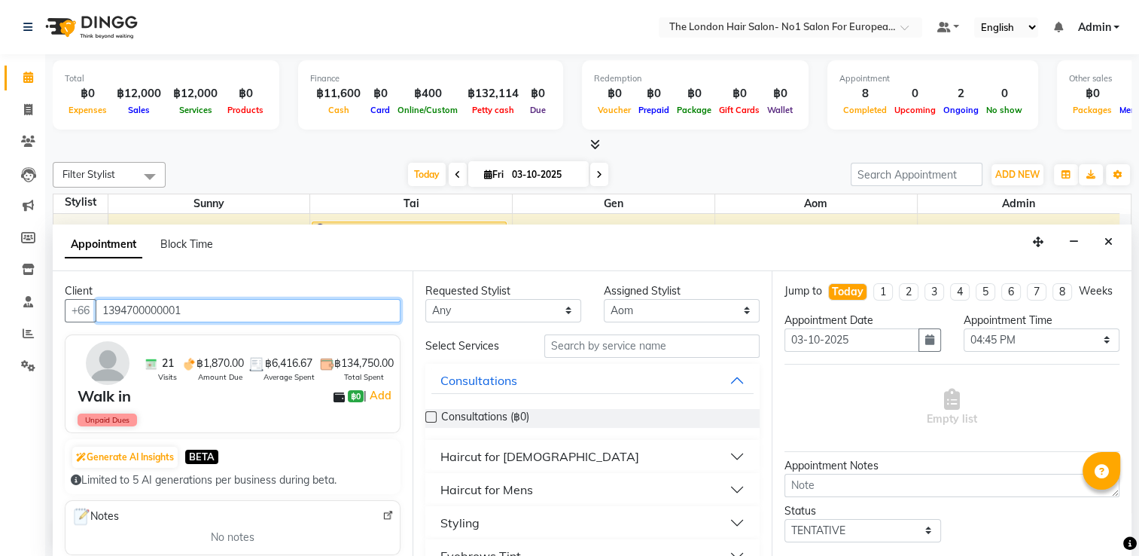
type input "1394700000001"
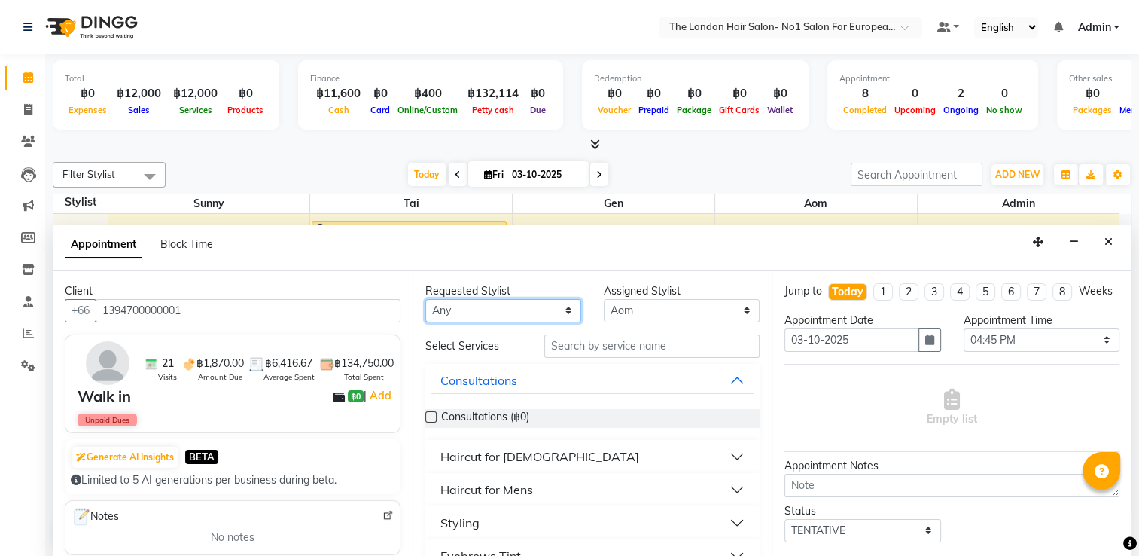
click at [491, 309] on select "Any Admin Aom Gen [PERSON_NAME]" at bounding box center [504, 310] width 156 height 23
select select "91431"
click at [426, 299] on select "Any Admin Aom Gen [PERSON_NAME]" at bounding box center [504, 310] width 156 height 23
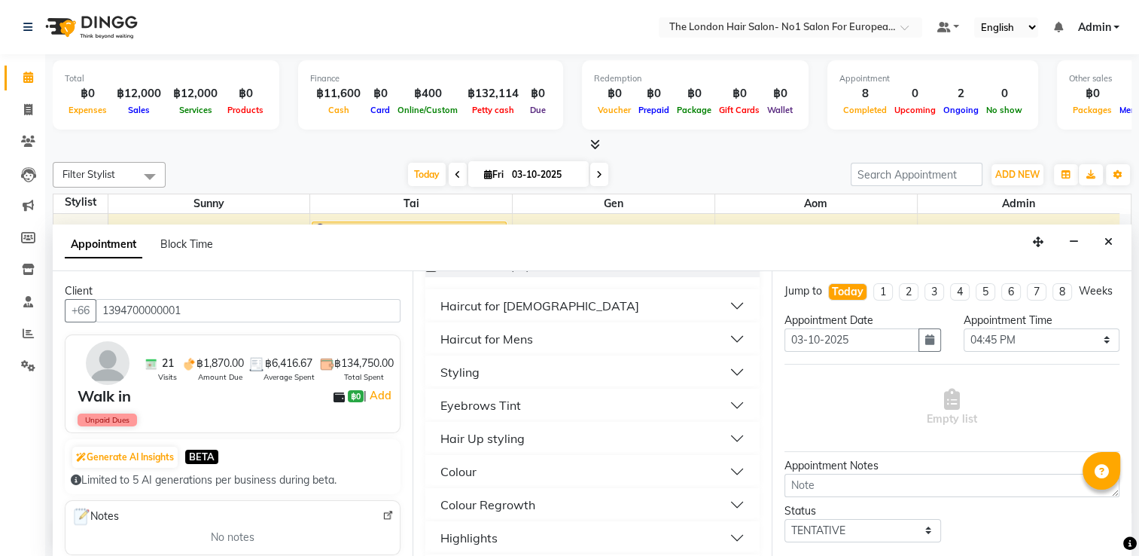
scroll to position [75, 0]
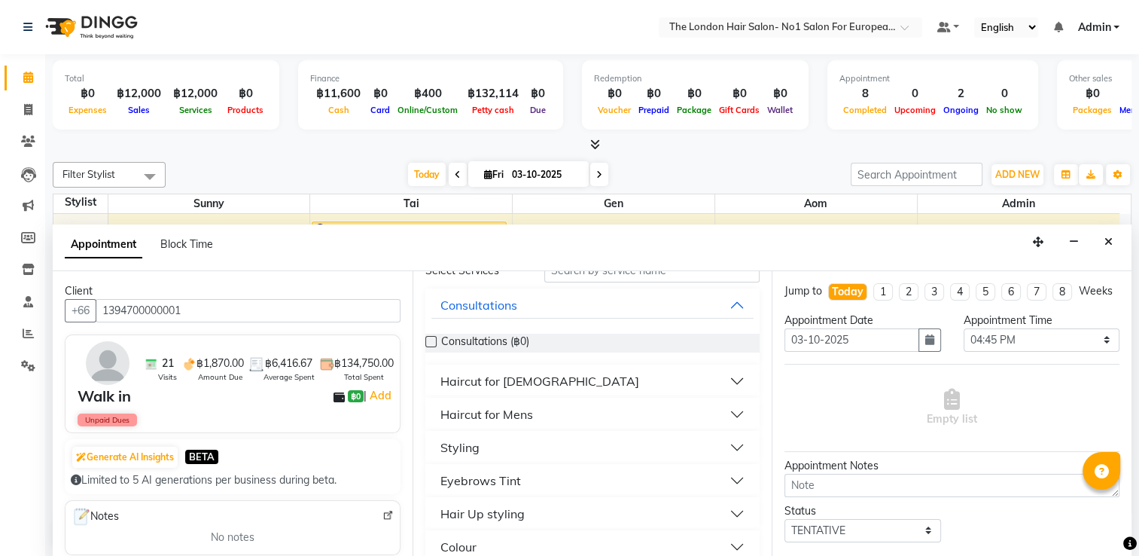
click at [600, 378] on button "Haircut for [DEMOGRAPHIC_DATA]" at bounding box center [593, 381] width 323 height 27
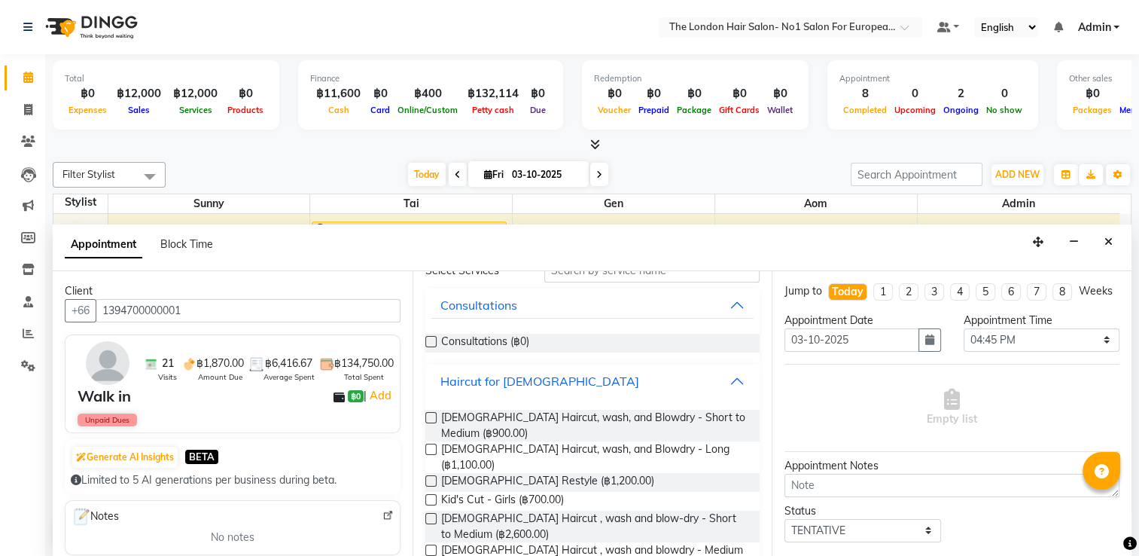
scroll to position [377, 0]
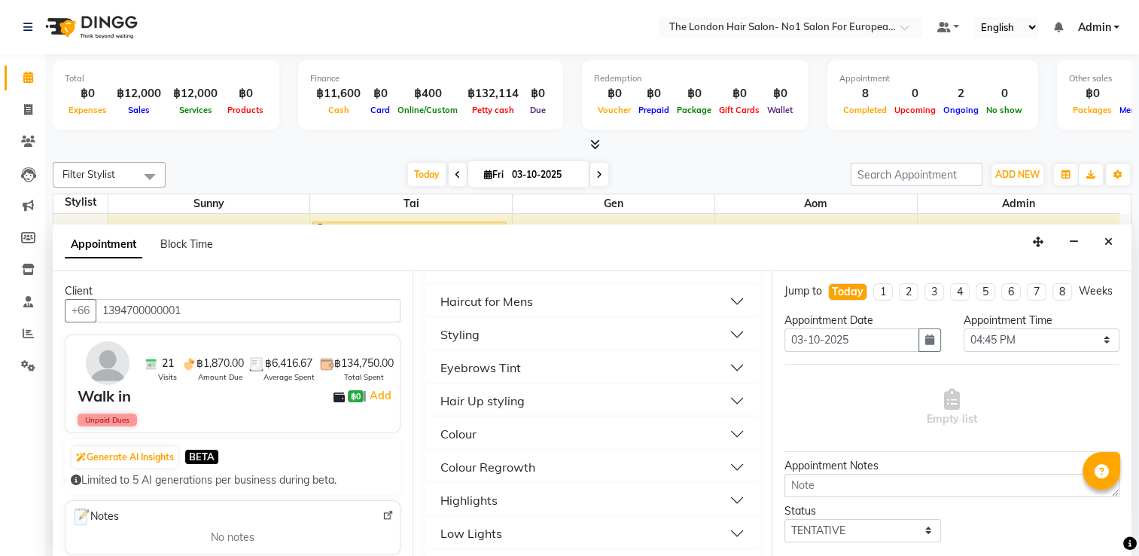
click at [574, 326] on button "Styling" at bounding box center [593, 334] width 323 height 27
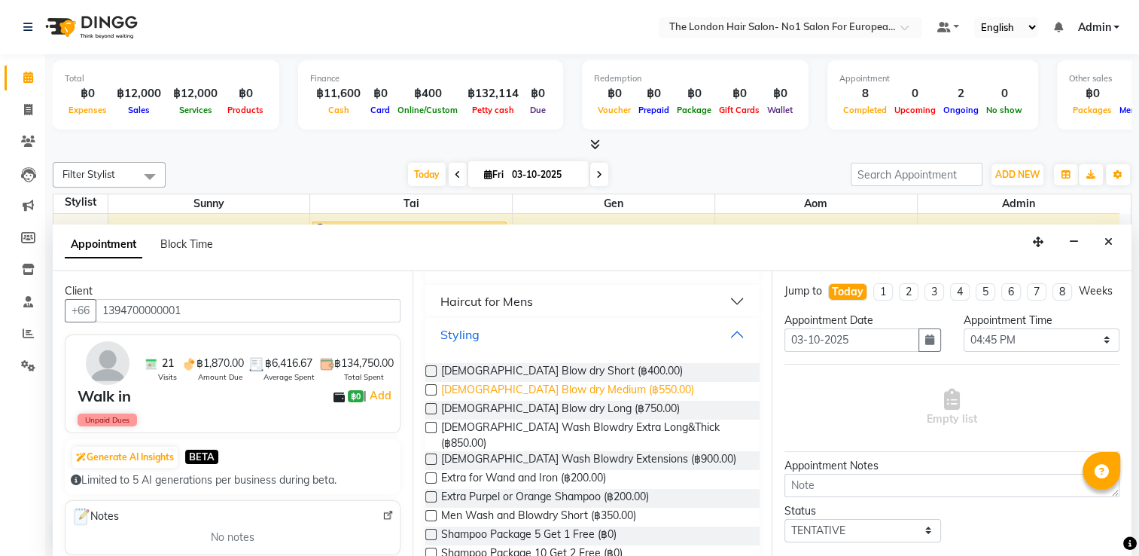
scroll to position [452, 0]
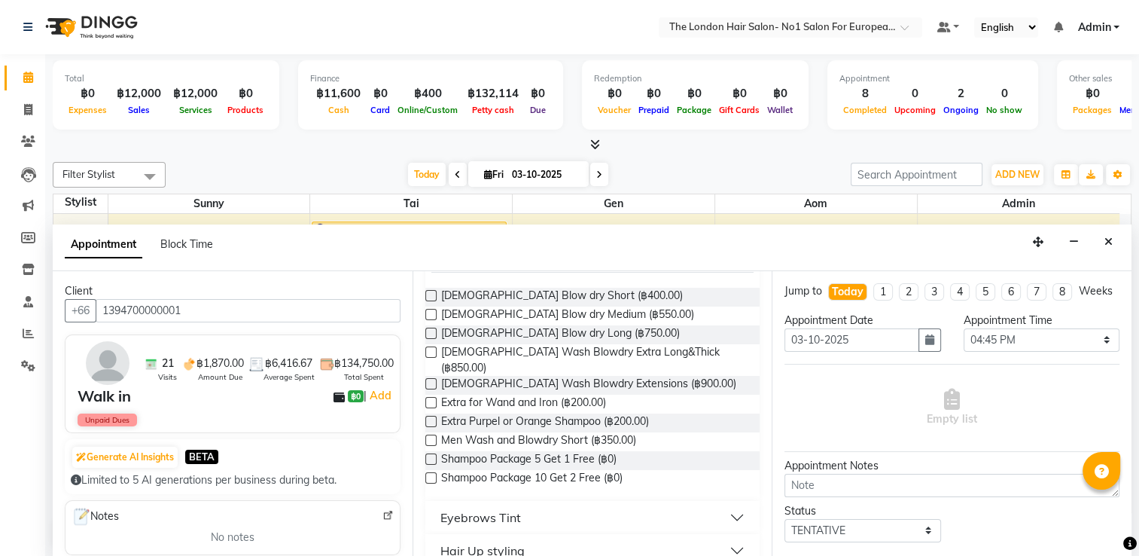
click at [606, 325] on div "[DEMOGRAPHIC_DATA] Blow dry Long (฿750.00)" at bounding box center [593, 334] width 335 height 19
click at [576, 325] on span "[DEMOGRAPHIC_DATA] Blow dry Long (฿750.00)" at bounding box center [560, 334] width 239 height 19
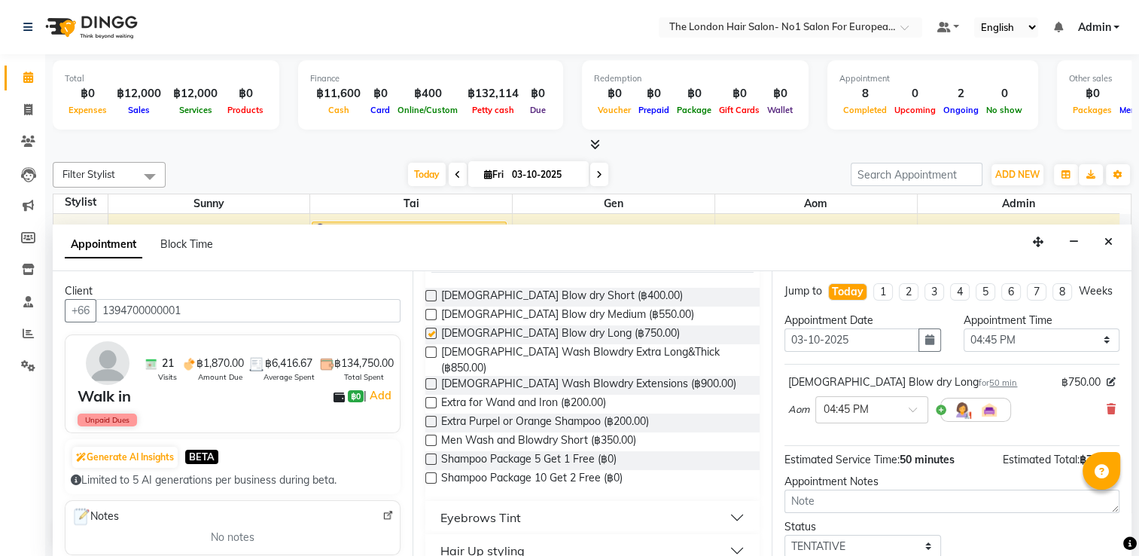
checkbox input "false"
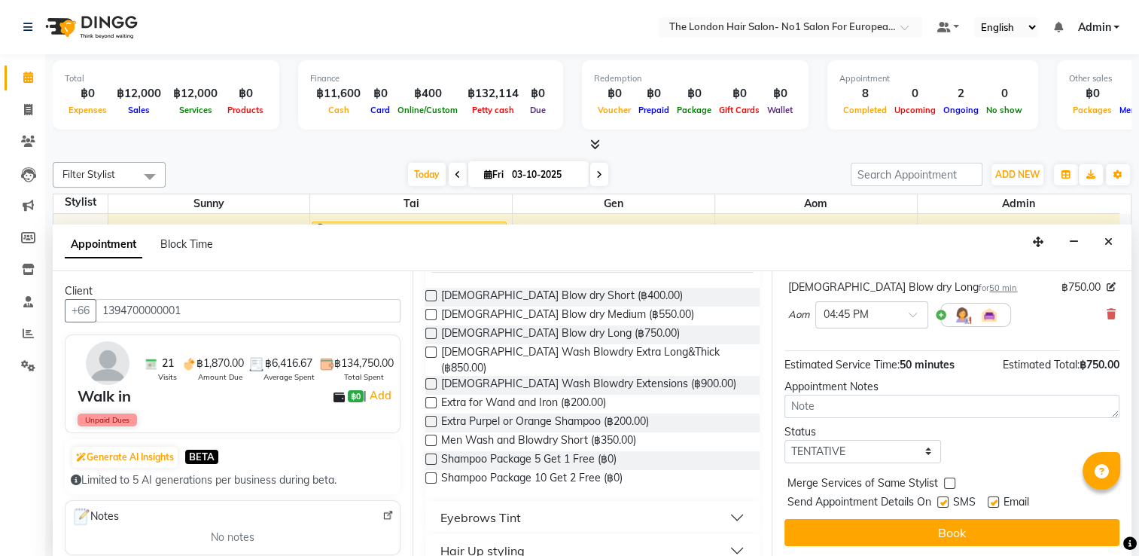
scroll to position [108, 0]
click at [951, 514] on div "Jump to [DATE] 1 2 3 4 5 6 7 8 Weeks Appointment Date [DATE] Appointment Time S…" at bounding box center [952, 414] width 360 height 287
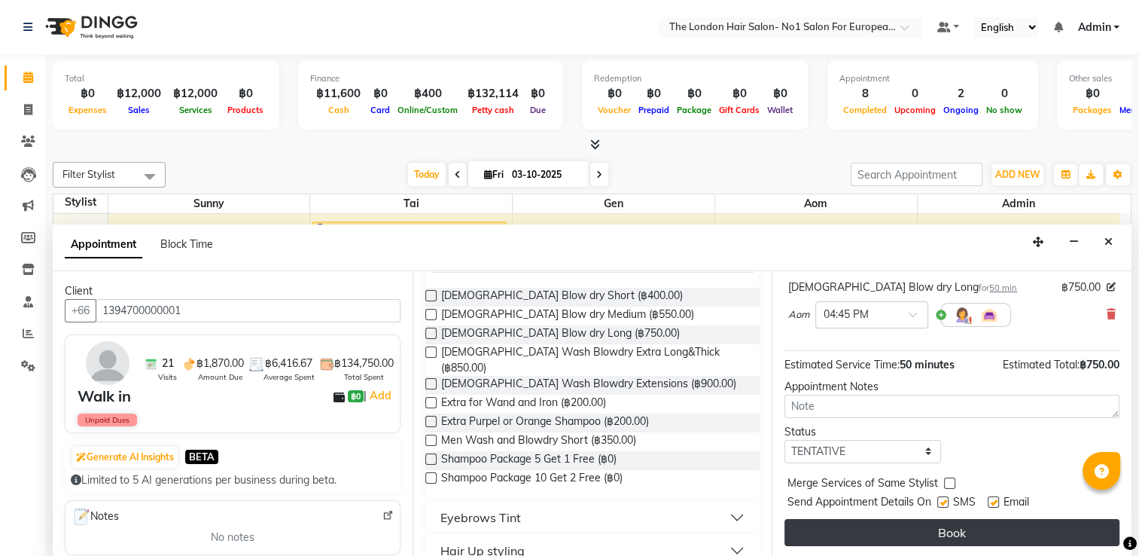
click at [962, 523] on button "Book" at bounding box center [952, 532] width 335 height 27
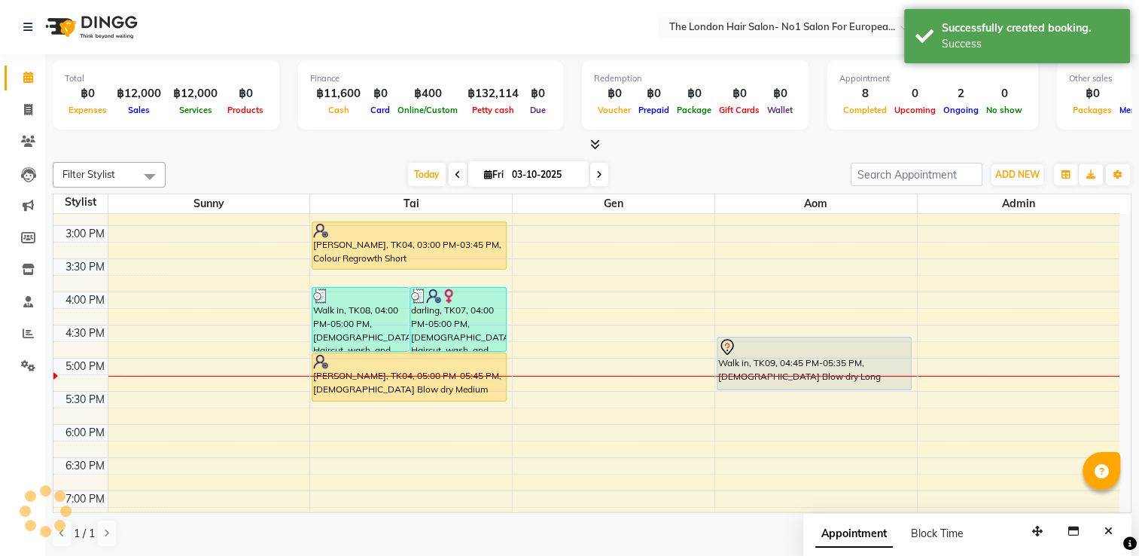
scroll to position [0, 0]
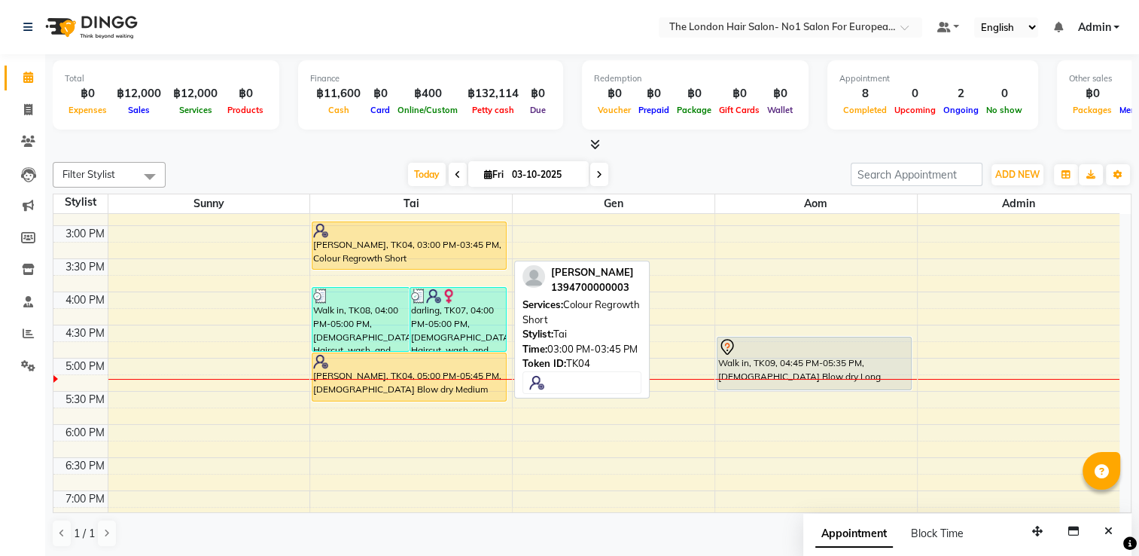
click at [447, 266] on div at bounding box center [410, 269] width 194 height 6
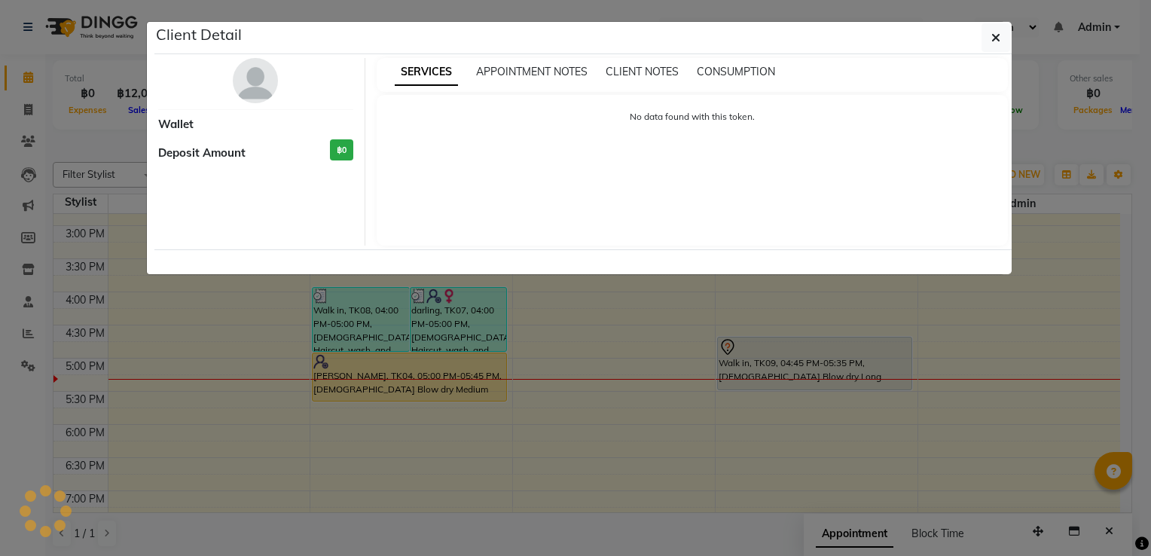
select select "1"
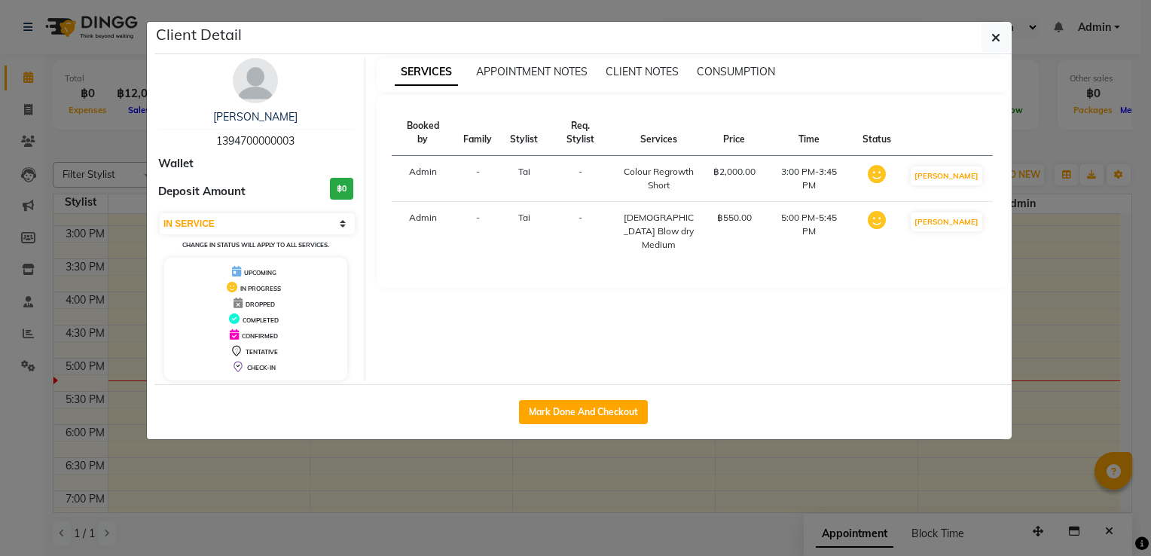
drag, startPoint x: 705, startPoint y: 110, endPoint x: -3, endPoint y: 594, distance: 857.7
drag, startPoint x: -3, startPoint y: 594, endPoint x: 1073, endPoint y: 416, distance: 1090.8
click at [1073, 416] on ngb-modal-window "Client Detail [PERSON_NAME] 1394700000003 Wallet Deposit Amount ฿0 Select IN SE…" at bounding box center [575, 278] width 1151 height 556
click at [1093, 324] on ngb-modal-window "Client Detail [PERSON_NAME] 1394700000003 Wallet Deposit Amount ฿0 Select IN SE…" at bounding box center [575, 278] width 1151 height 556
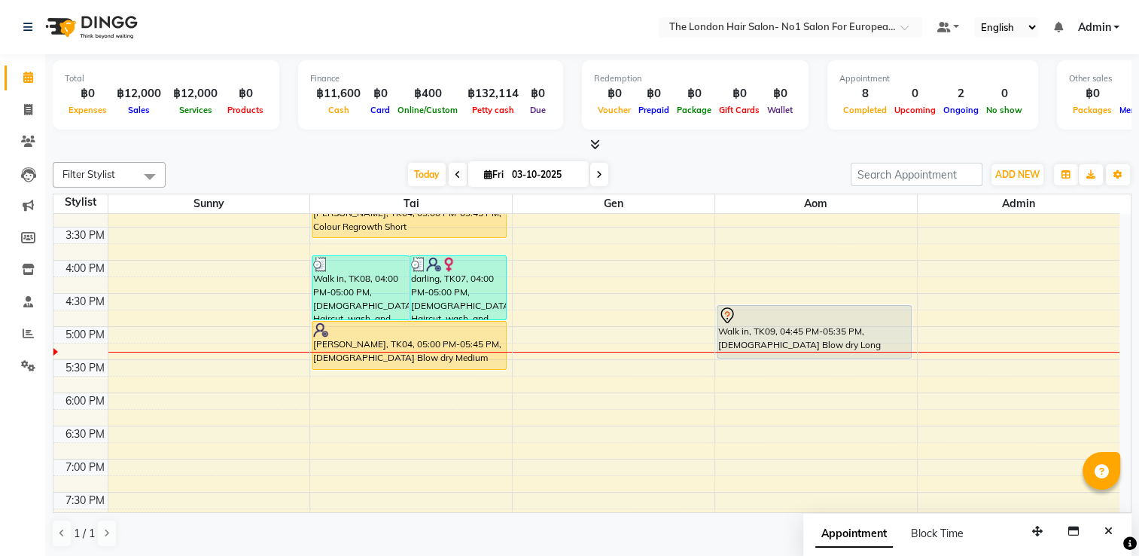
scroll to position [470, 0]
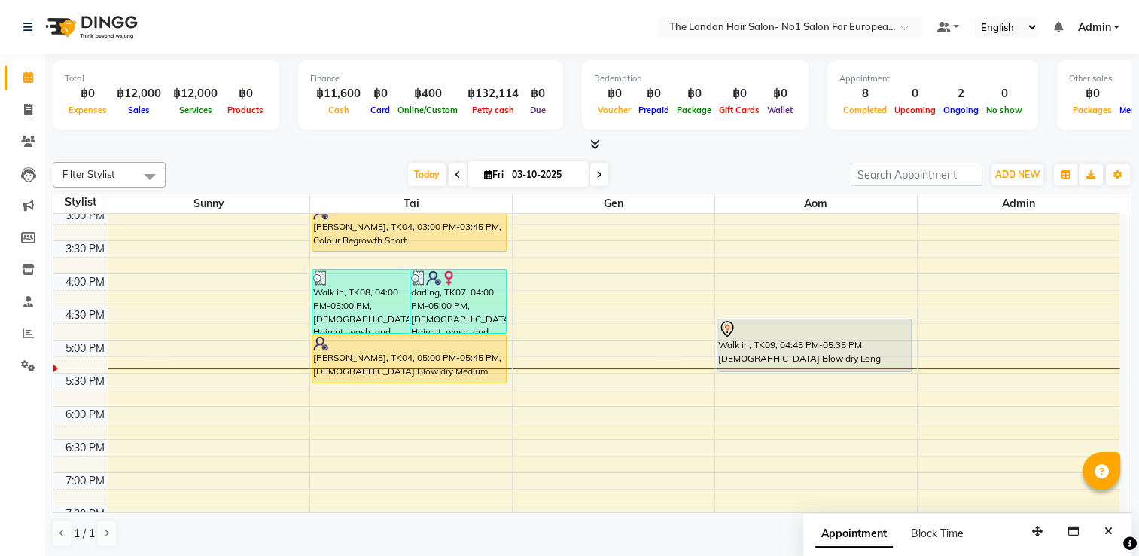
click at [329, 163] on div "[DATE] [DATE]" at bounding box center [508, 174] width 670 height 23
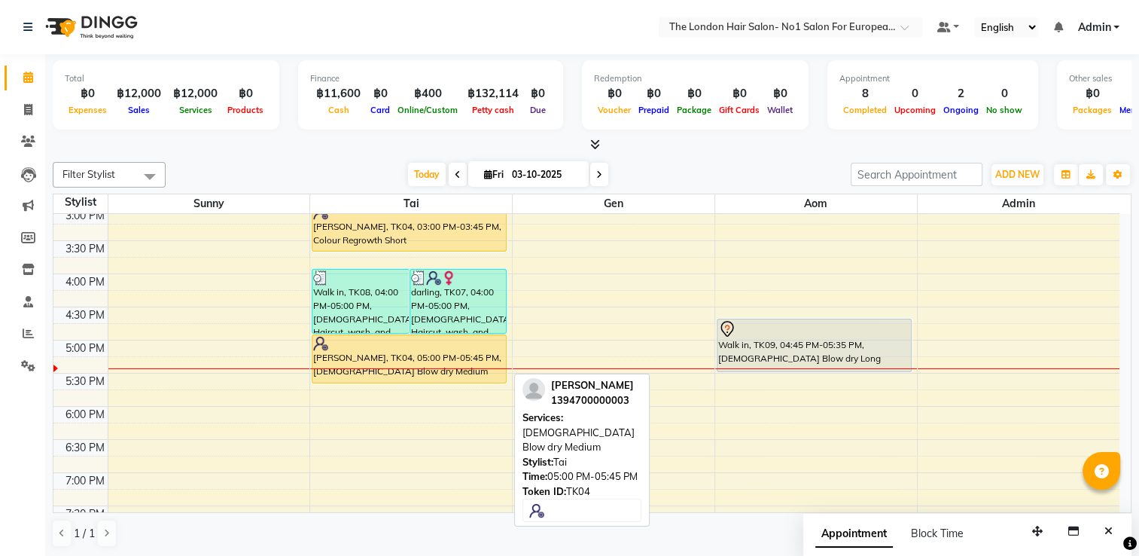
click at [444, 337] on div at bounding box center [409, 343] width 192 height 15
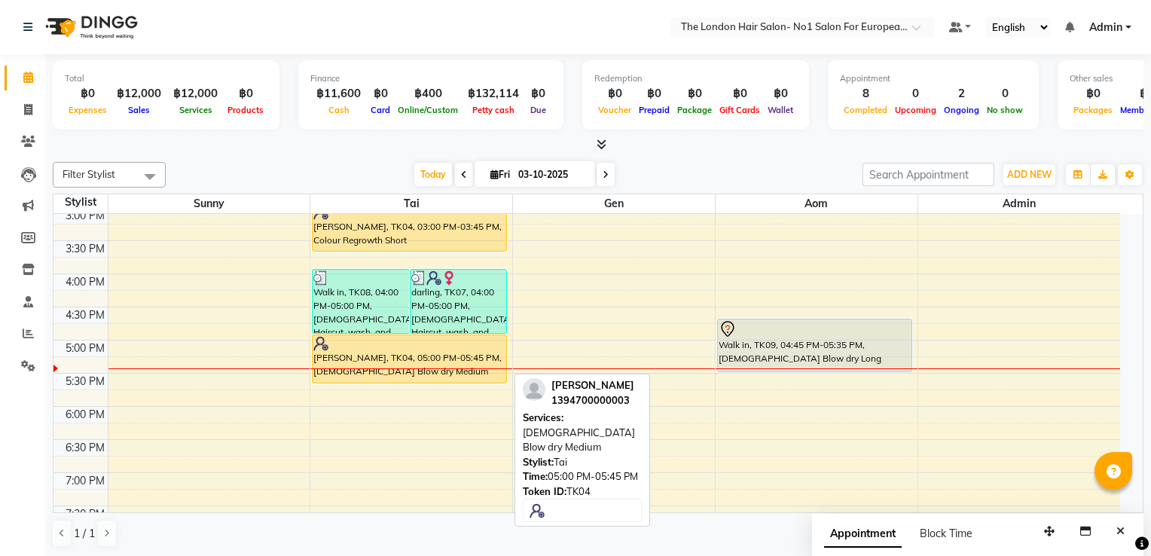
select select "1"
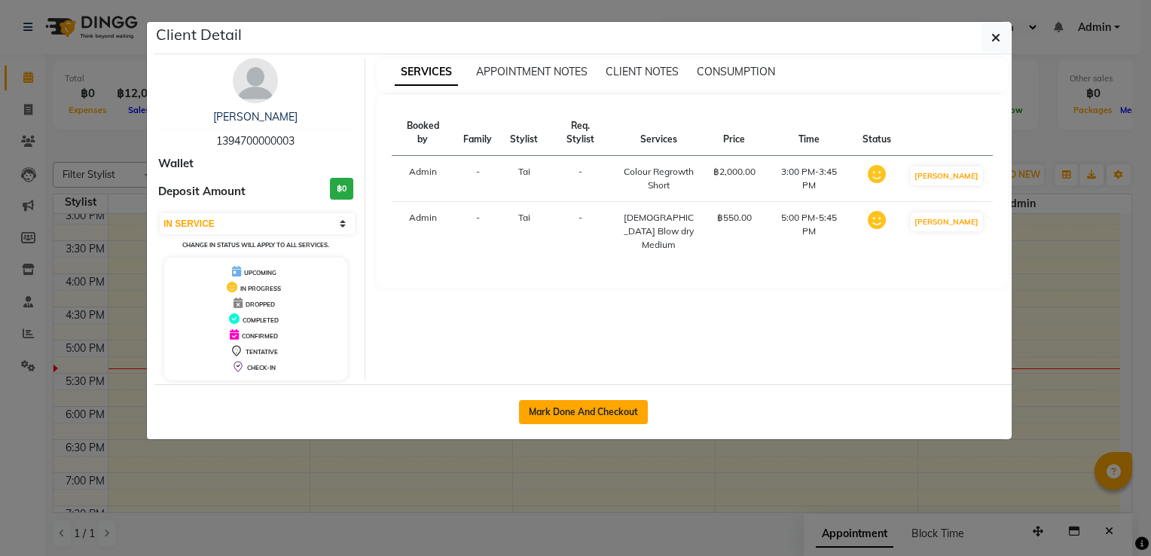
click at [612, 402] on button "Mark Done And Checkout" at bounding box center [583, 412] width 129 height 24
select select "service"
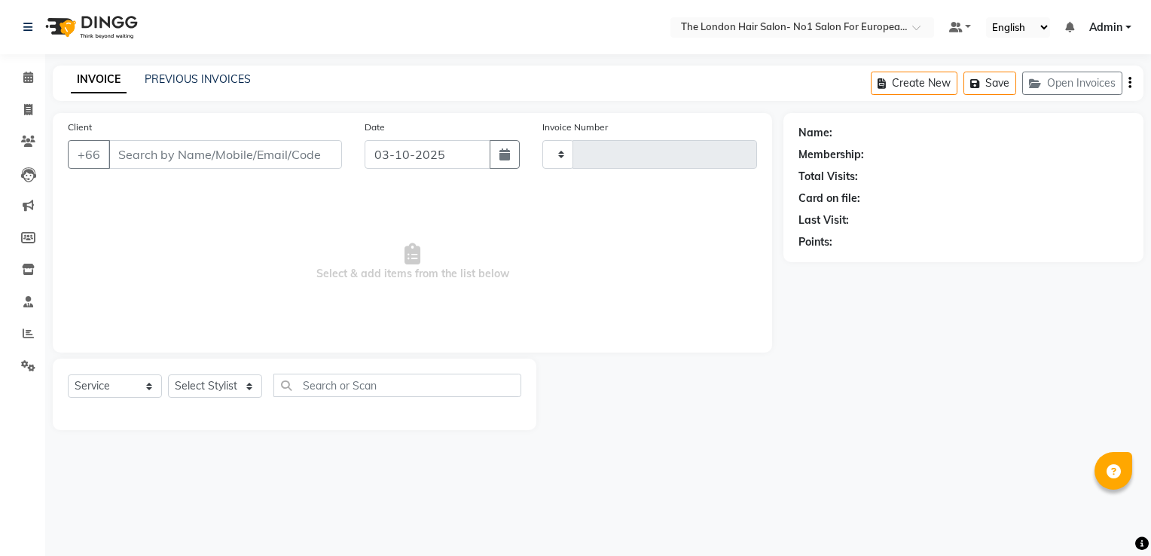
type input "0103"
select select "9006"
type input "1394700000003"
select select "91429"
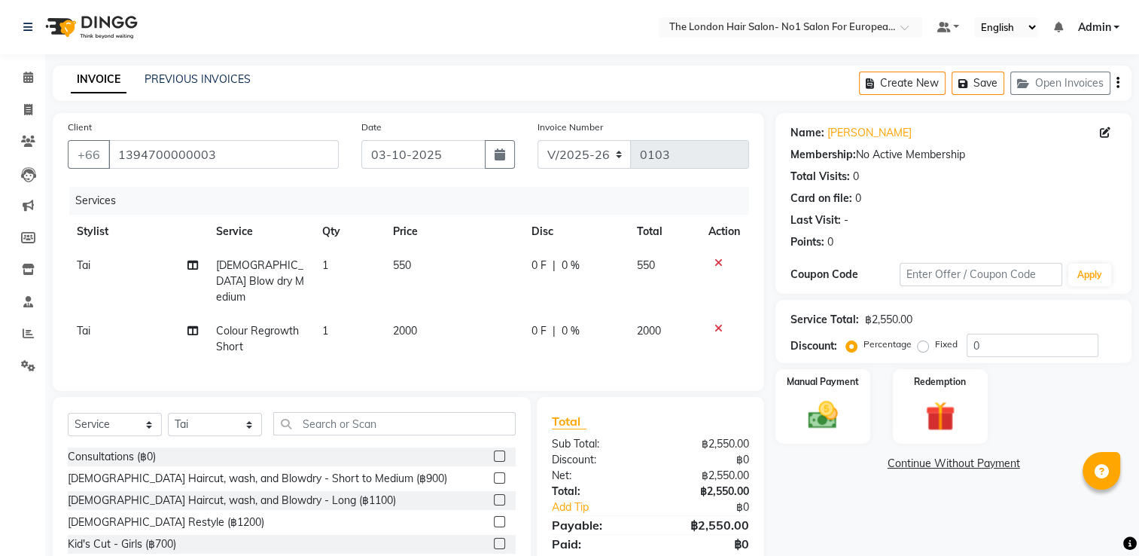
click at [191, 325] on icon at bounding box center [193, 330] width 11 height 11
select select "91429"
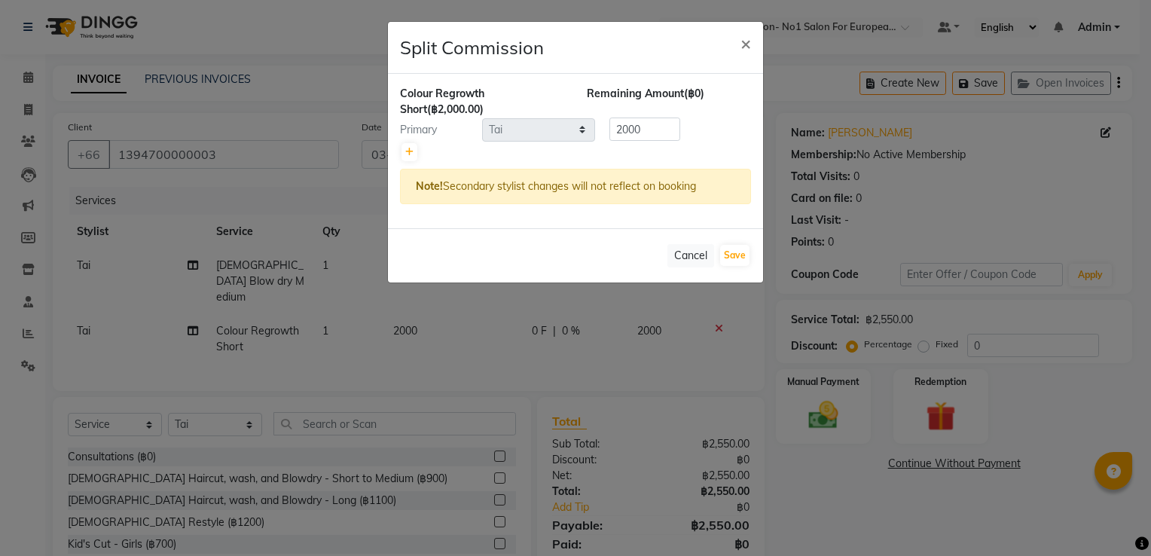
drag, startPoint x: 185, startPoint y: 206, endPoint x: 208, endPoint y: 224, distance: 30.0
click at [187, 206] on ngb-modal-window "Split Commission × Colour Regrowth Short (฿2,000.00) Remaining Amount (฿0) Prim…" at bounding box center [575, 278] width 1151 height 556
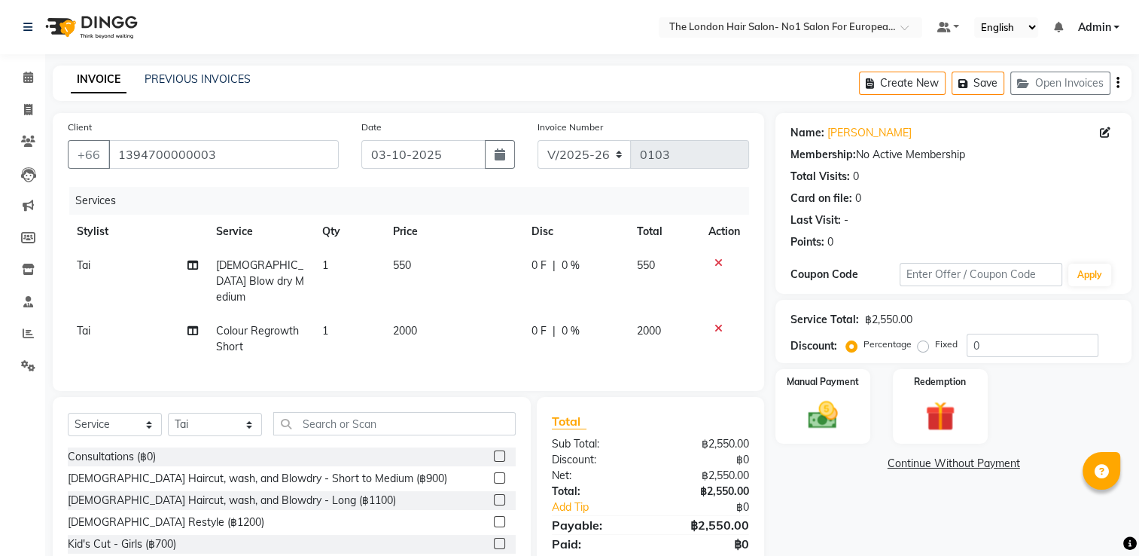
scroll to position [81, 0]
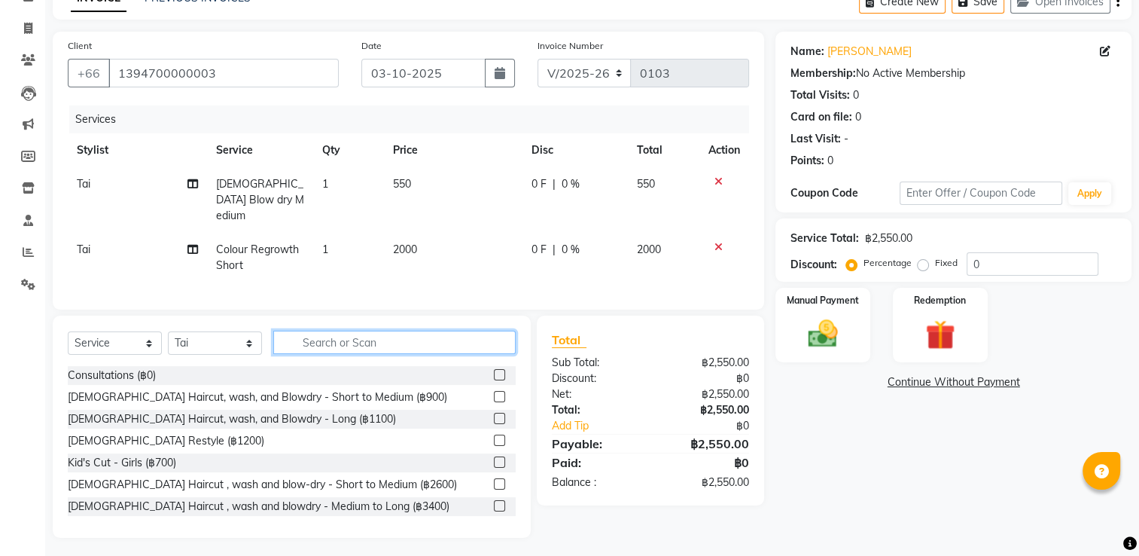
click at [347, 339] on input "text" at bounding box center [394, 342] width 243 height 23
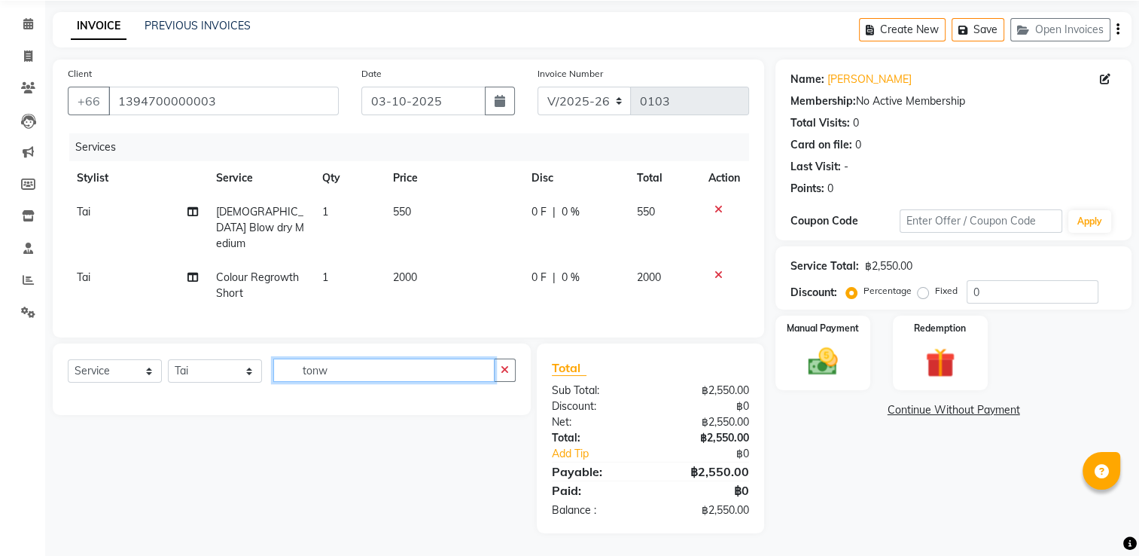
scroll to position [49, 0]
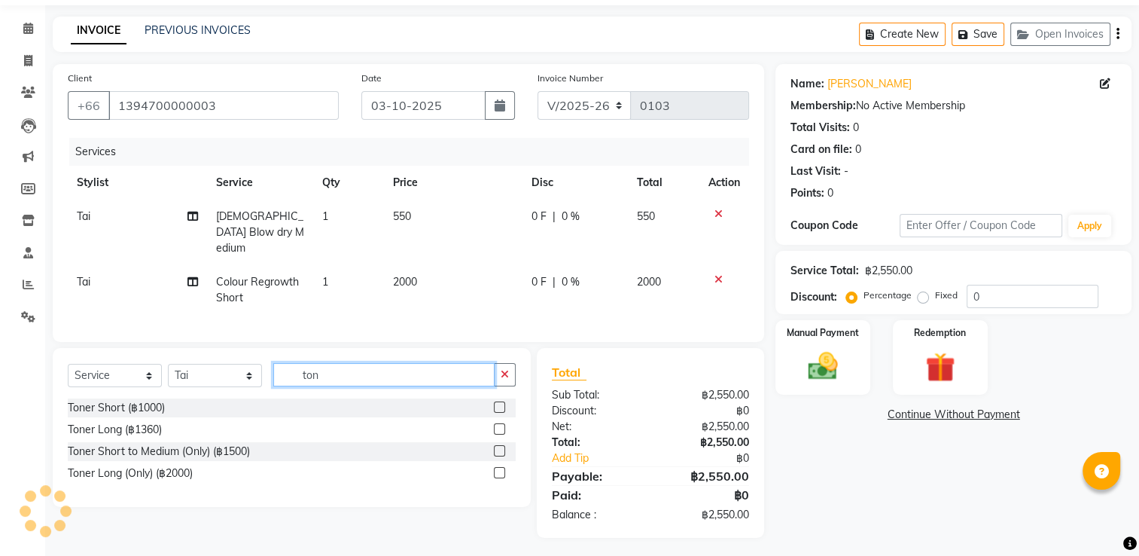
type input "ton"
click at [499, 423] on label at bounding box center [499, 428] width 11 height 11
click at [499, 425] on input "checkbox" at bounding box center [499, 430] width 10 height 10
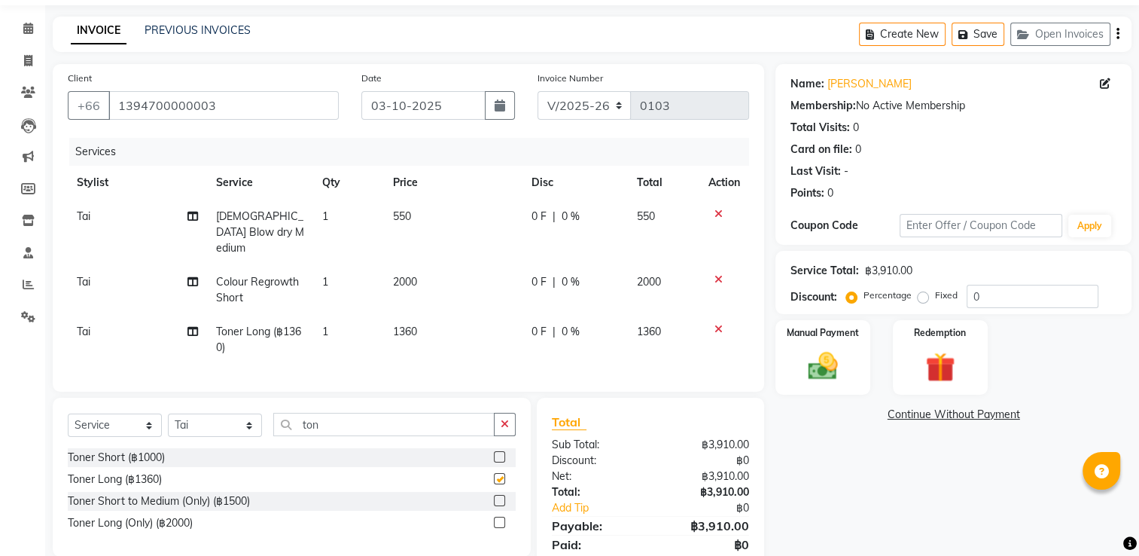
checkbox input "false"
click at [416, 325] on span "1360" at bounding box center [405, 332] width 24 height 14
select select "91429"
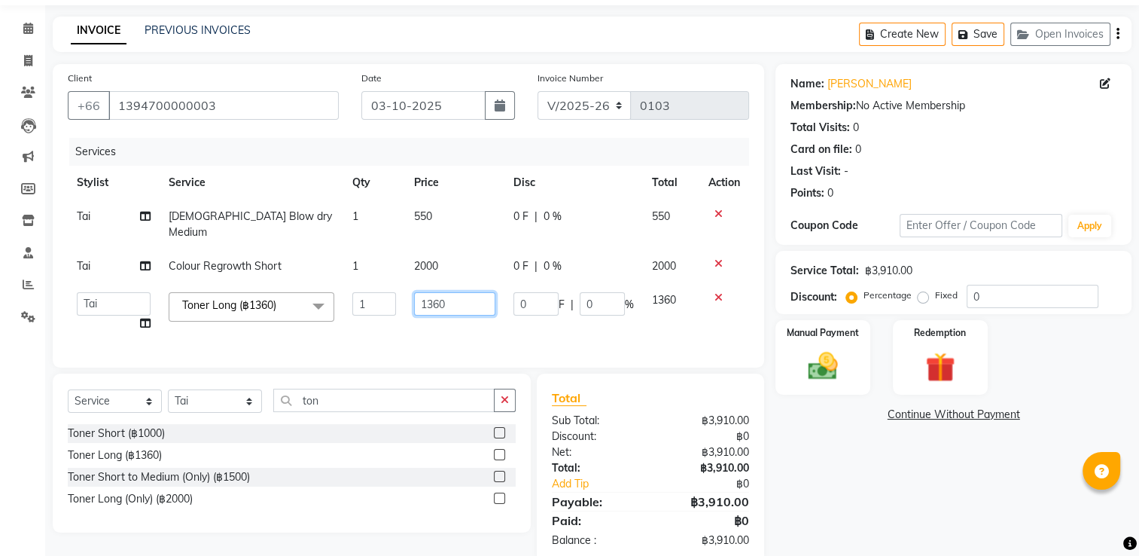
drag, startPoint x: 461, startPoint y: 297, endPoint x: 346, endPoint y: 284, distance: 115.9
click at [346, 284] on tr "Admin Aom Gen Sunny Tai Toner Long (฿1360) x Consultations (฿0) [DEMOGRAPHIC_DA…" at bounding box center [409, 311] width 682 height 57
type input "1400"
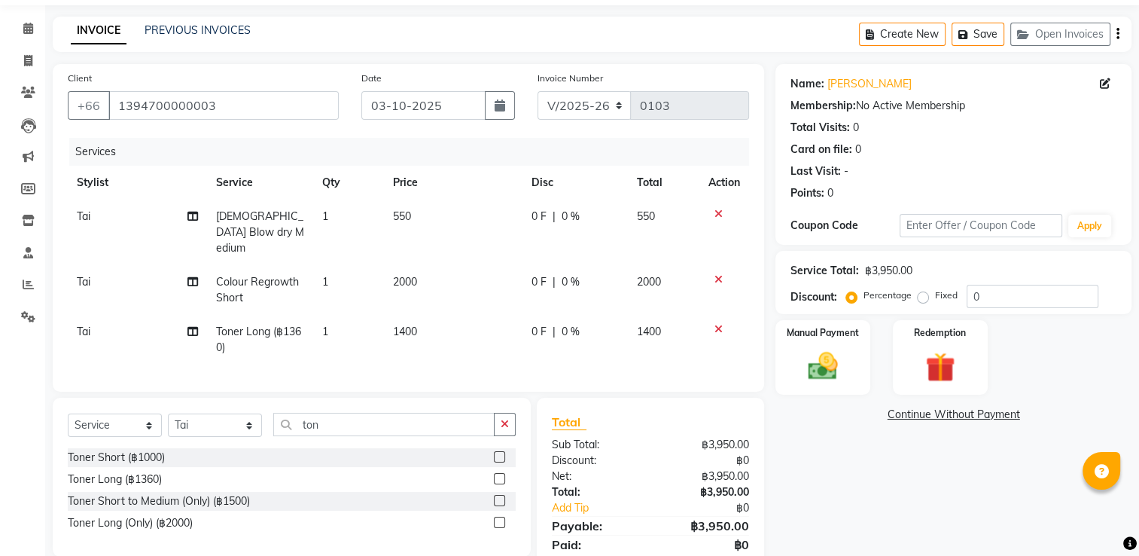
click at [523, 327] on div "Services Stylist Service Qty Price Disc Total Action Tai [DEMOGRAPHIC_DATA] Blo…" at bounding box center [409, 257] width 682 height 239
click at [407, 215] on span "550" at bounding box center [402, 216] width 18 height 14
select select "91429"
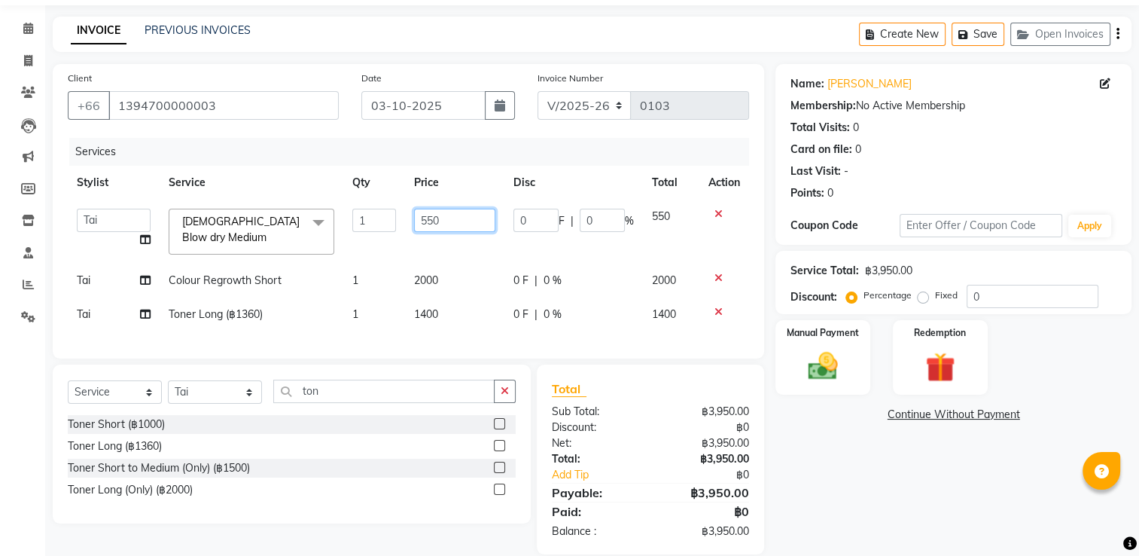
drag, startPoint x: 452, startPoint y: 223, endPoint x: 340, endPoint y: 218, distance: 111.6
click at [340, 218] on tr "Admin Aom Gen Sunny Tai [DEMOGRAPHIC_DATA] Blow dry Medium x Consultations (฿0)…" at bounding box center [409, 232] width 682 height 64
type input "600"
click at [303, 173] on th "Service" at bounding box center [252, 183] width 184 height 34
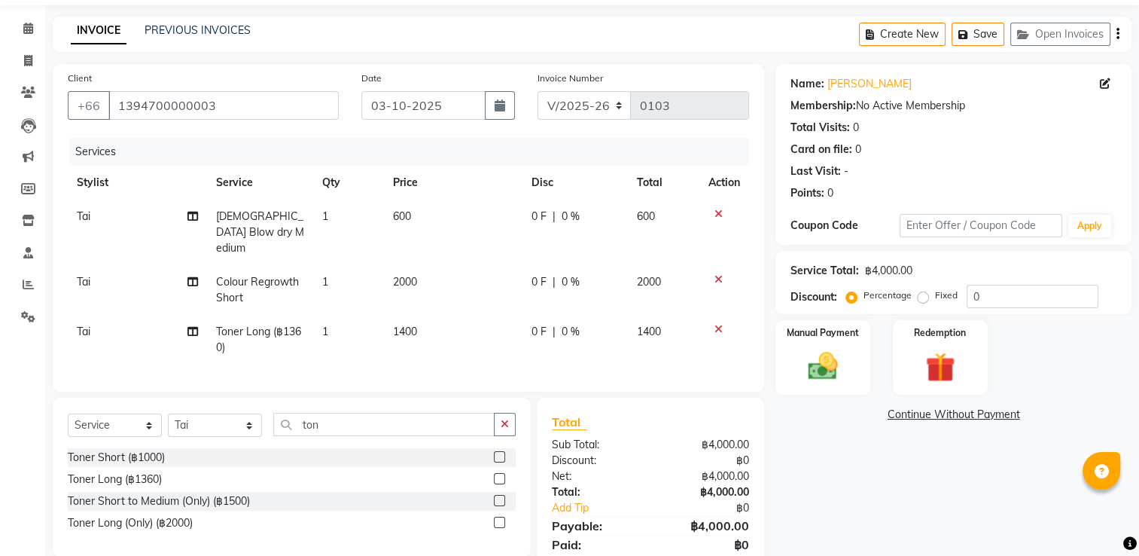
scroll to position [99, 0]
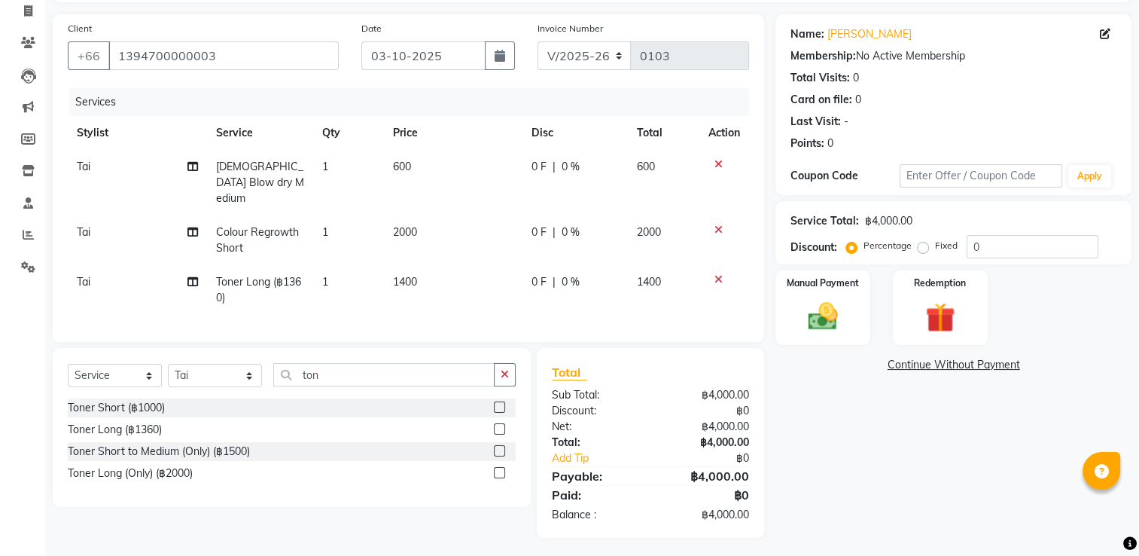
click at [202, 272] on td "Tai Split Commission" at bounding box center [137, 290] width 139 height 50
select select "91429"
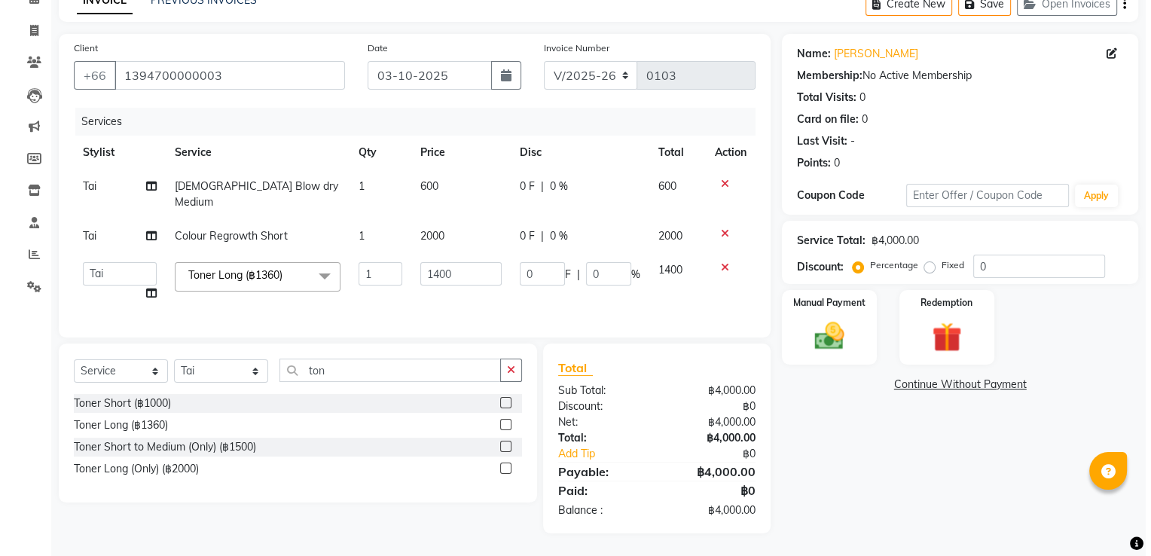
scroll to position [75, 0]
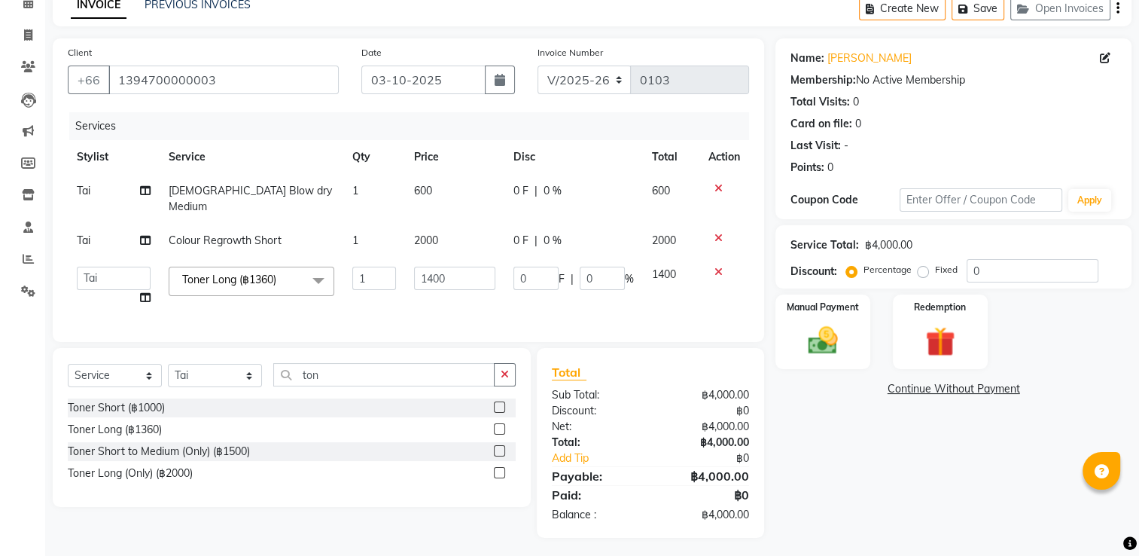
click at [196, 273] on span "Toner Long (฿1360)" at bounding box center [229, 280] width 94 height 14
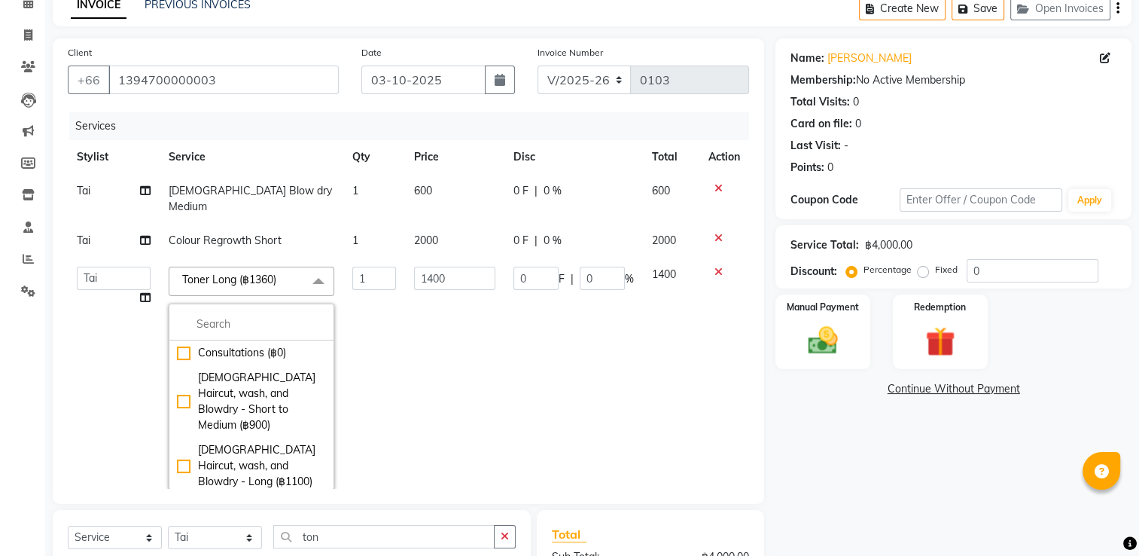
click at [140, 292] on icon at bounding box center [145, 297] width 11 height 11
select select "91429"
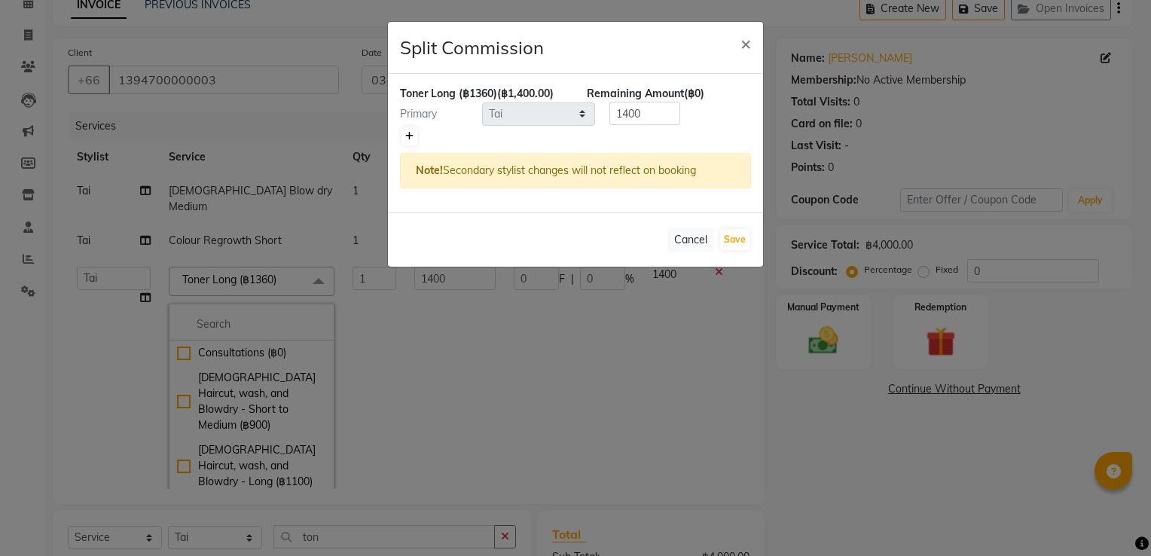
click at [407, 137] on icon at bounding box center [409, 136] width 8 height 9
type input "700"
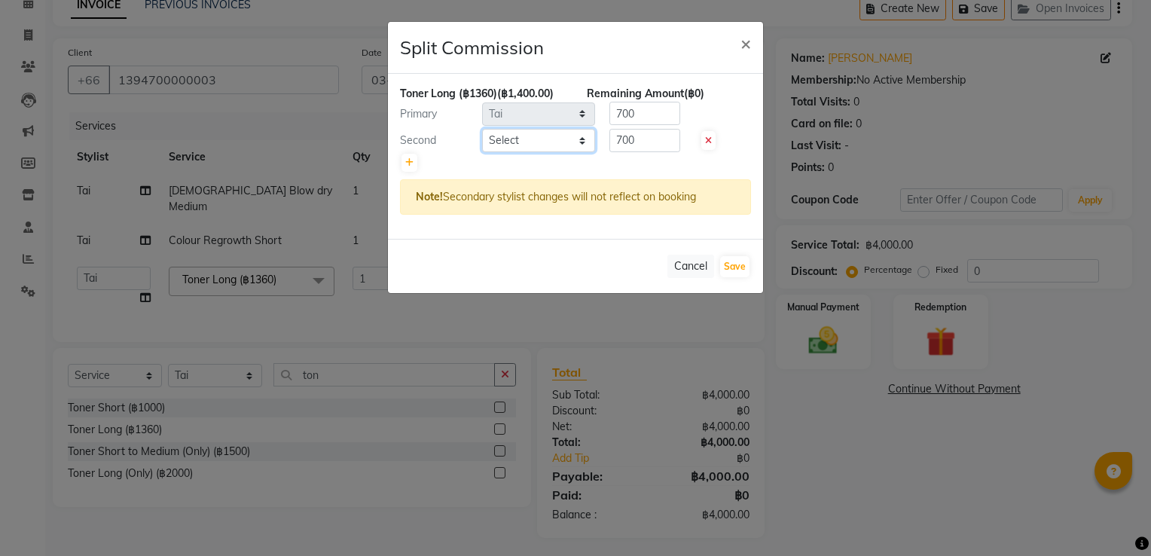
click at [553, 141] on select "Select Admin Aom Gen [PERSON_NAME]" at bounding box center [538, 140] width 113 height 23
select select "91431"
click at [482, 129] on select "Select Admin Aom Gen [PERSON_NAME]" at bounding box center [538, 140] width 113 height 23
drag, startPoint x: 659, startPoint y: 139, endPoint x: 538, endPoint y: 138, distance: 120.5
click at [554, 140] on div "Second Select Admin Aom Gen Sunny Tai 700" at bounding box center [576, 141] width 374 height 24
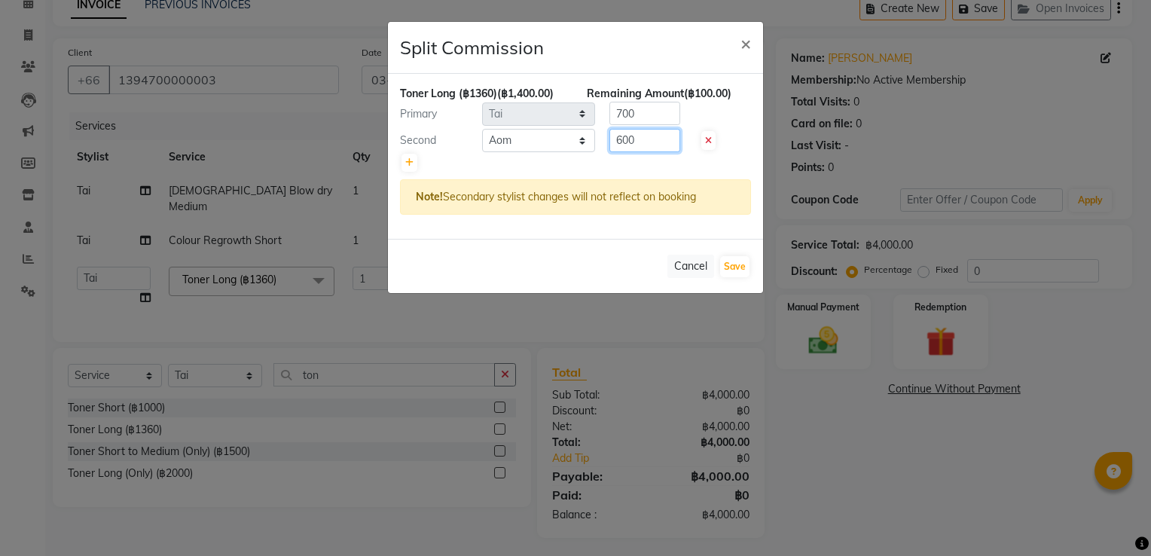
type input "600"
click at [529, 118] on div "Primary Select Admin Aom Gen Sunny Tai 700" at bounding box center [576, 114] width 374 height 24
type input "800"
click at [735, 259] on button "Save" at bounding box center [734, 266] width 29 height 21
select select "Select"
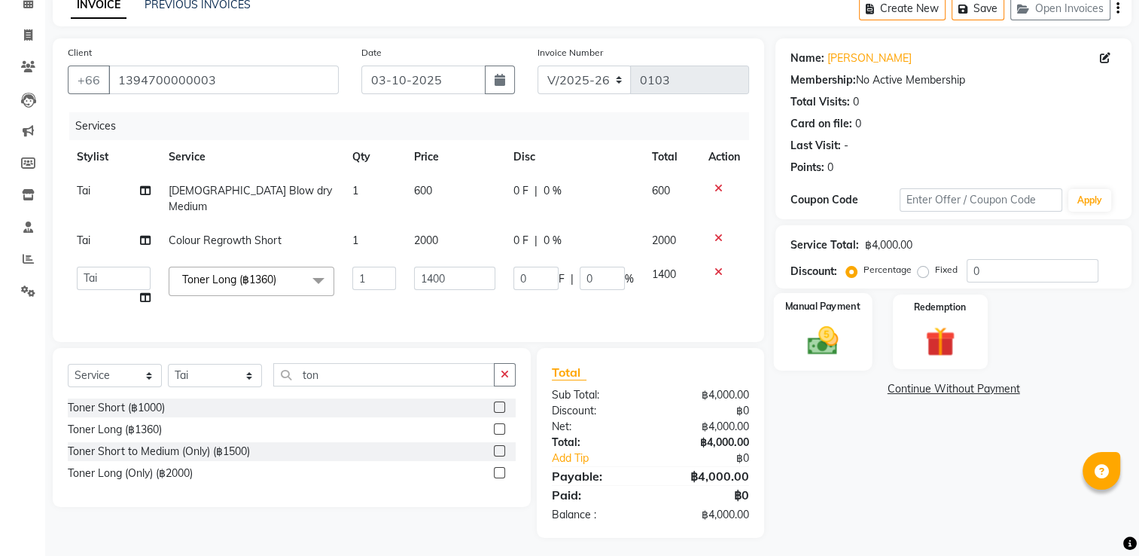
click at [839, 351] on img at bounding box center [823, 340] width 50 height 35
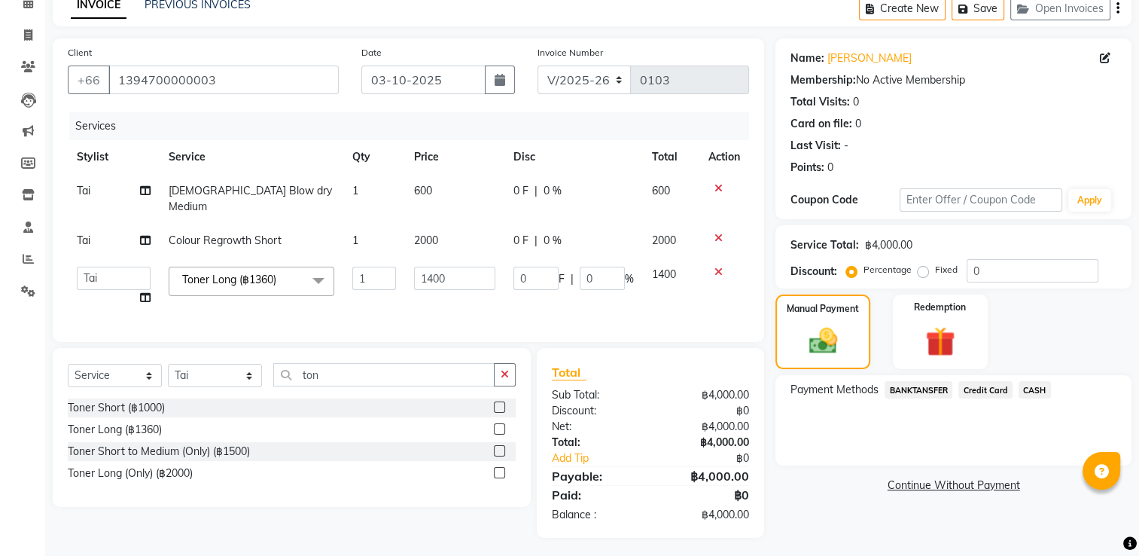
click at [1023, 388] on span "CASH" at bounding box center [1035, 389] width 32 height 17
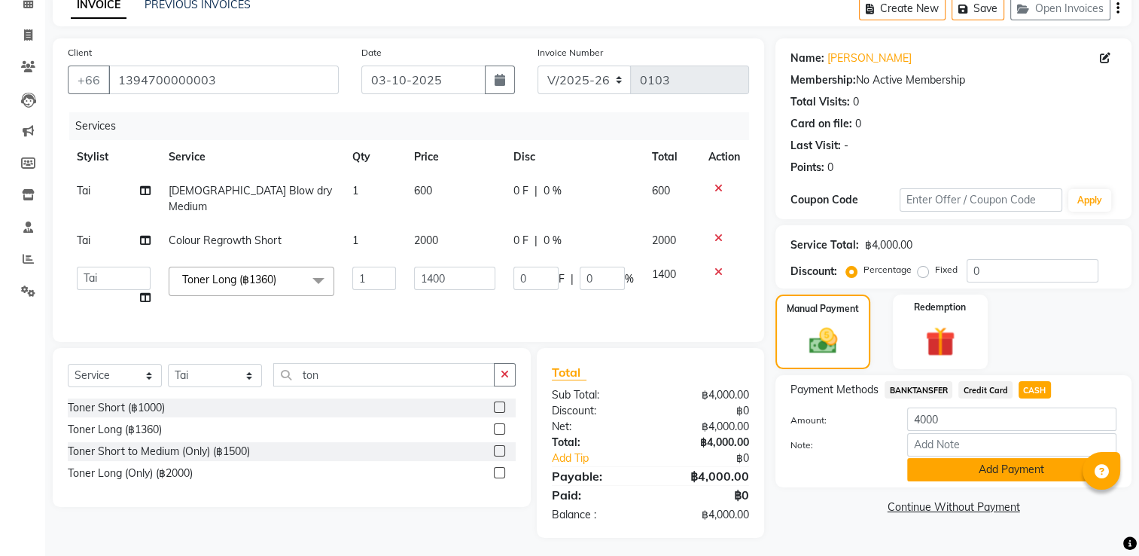
click at [1035, 476] on button "Add Payment" at bounding box center [1012, 469] width 209 height 23
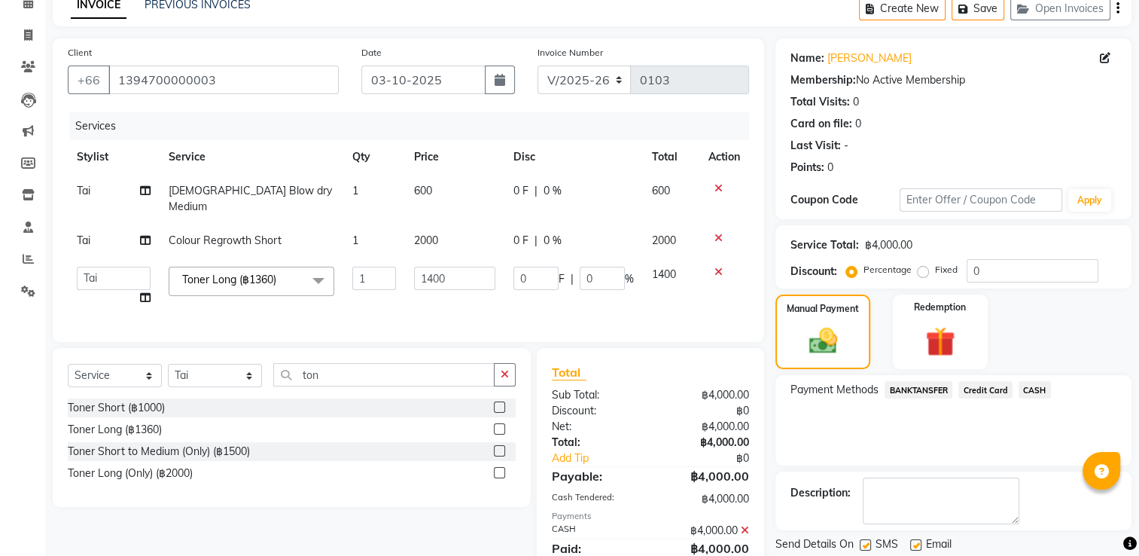
scroll to position [128, 0]
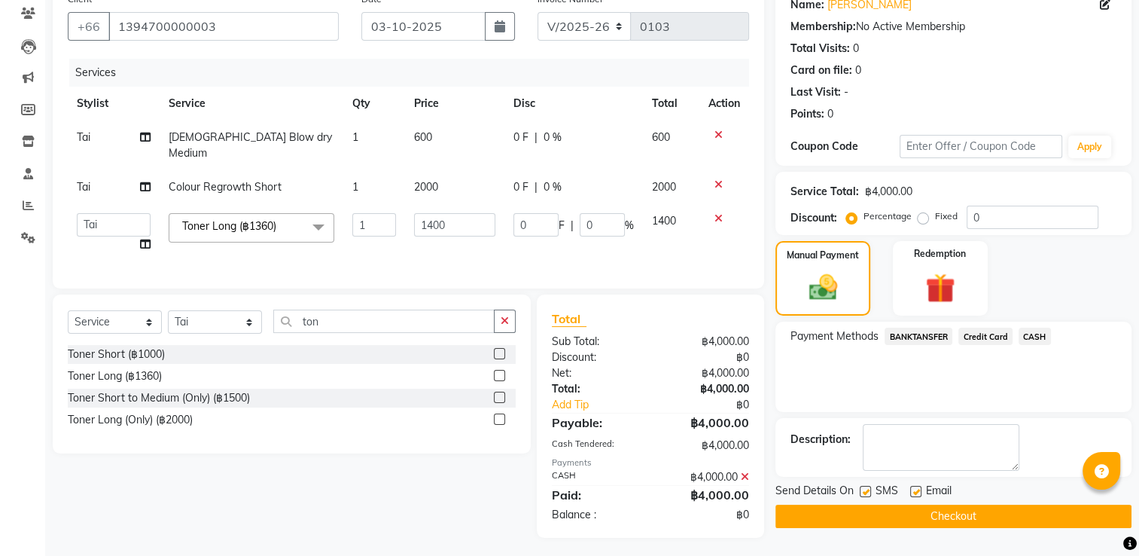
click at [994, 515] on button "Checkout" at bounding box center [954, 516] width 356 height 23
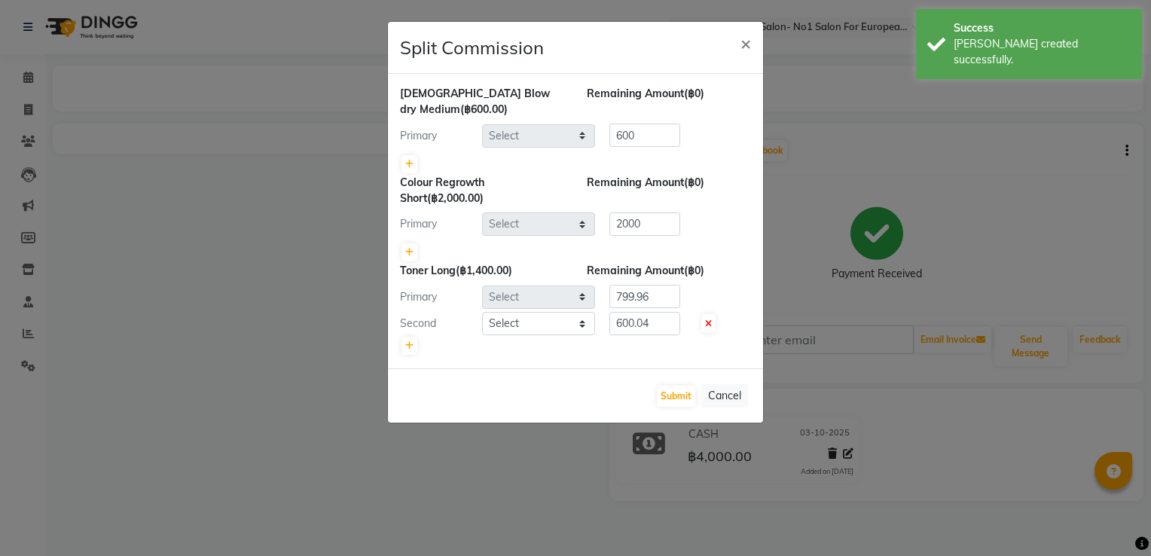
select select "91429"
select select "91431"
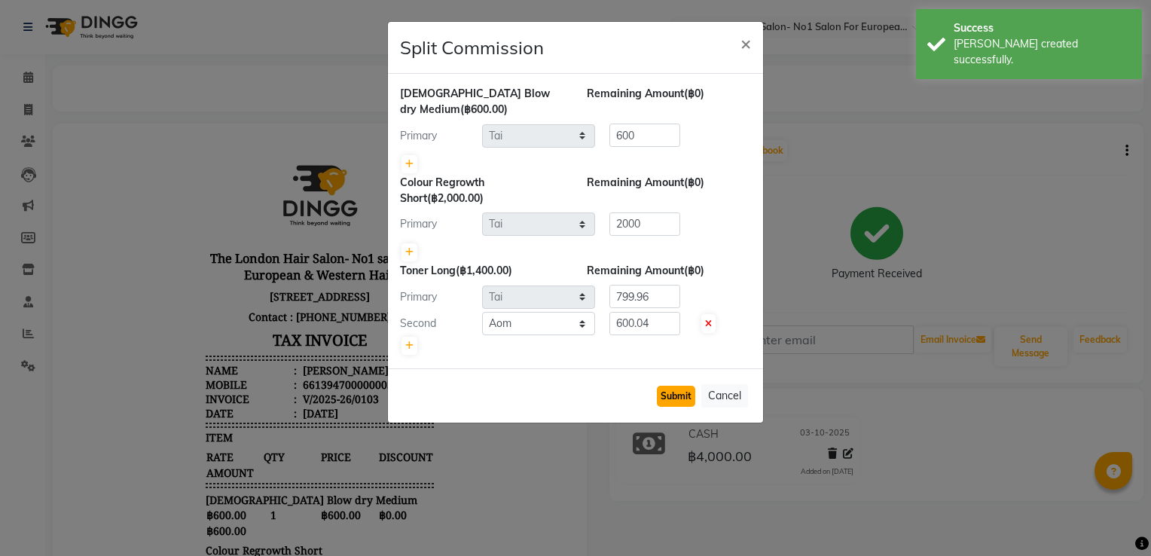
click at [684, 395] on button "Submit" at bounding box center [676, 396] width 38 height 21
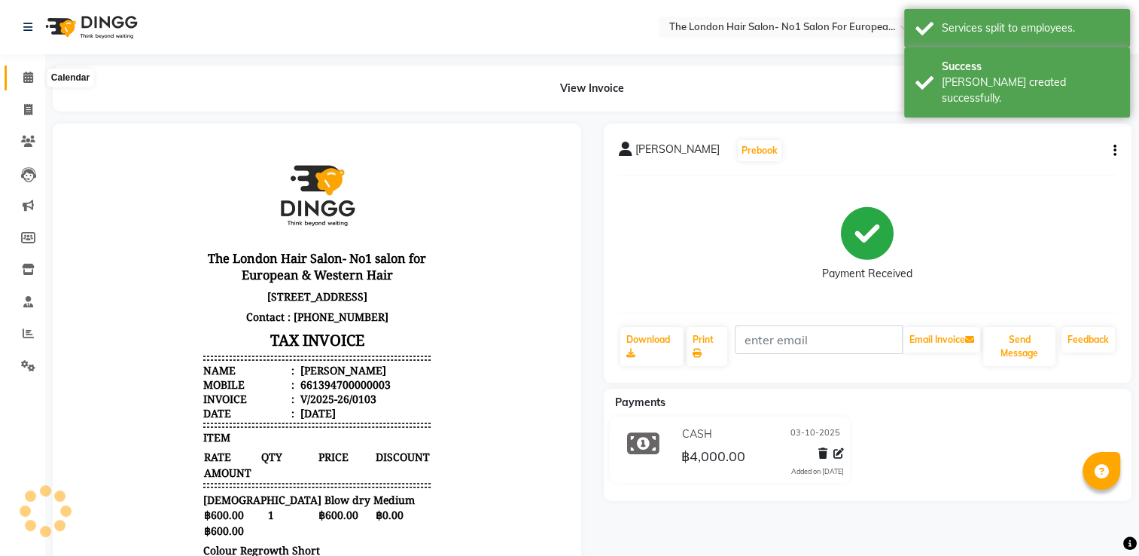
click at [31, 75] on icon at bounding box center [28, 77] width 10 height 11
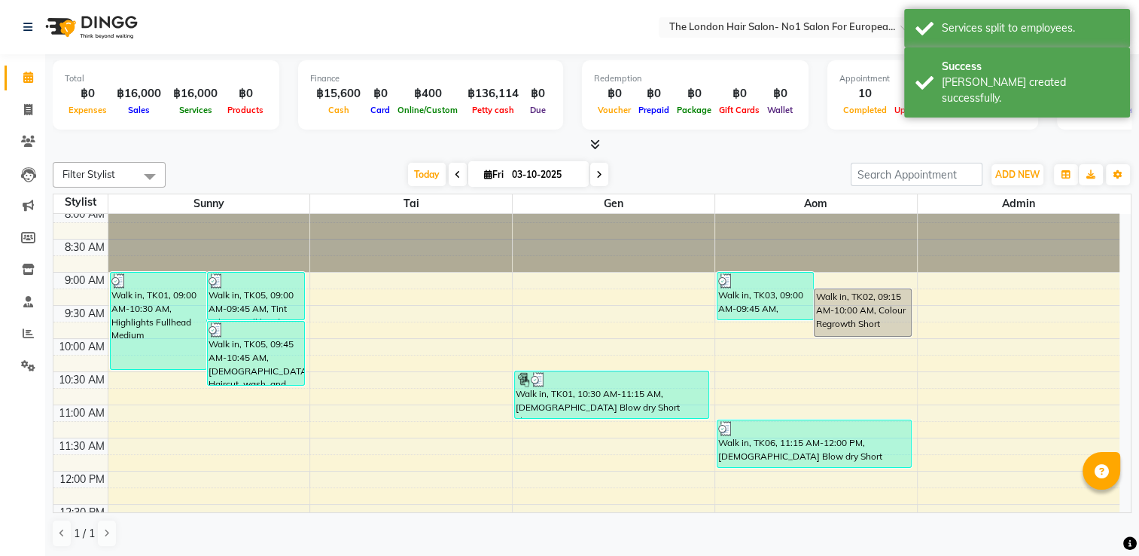
scroll to position [2, 0]
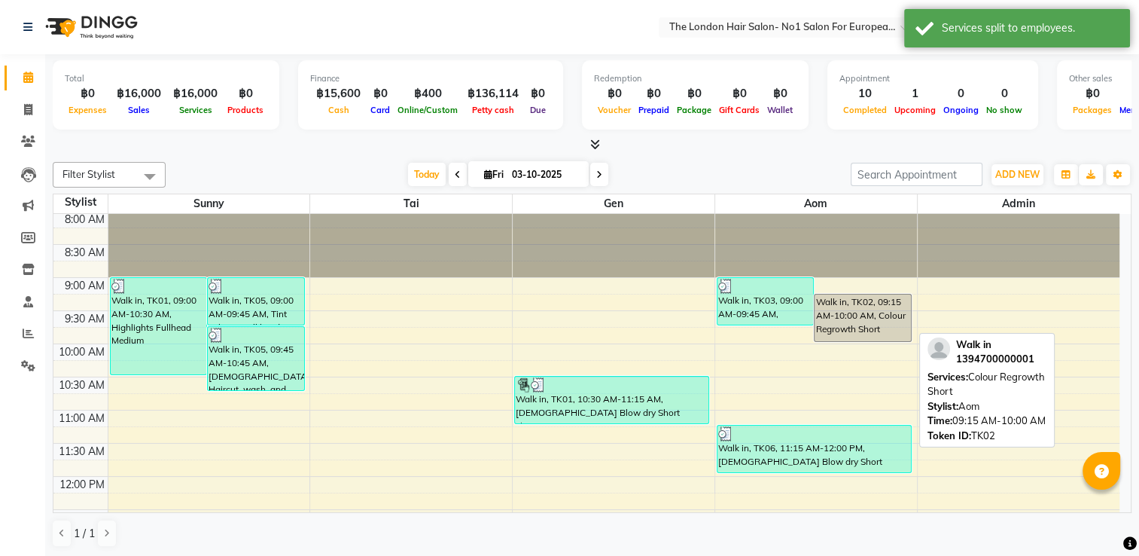
click at [904, 329] on div "Walk in, TK02, 09:15 AM-10:00 AM, Colour Regrowth Short" at bounding box center [863, 317] width 96 height 47
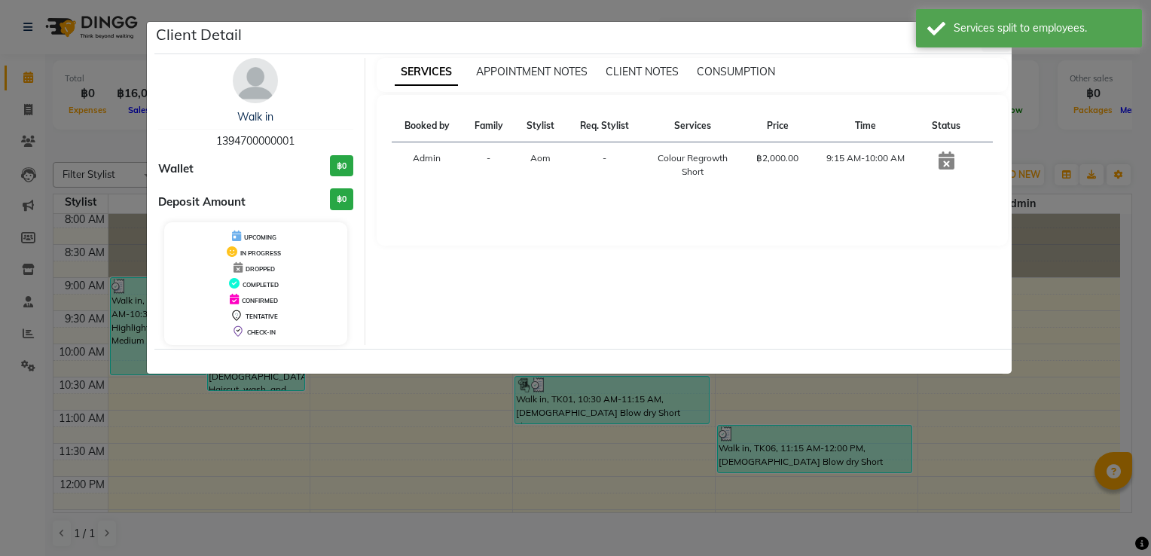
click at [957, 164] on td at bounding box center [946, 165] width 53 height 46
click at [1139, 366] on ngb-modal-window "Client Detail Walk in 1394700000001 Wallet ฿0 Deposit Amount ฿0 UPCOMING IN PRO…" at bounding box center [575, 278] width 1151 height 556
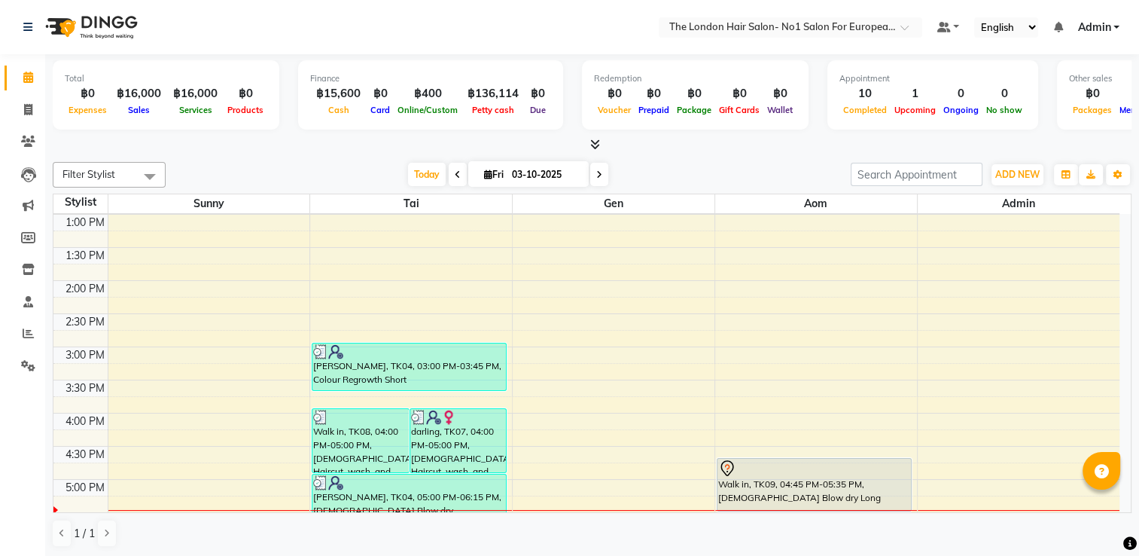
scroll to position [328, 0]
click at [600, 173] on span at bounding box center [599, 174] width 18 height 23
type input "04-10-2025"
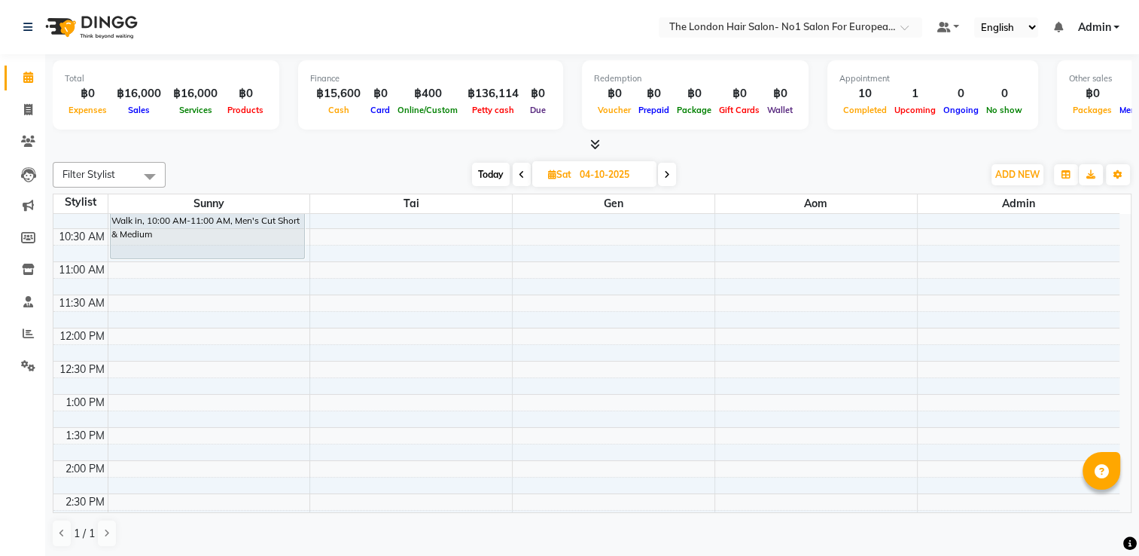
scroll to position [226, 0]
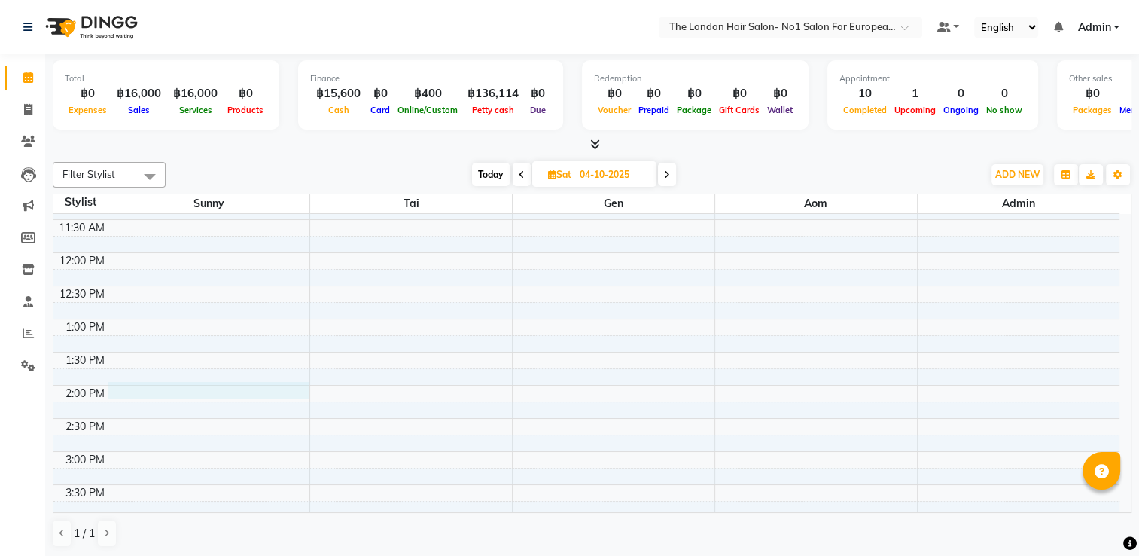
click at [140, 388] on div "8:00 AM 8:30 AM 9:00 AM 9:30 AM 10:00 AM 10:30 AM 11:00 AM 11:30 AM 12:00 PM 12…" at bounding box center [586, 418] width 1066 height 861
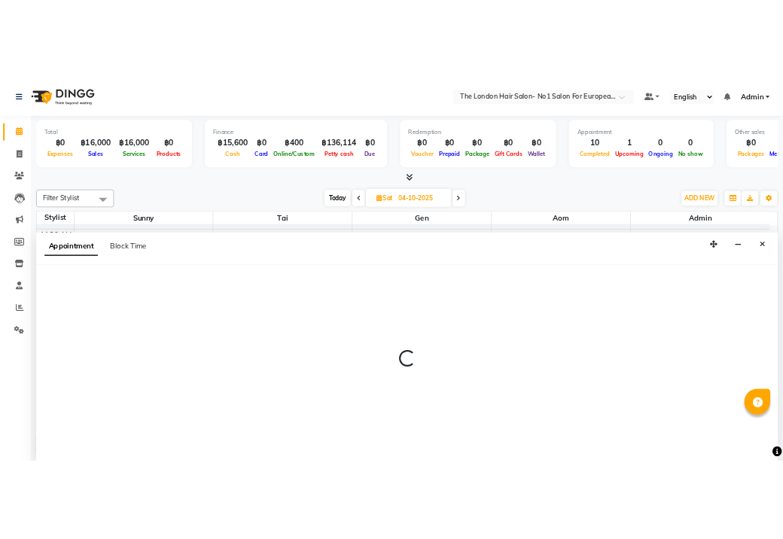
scroll to position [0, 0]
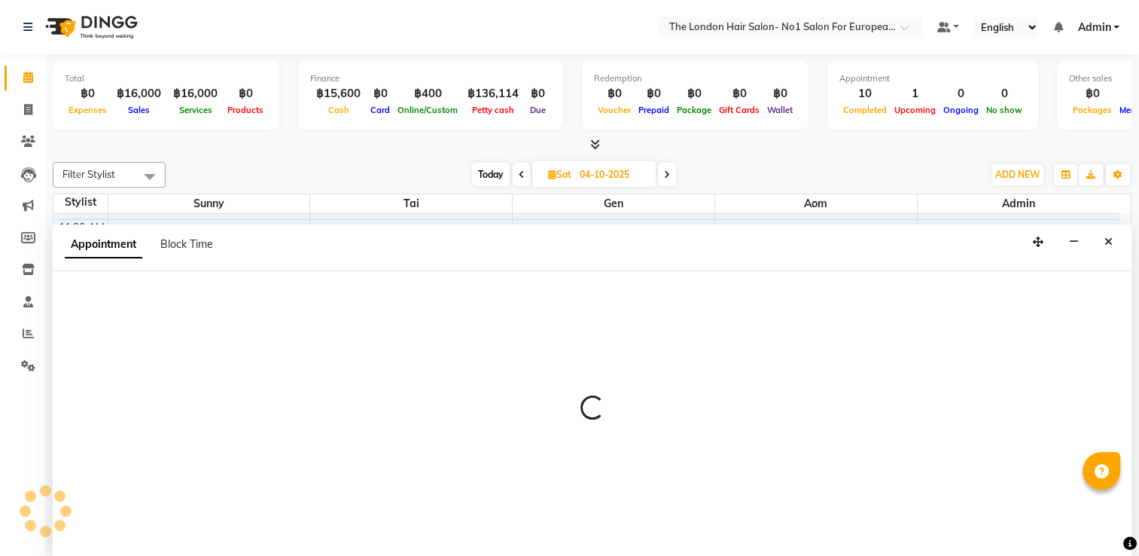
select select "91428"
select select "840"
select select "tentative"
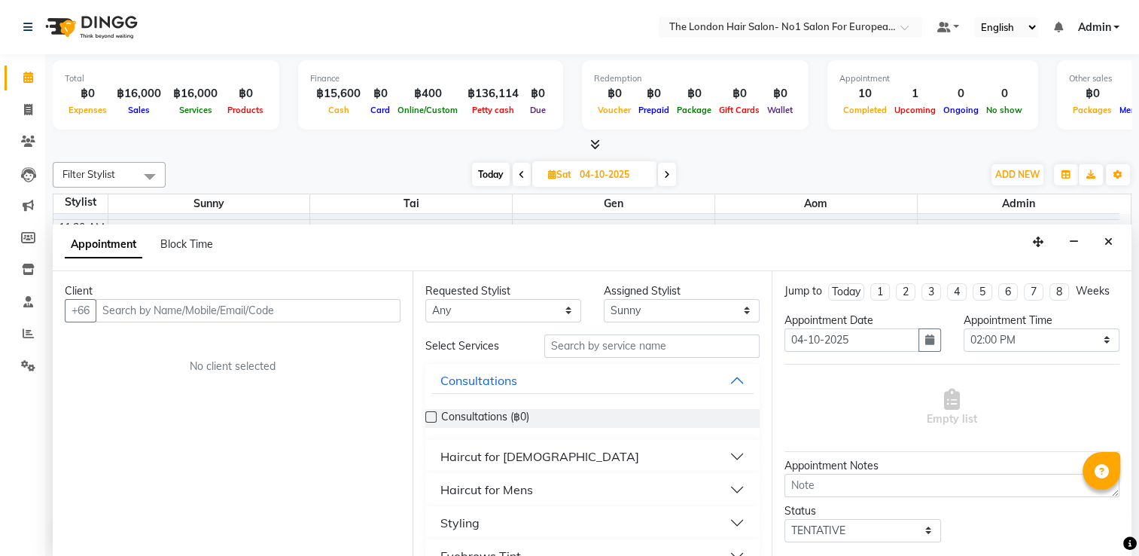
click at [325, 26] on nav "Select Location × The London Hair Salon- No1 Salon For European & Western Hair,…" at bounding box center [569, 27] width 1139 height 54
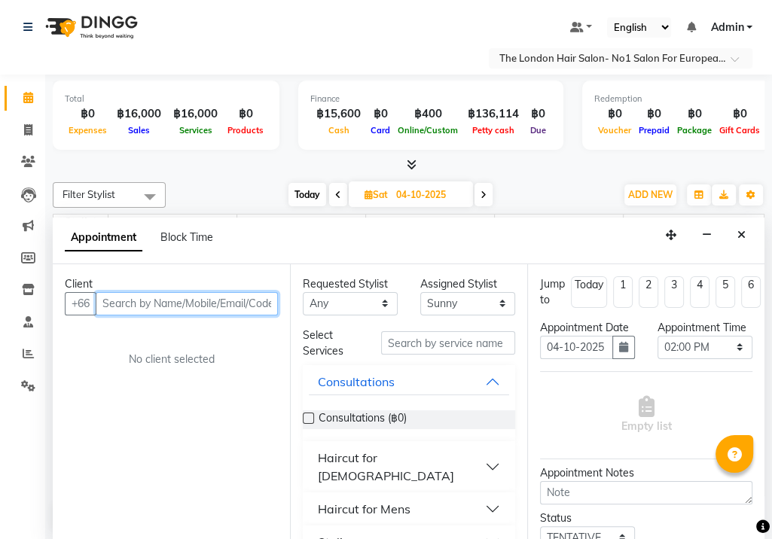
click at [201, 293] on input "text" at bounding box center [187, 303] width 182 height 23
type input "7857942857"
click at [253, 303] on span "Add Client" at bounding box center [246, 304] width 50 height 14
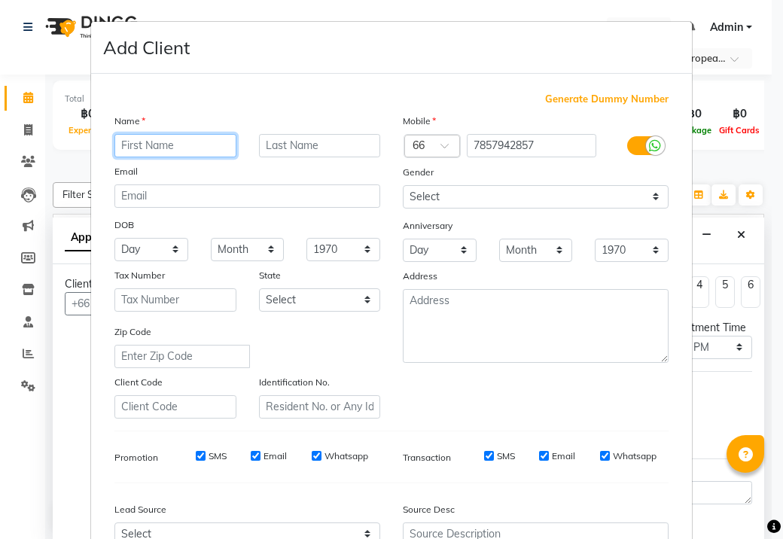
click at [207, 139] on input "text" at bounding box center [175, 145] width 122 height 23
type input "[PERSON_NAME]"
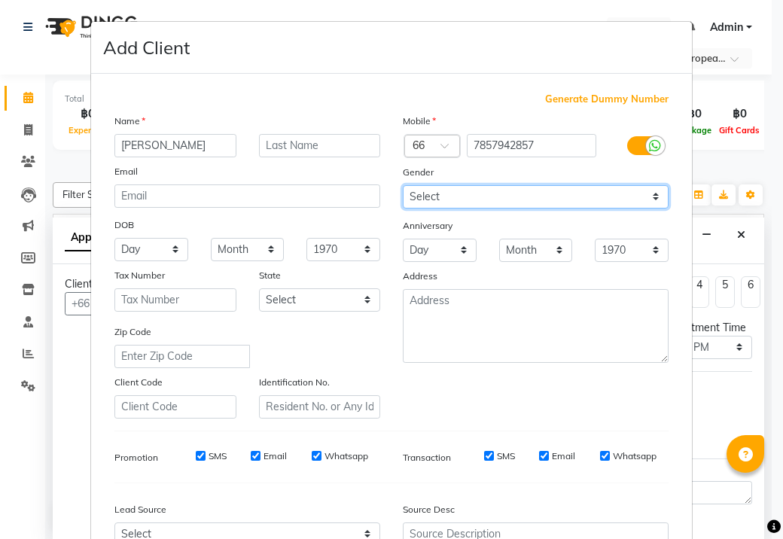
click at [508, 204] on select "Select [DEMOGRAPHIC_DATA] [DEMOGRAPHIC_DATA] Other Prefer Not To Say" at bounding box center [536, 196] width 266 height 23
select select "[DEMOGRAPHIC_DATA]"
click at [403, 186] on select "Select [DEMOGRAPHIC_DATA] [DEMOGRAPHIC_DATA] Other Prefer Not To Say" at bounding box center [536, 196] width 266 height 23
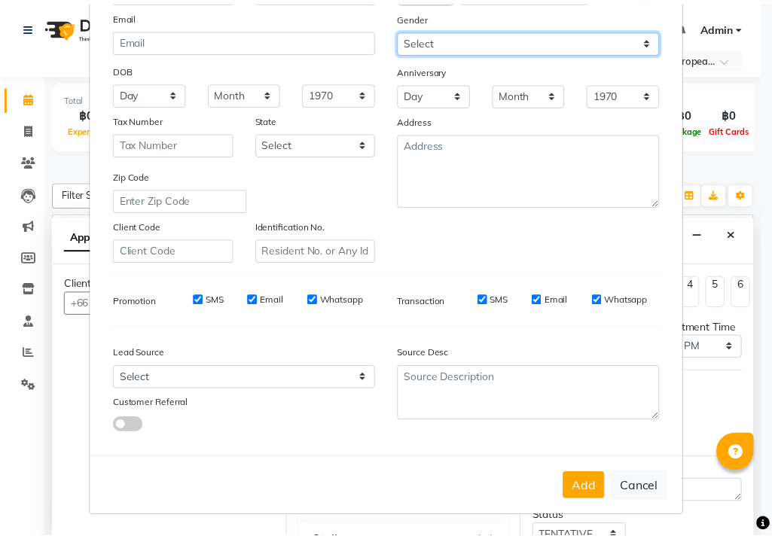
scroll to position [163, 0]
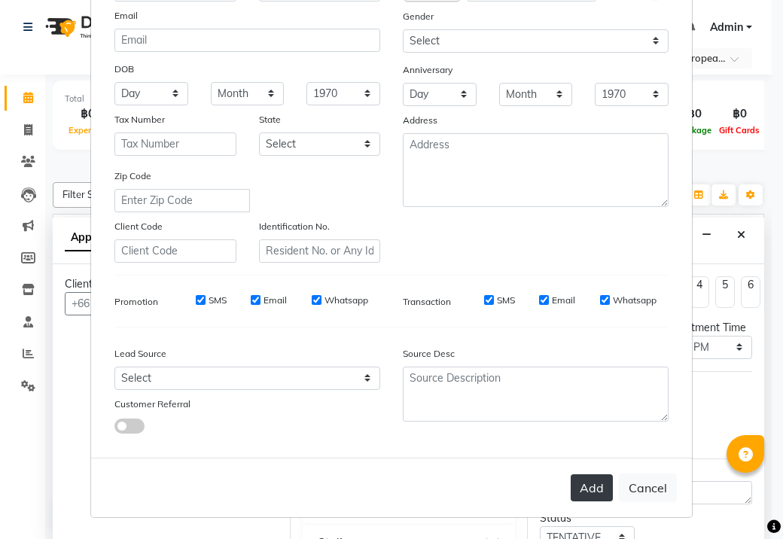
click at [594, 490] on button "Add" at bounding box center [592, 487] width 42 height 27
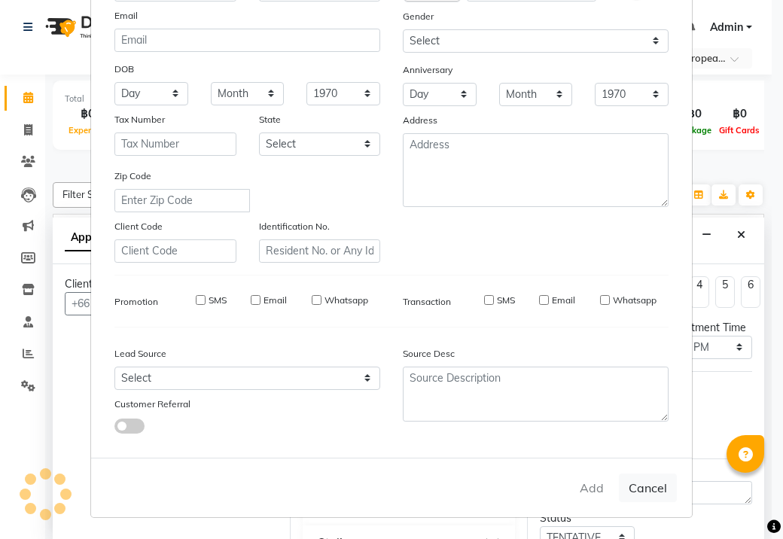
select select
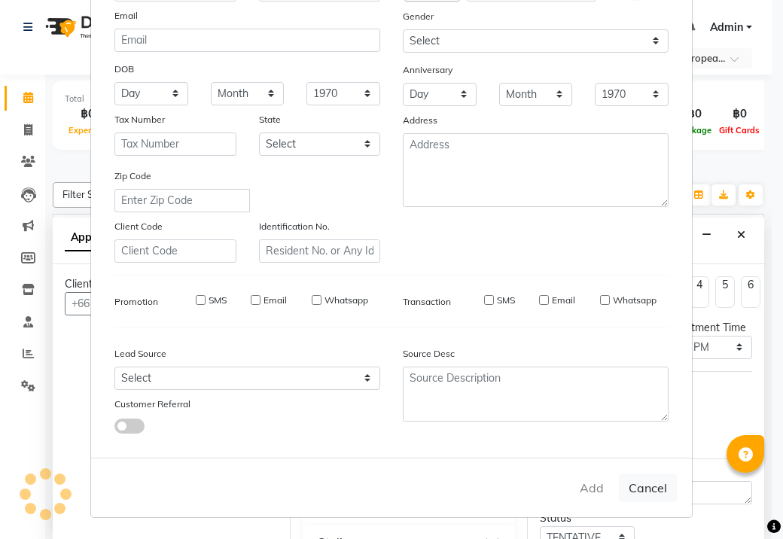
select select
checkbox input "false"
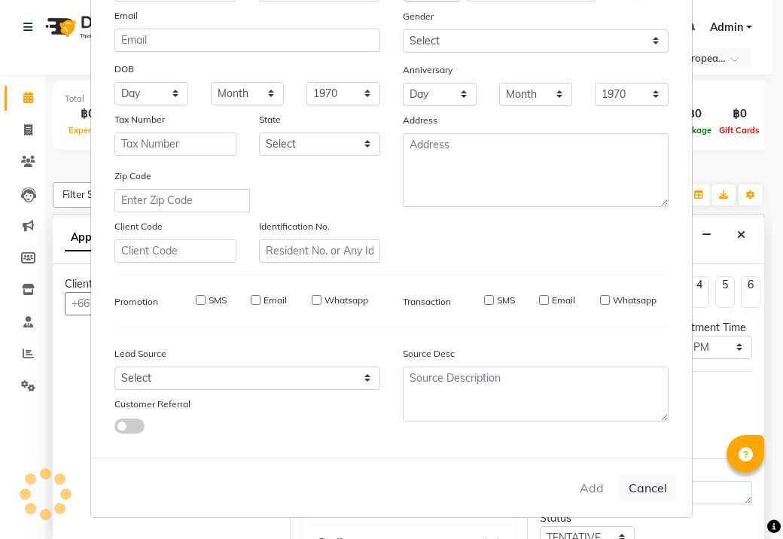
checkbox input "false"
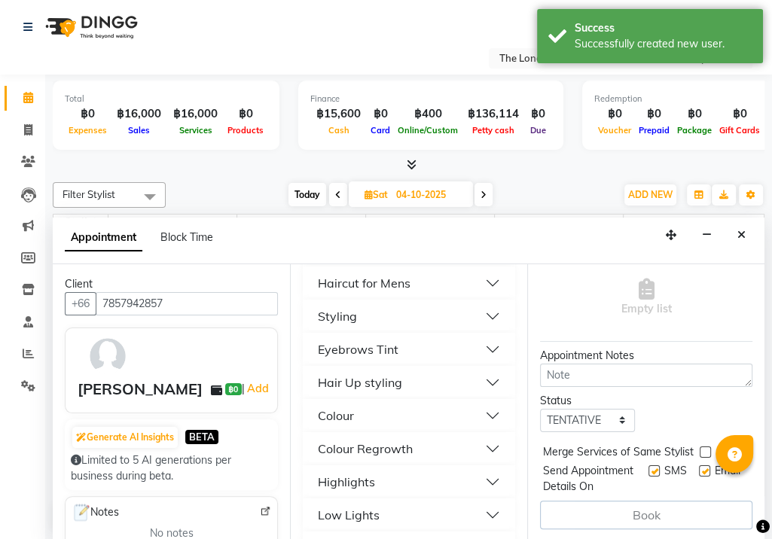
scroll to position [151, 0]
click at [432, 468] on button "Highlights" at bounding box center [409, 481] width 200 height 27
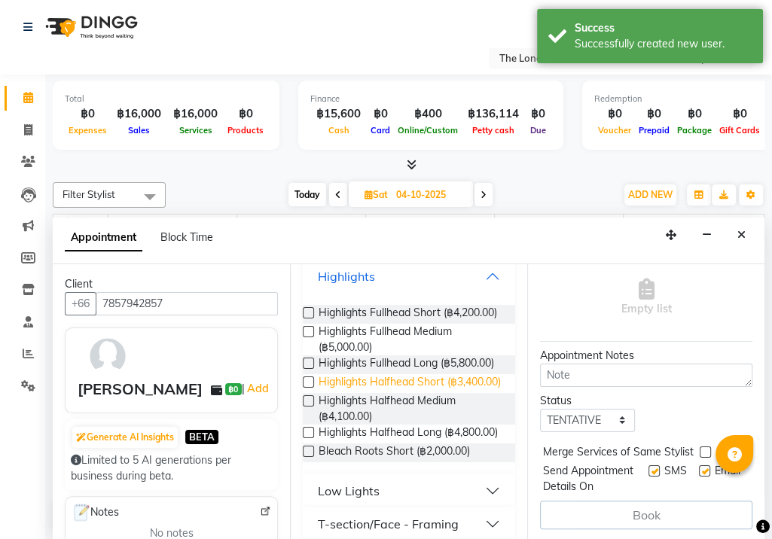
scroll to position [452, 0]
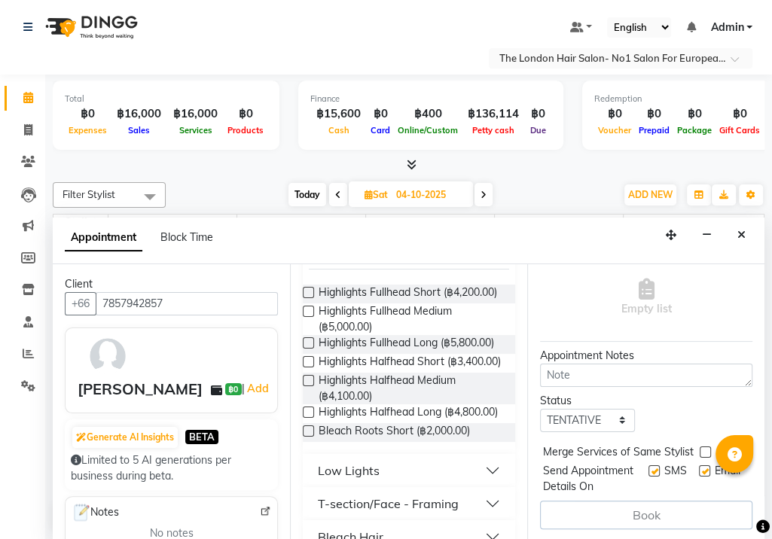
click at [253, 20] on nav "Select Location × The London Hair Salon- No1 Salon For European & Western Hair,…" at bounding box center [386, 37] width 772 height 75
click at [243, 184] on div "[DATE] [DATE]" at bounding box center [390, 195] width 435 height 23
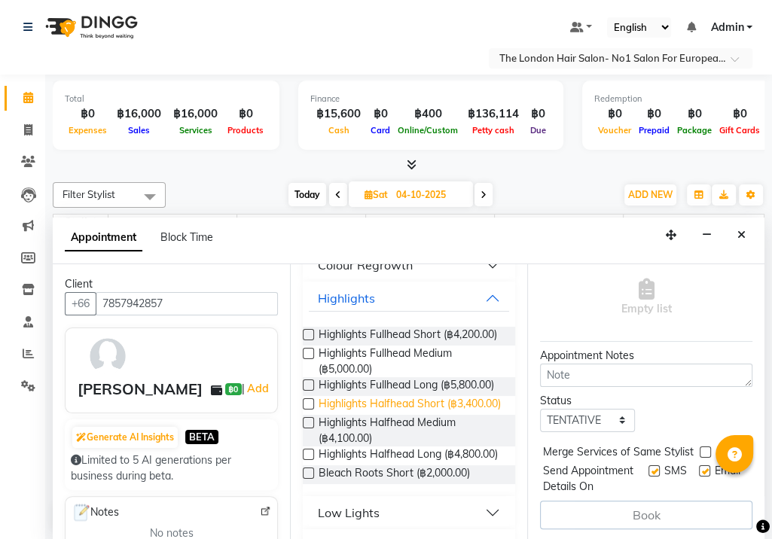
scroll to position [377, 0]
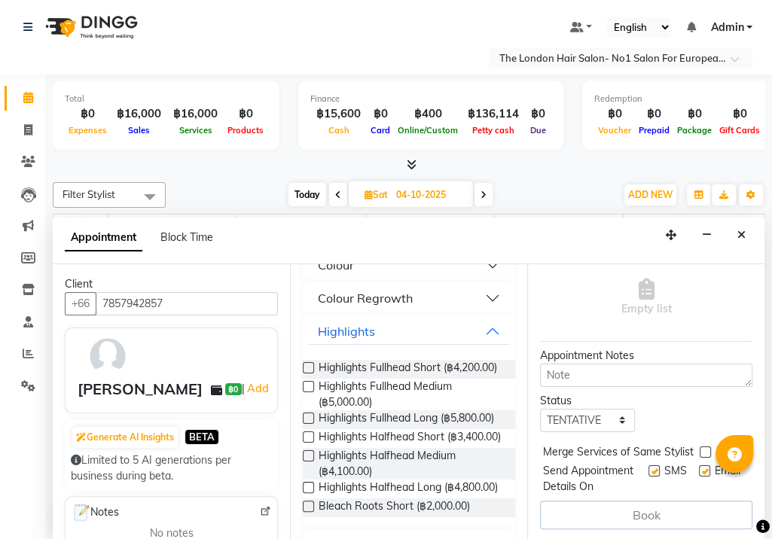
drag, startPoint x: 209, startPoint y: 177, endPoint x: 230, endPoint y: 192, distance: 25.9
click at [210, 176] on div "Filter Stylist Select All Admin Aom Gen Sunny Tai [DATE] [DATE] Toggle Dropdown…" at bounding box center [409, 356] width 712 height 361
click at [384, 389] on span "Highlights Fullhead Medium (฿5,000.00)" at bounding box center [411, 395] width 185 height 32
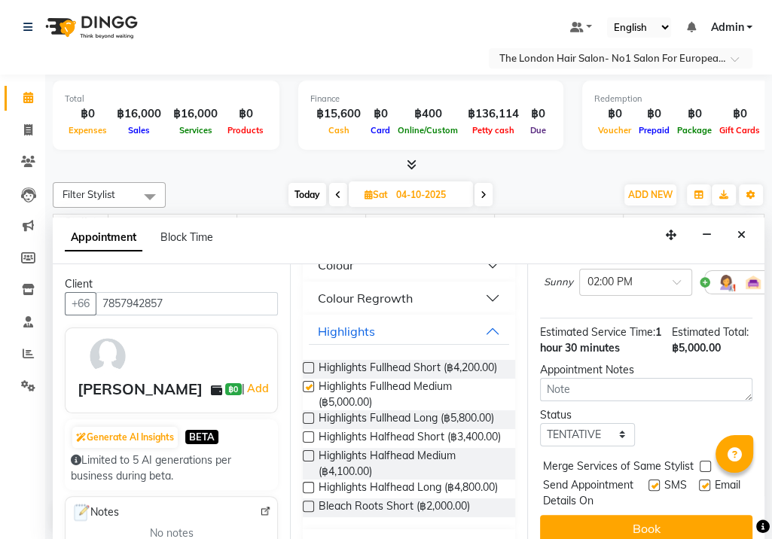
checkbox input "false"
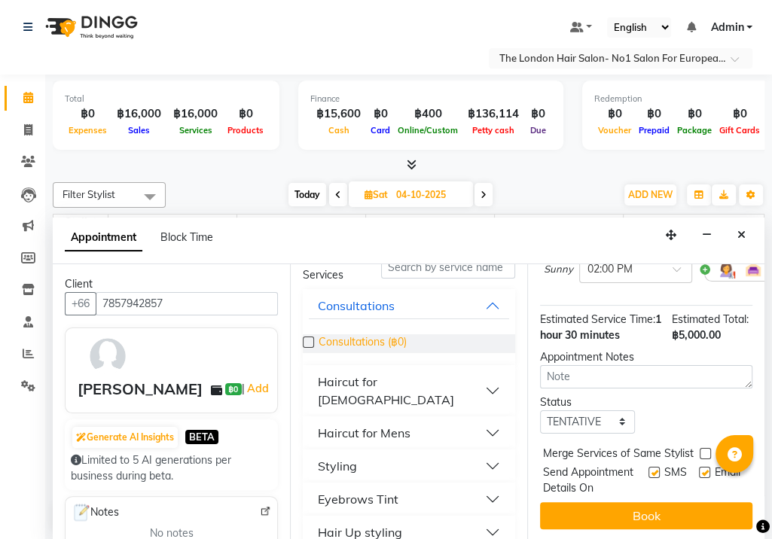
scroll to position [63, 0]
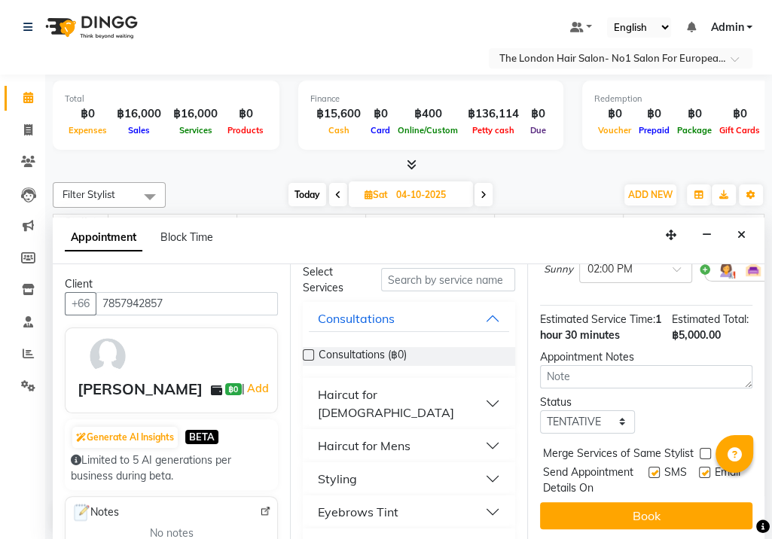
click at [407, 437] on div "Haircut for Mens" at bounding box center [364, 446] width 93 height 18
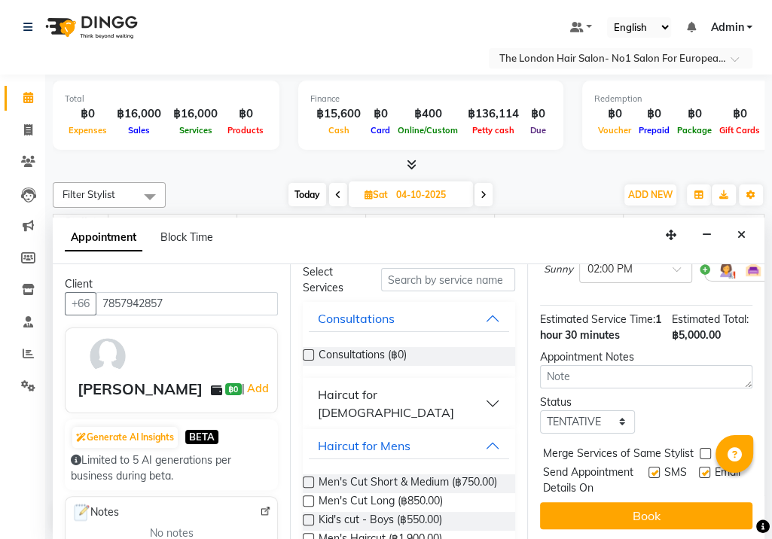
click at [417, 397] on button "Haircut for [DEMOGRAPHIC_DATA]" at bounding box center [409, 403] width 200 height 45
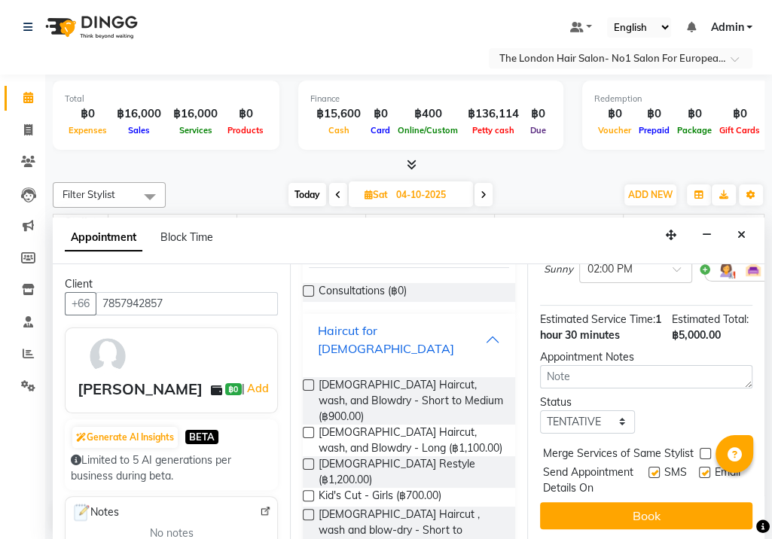
scroll to position [214, 0]
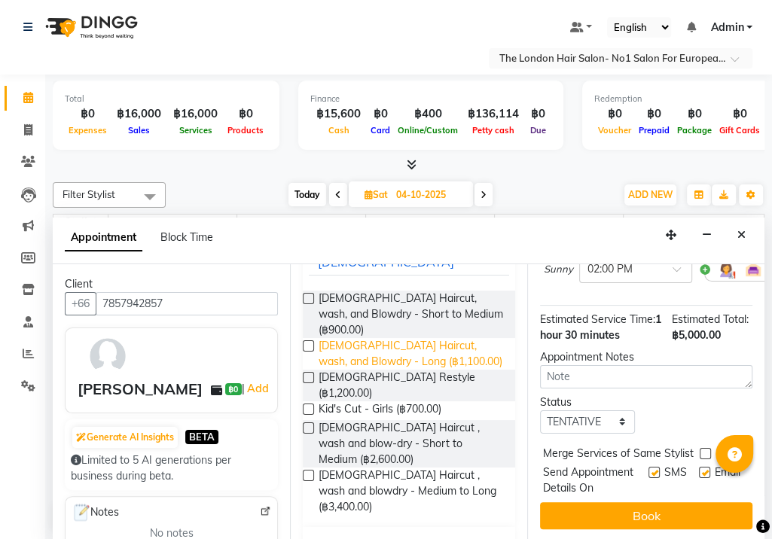
click at [393, 338] on span "[DEMOGRAPHIC_DATA] Haircut, wash, and Blowdry - Long (฿1,100.00)" at bounding box center [411, 354] width 185 height 32
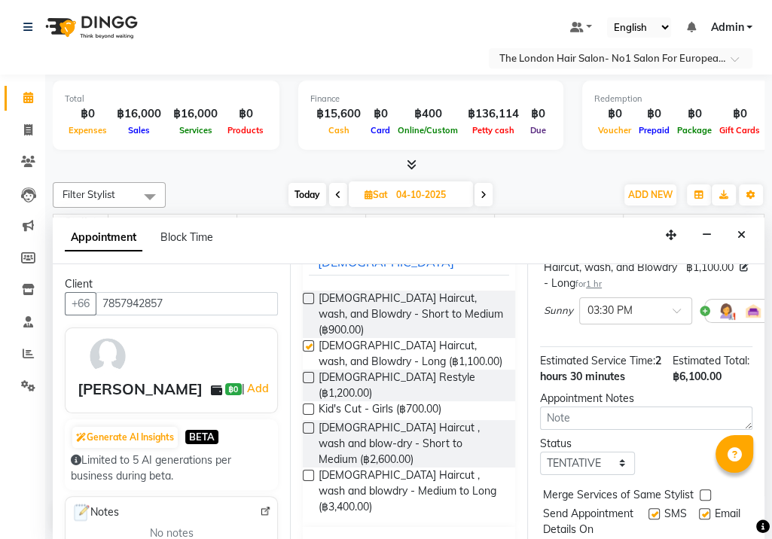
scroll to position [322, 0]
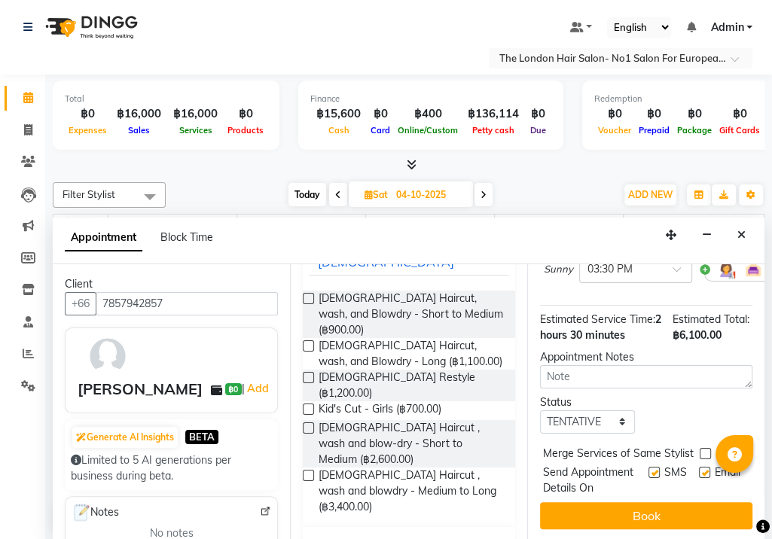
checkbox input "false"
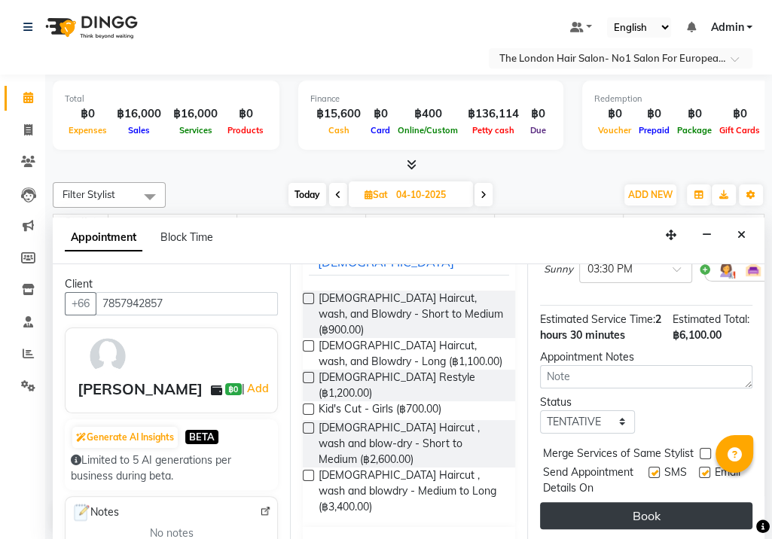
click at [645, 505] on button "Book" at bounding box center [646, 515] width 212 height 27
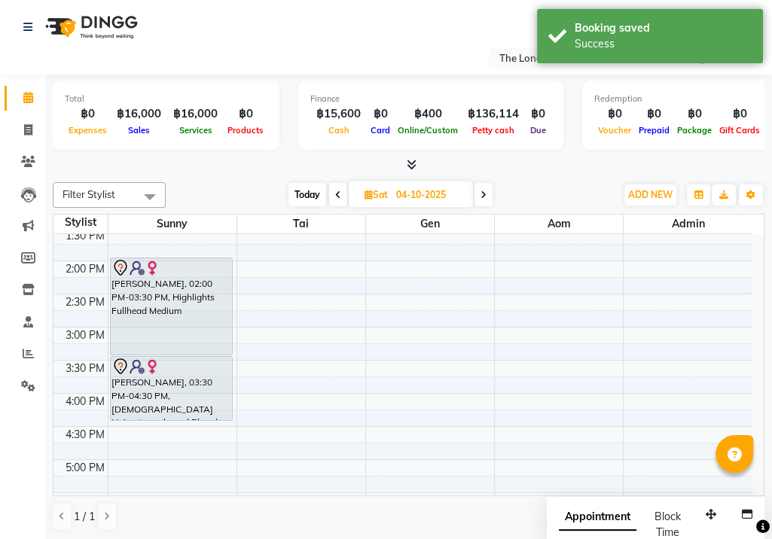
scroll to position [377, 0]
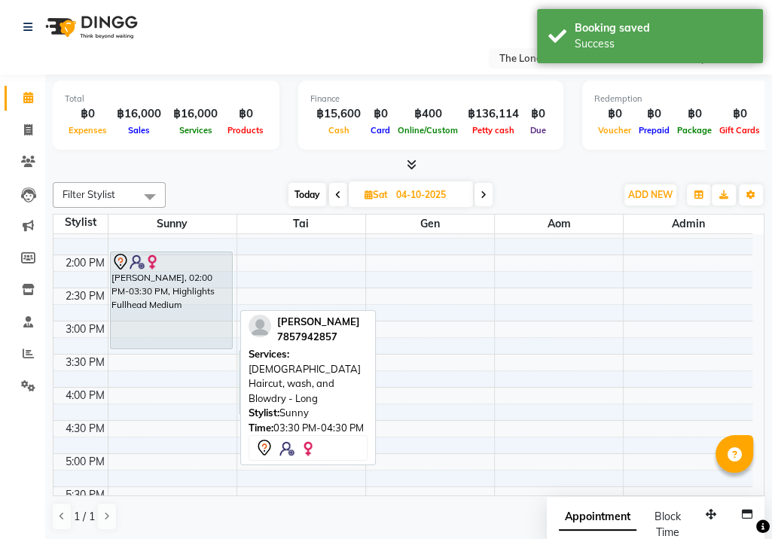
drag, startPoint x: 206, startPoint y: 385, endPoint x: 294, endPoint y: 380, distance: 88.3
click at [294, 380] on div "Filter Stylist Select All Admin Aom Gen Sunny Tai [DATE] [DATE] Toggle Dropdown…" at bounding box center [409, 356] width 712 height 361
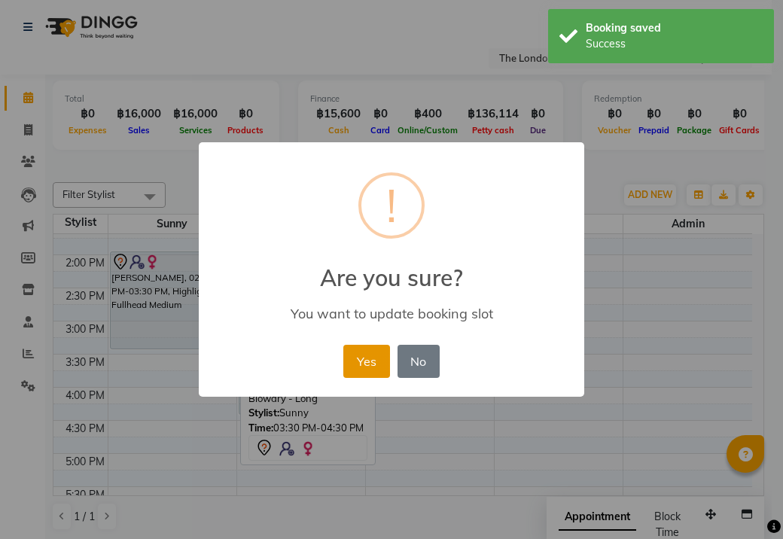
click at [358, 356] on button "Yes" at bounding box center [366, 361] width 46 height 33
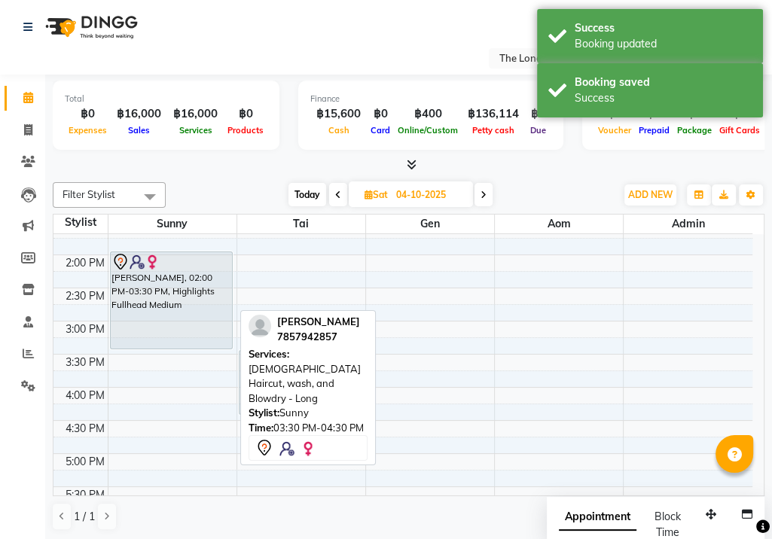
scroll to position [147, 0]
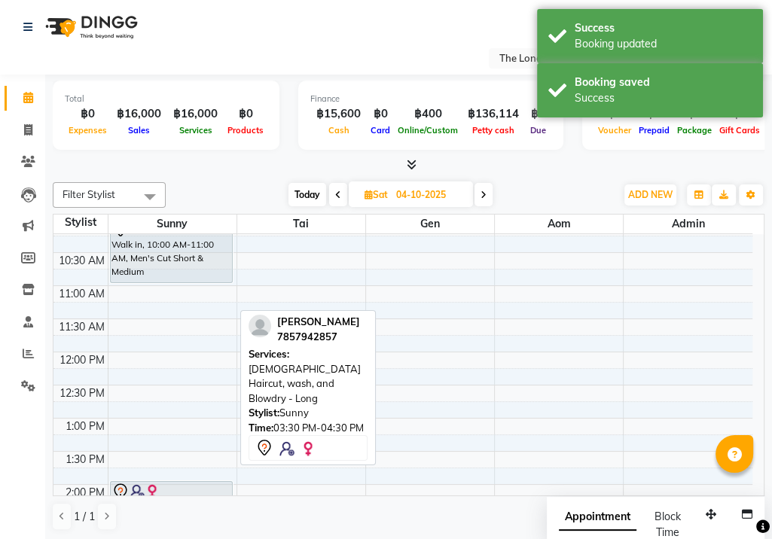
click at [581, 191] on div "[DATE] [DATE]" at bounding box center [390, 195] width 435 height 23
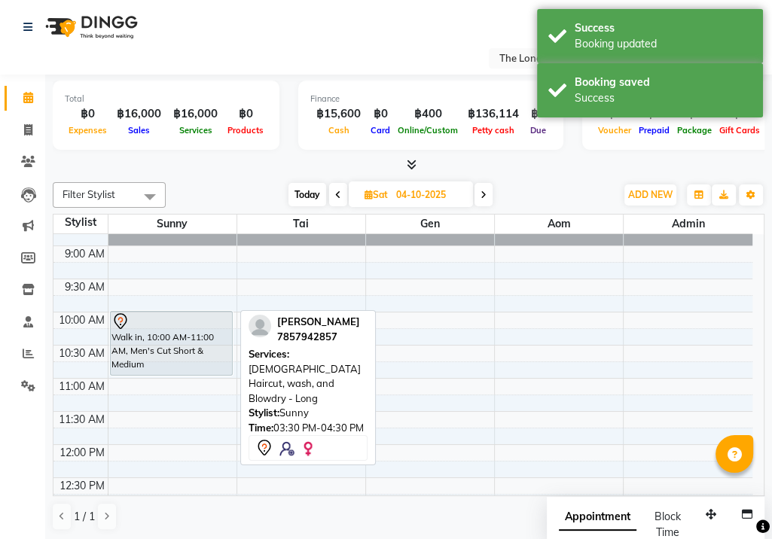
scroll to position [0, 0]
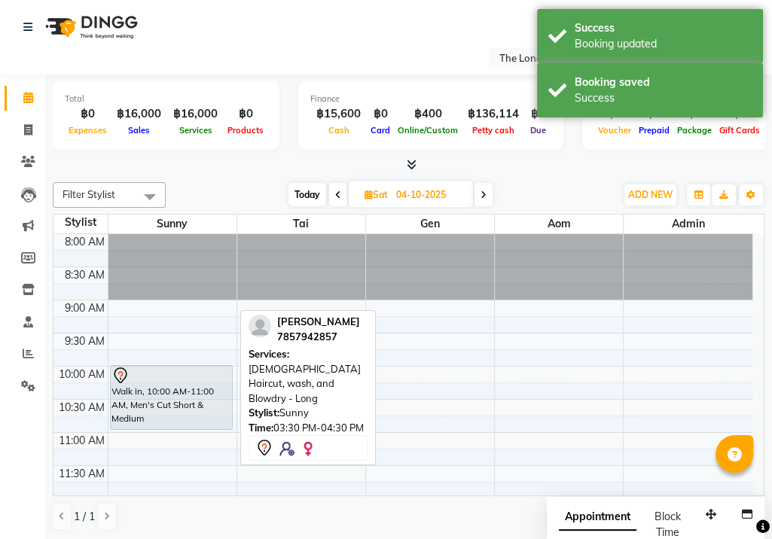
click at [207, 188] on div "[DATE] [DATE]" at bounding box center [390, 195] width 435 height 23
click at [116, 189] on span "Filter Stylist" at bounding box center [109, 195] width 113 height 26
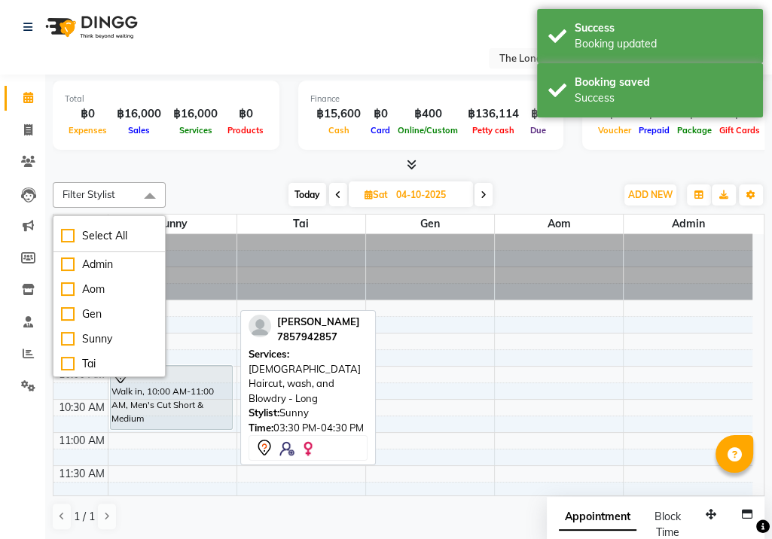
click at [116, 189] on span "Filter Stylist" at bounding box center [109, 195] width 113 height 26
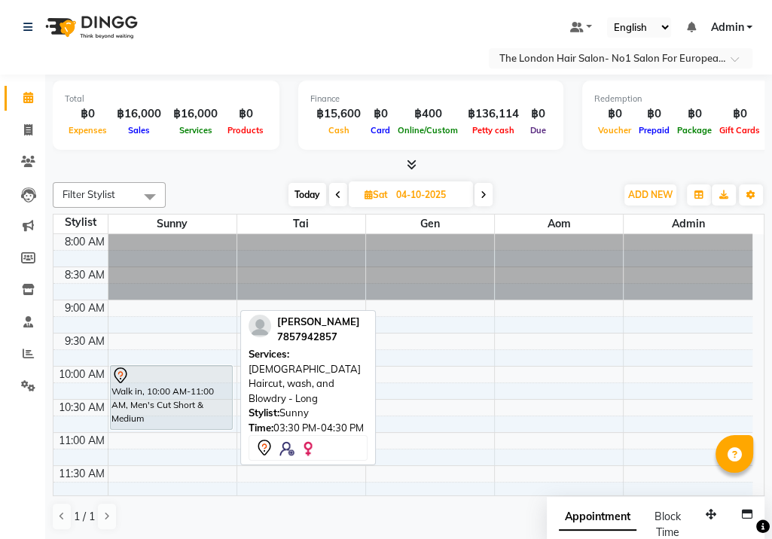
click at [196, 56] on div "Select Location × The [GEOGRAPHIC_DATA] Hair Salon- No1 Salon For European & We…" at bounding box center [386, 58] width 748 height 20
click at [396, 194] on input "04-10-2025" at bounding box center [429, 195] width 75 height 23
select select "10"
select select "2025"
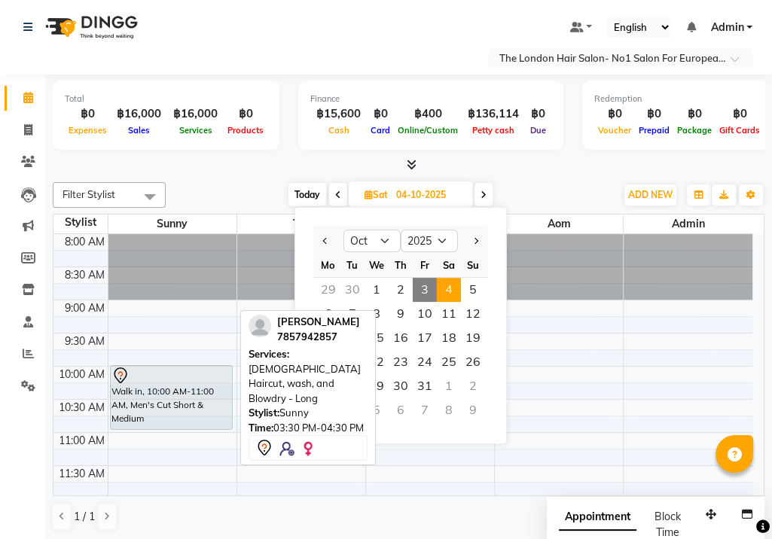
click at [356, 331] on div "[PERSON_NAME] 7857942857" at bounding box center [308, 329] width 119 height 29
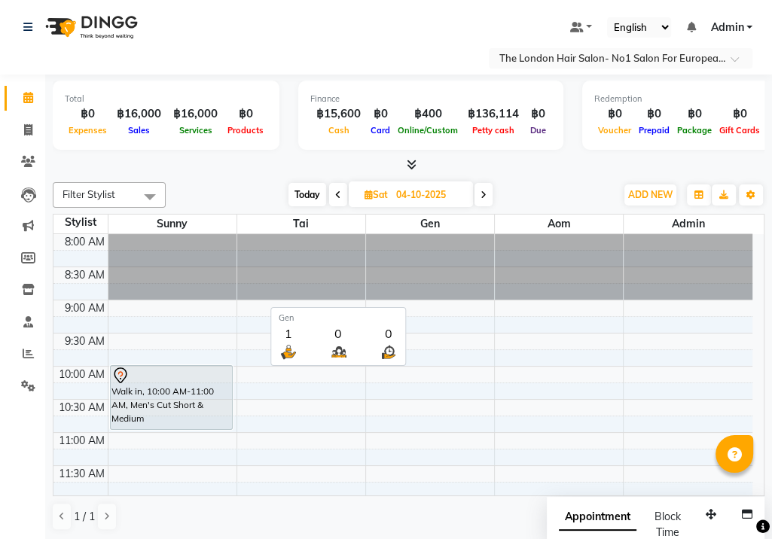
click at [368, 215] on span "Gen" at bounding box center [430, 224] width 128 height 19
click at [386, 194] on span "Sat" at bounding box center [376, 194] width 31 height 11
select select "10"
select select "2025"
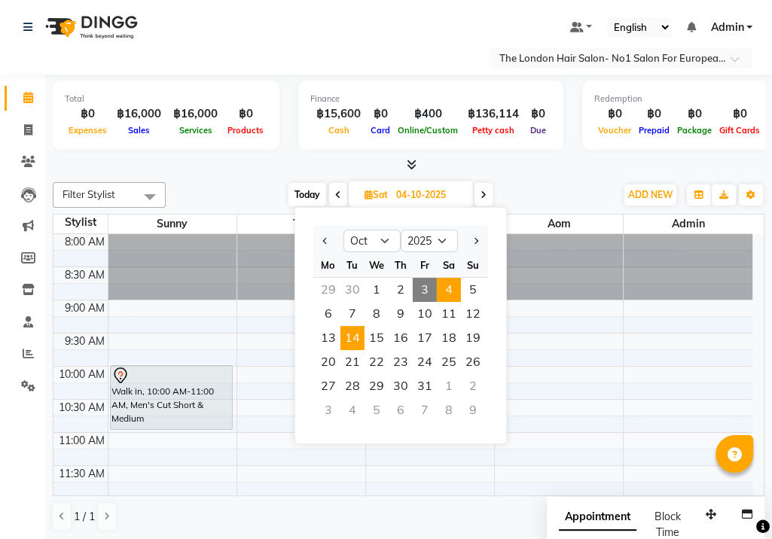
click at [346, 333] on span "14" at bounding box center [352, 338] width 24 height 24
type input "[DATE]"
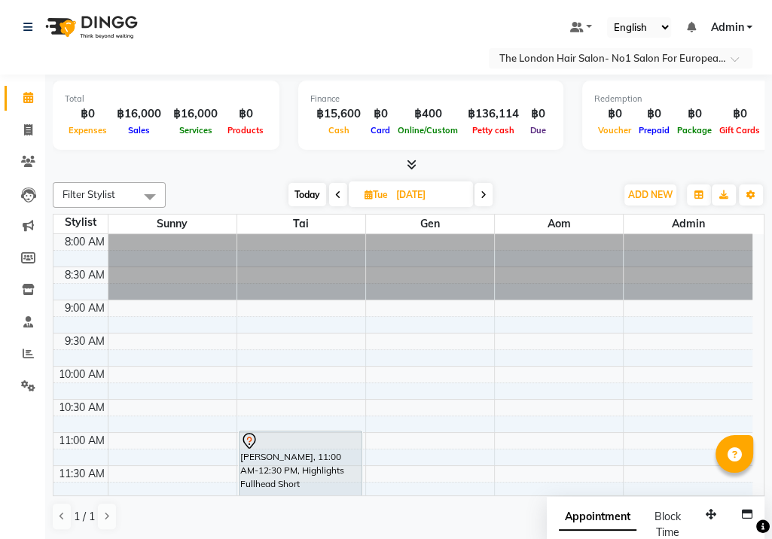
click at [260, 160] on div at bounding box center [409, 165] width 712 height 16
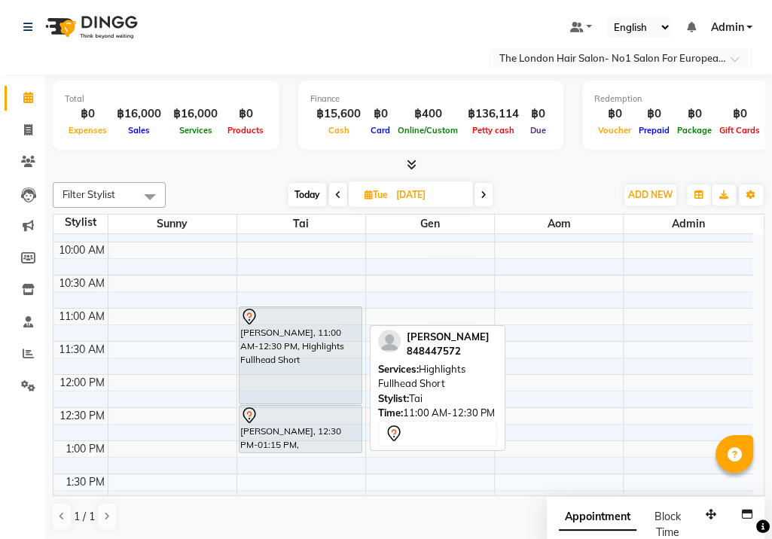
scroll to position [151, 0]
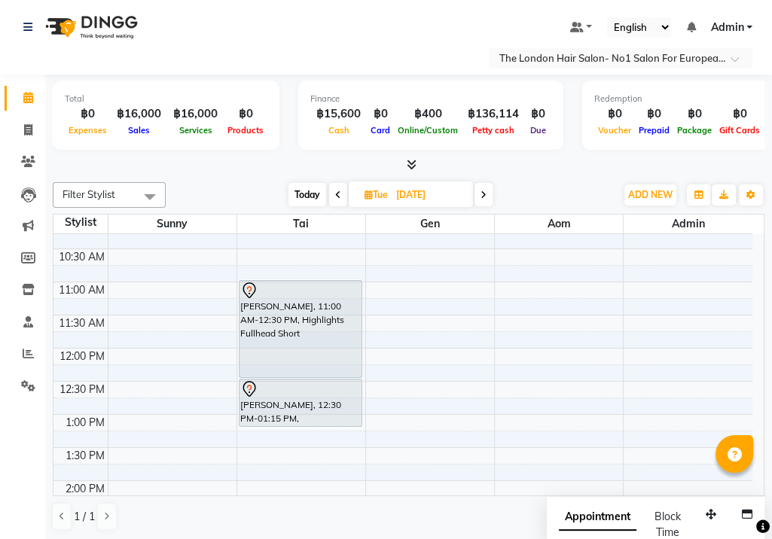
click at [237, 46] on nav "Select Location × The London Hair Salon- No1 Salon For European & Western Hair,…" at bounding box center [386, 37] width 772 height 75
click at [358, 202] on span "[DATE]" at bounding box center [411, 195] width 124 height 26
click at [467, 192] on input "[DATE]" at bounding box center [429, 195] width 75 height 23
select select "10"
select select "2025"
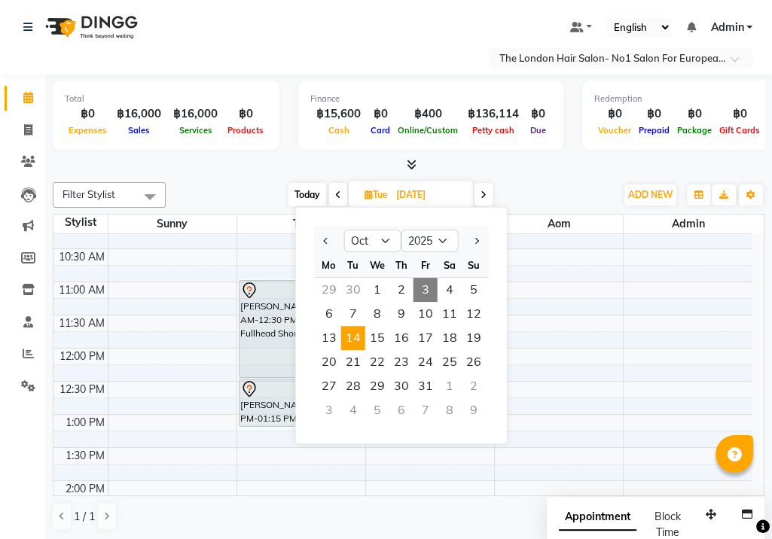
click at [313, 193] on span "Today" at bounding box center [307, 194] width 38 height 23
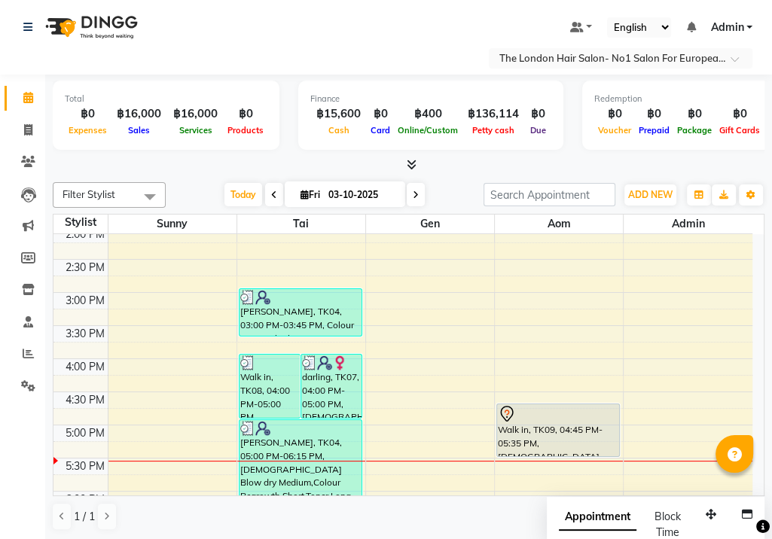
scroll to position [440, 0]
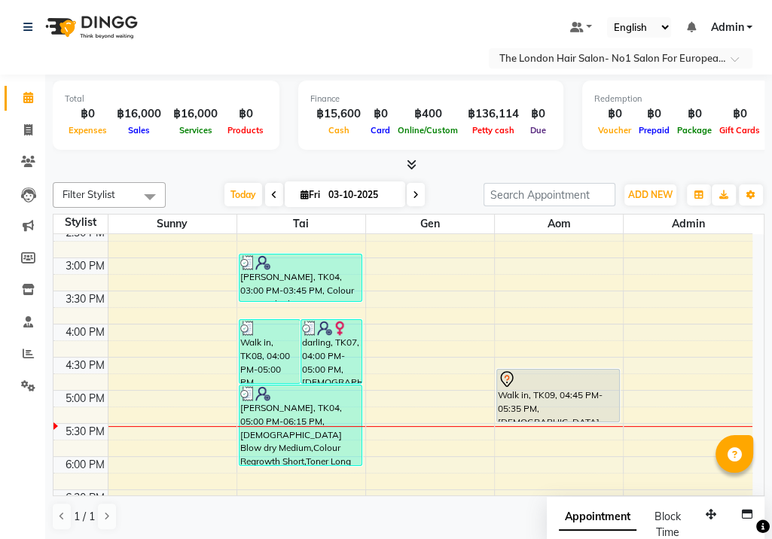
drag, startPoint x: 624, startPoint y: 358, endPoint x: 547, endPoint y: 237, distance: 142.9
drag, startPoint x: 547, startPoint y: 237, endPoint x: 505, endPoint y: 177, distance: 73.5
click at [505, 177] on div "Filter Stylist Select All Admin Aom Gen Sunny Tai [DATE] [DATE] Toggle Dropdown…" at bounding box center [409, 356] width 712 height 361
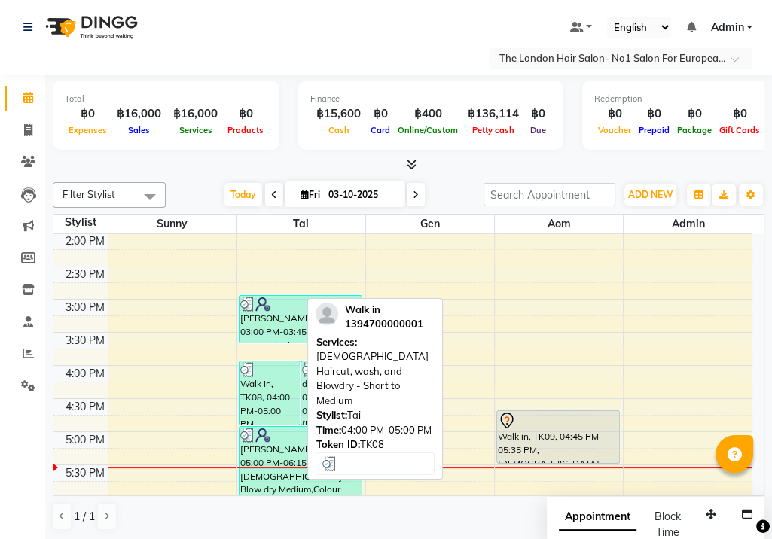
scroll to position [365, 0]
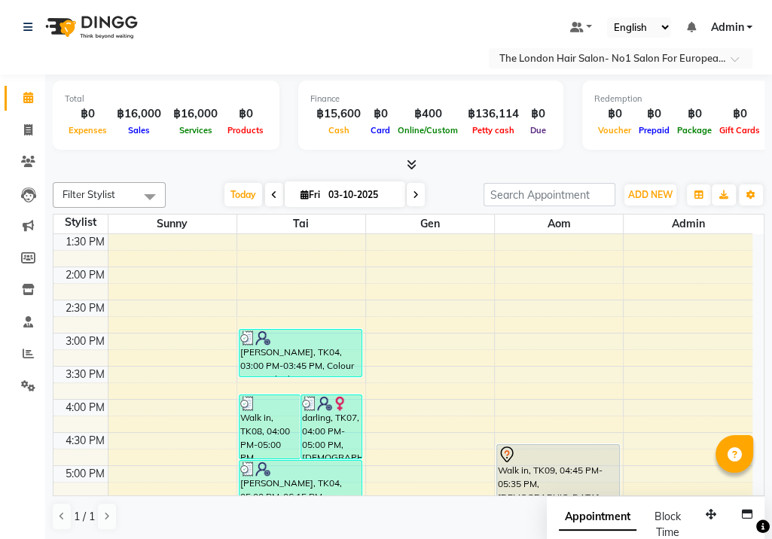
click at [271, 192] on icon at bounding box center [274, 195] width 6 height 9
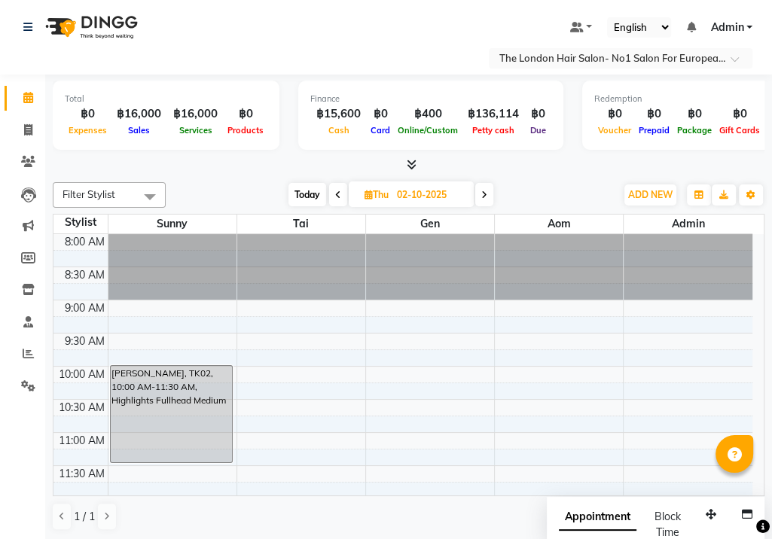
scroll to position [0, 0]
click at [340, 187] on span at bounding box center [338, 194] width 18 height 23
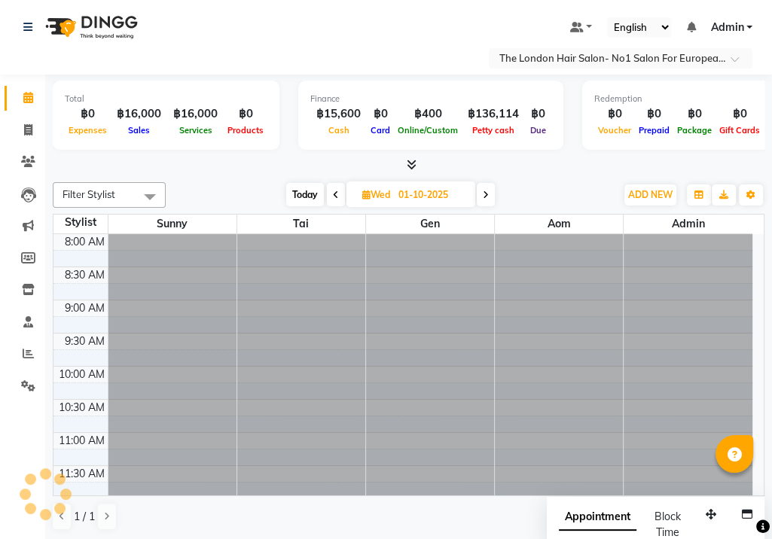
scroll to position [590, 0]
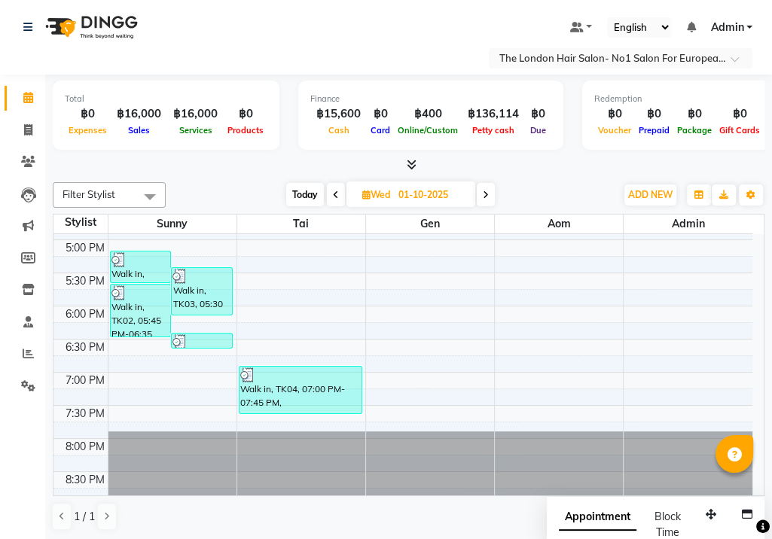
click at [492, 205] on span at bounding box center [486, 194] width 18 height 23
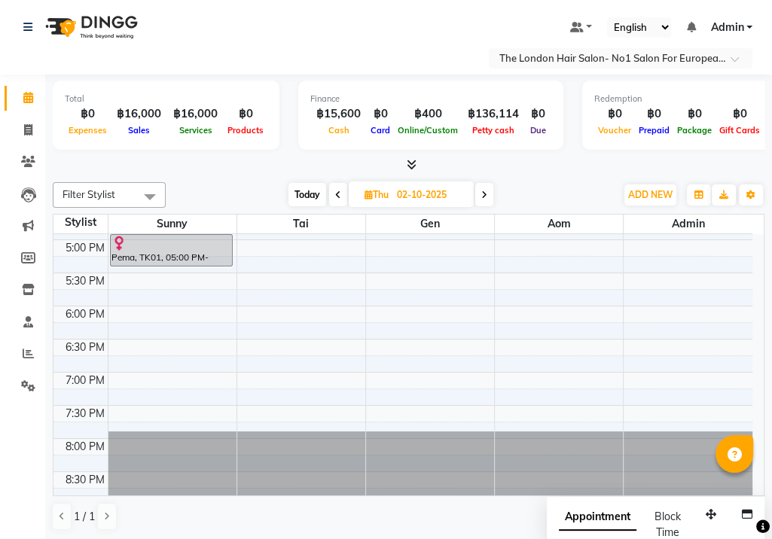
click at [494, 206] on div "Filter Stylist Select All Admin Aom Gen Sunny Tai [DATE] [DATE] Toggle Dropdown…" at bounding box center [409, 195] width 712 height 26
click at [495, 206] on div "Filter Stylist Select All Admin Aom Gen Sunny Tai [DATE] [DATE] Toggle Dropdown…" at bounding box center [409, 195] width 712 height 26
click at [497, 204] on div "Today Thu 02-10-2025" at bounding box center [390, 195] width 435 height 23
click at [492, 200] on span at bounding box center [484, 194] width 18 height 23
type input "03-10-2025"
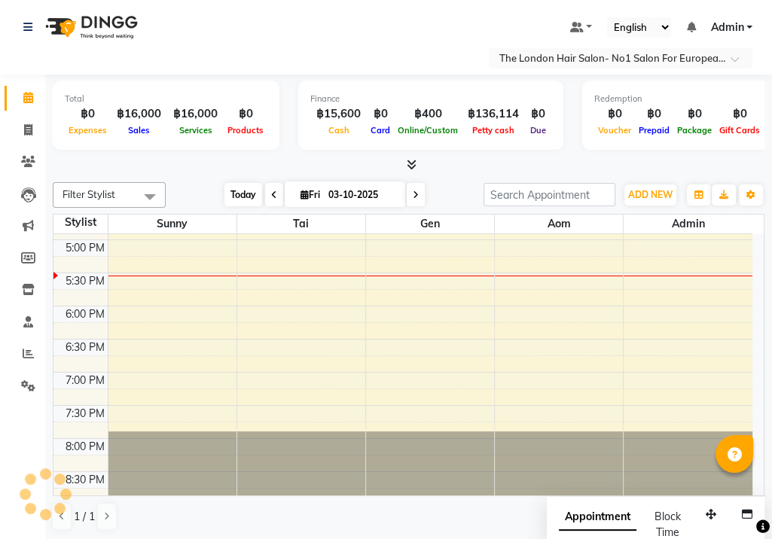
click at [241, 200] on span "Today" at bounding box center [243, 194] width 38 height 23
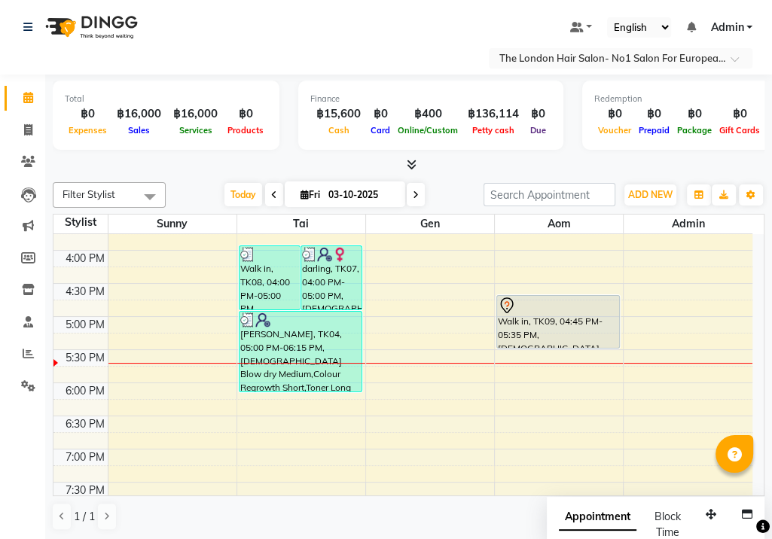
scroll to position [515, 0]
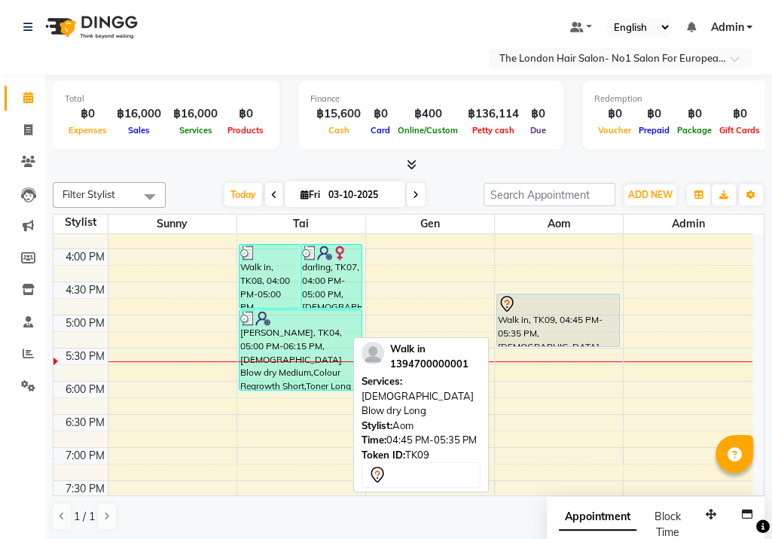
click at [581, 312] on div "Walk in, TK09, 04:45 PM-05:35 PM, [DEMOGRAPHIC_DATA] Blow dry Long" at bounding box center [558, 320] width 122 height 52
click at [575, 295] on div at bounding box center [558, 304] width 120 height 18
select select "7"
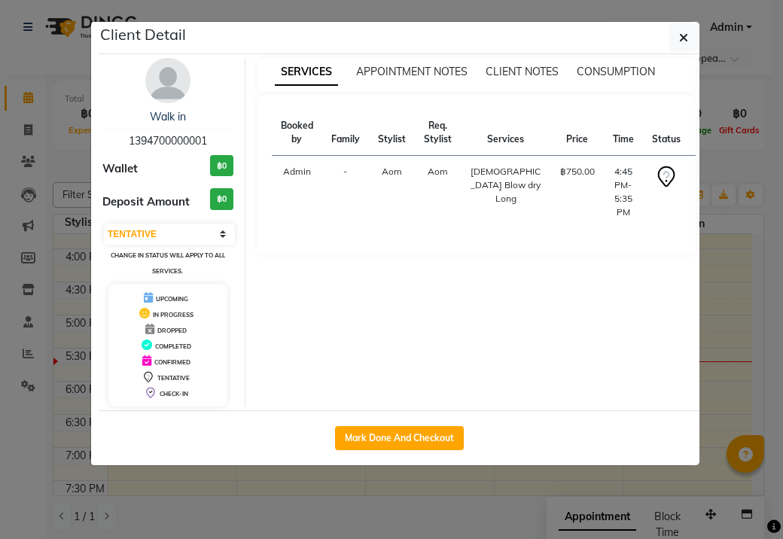
drag, startPoint x: 432, startPoint y: 432, endPoint x: 402, endPoint y: 370, distance: 69.4
click at [432, 431] on button "Mark Done And Checkout" at bounding box center [399, 438] width 129 height 24
select select "service"
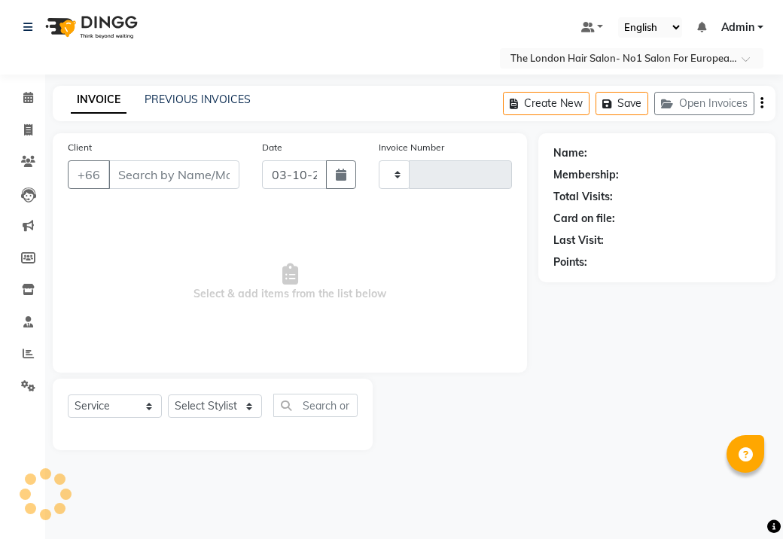
type input "0104"
select select "9006"
type input "1394700000001"
select select "91431"
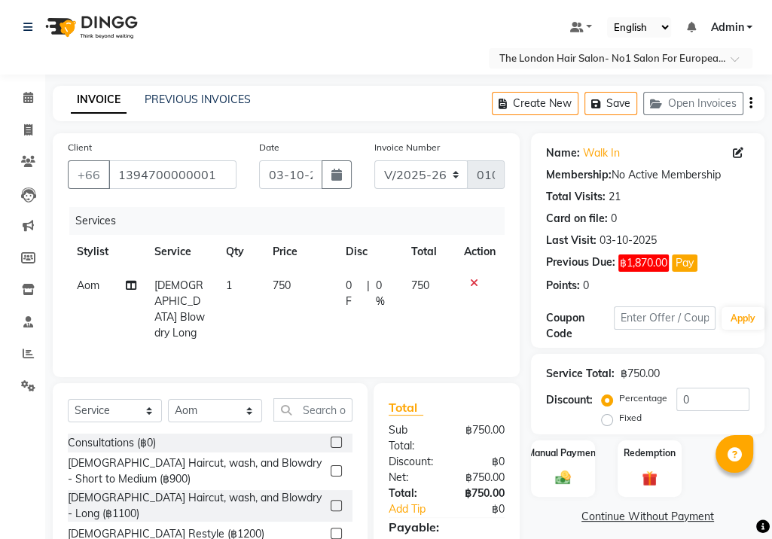
scroll to position [102, 0]
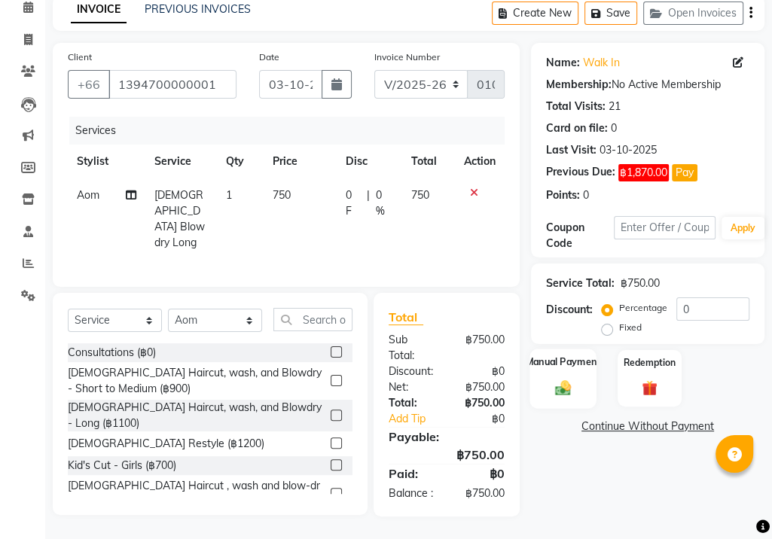
click at [572, 355] on label "Manual Payment" at bounding box center [563, 362] width 75 height 14
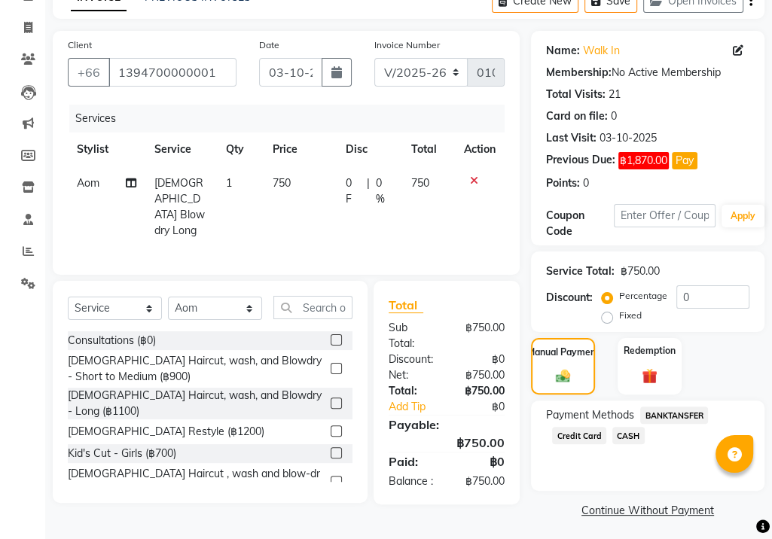
scroll to position [107, 0]
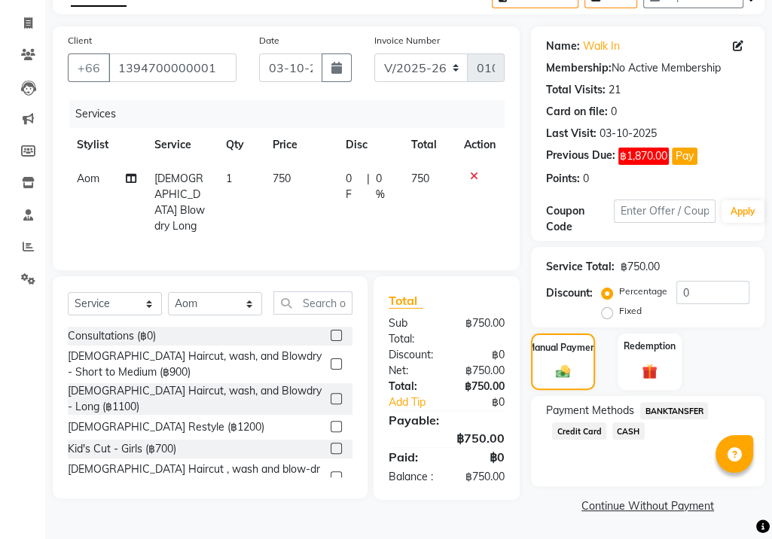
click at [667, 412] on span "BANKTANSFER" at bounding box center [674, 410] width 68 height 17
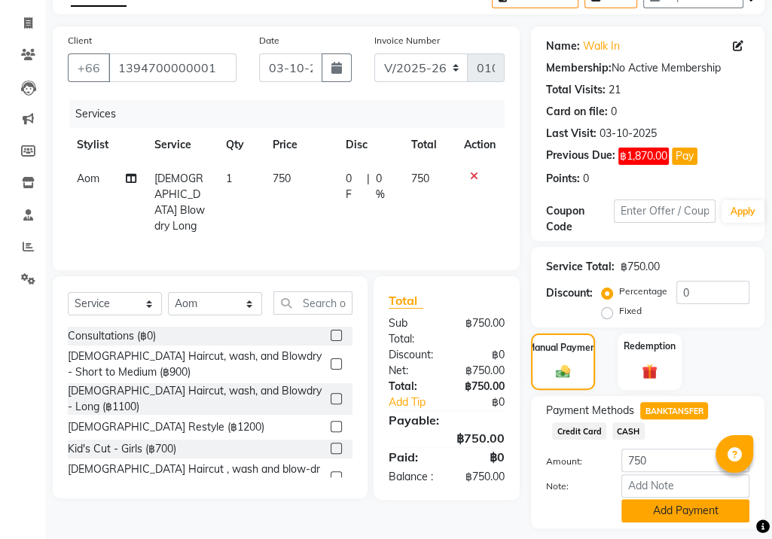
scroll to position [151, 0]
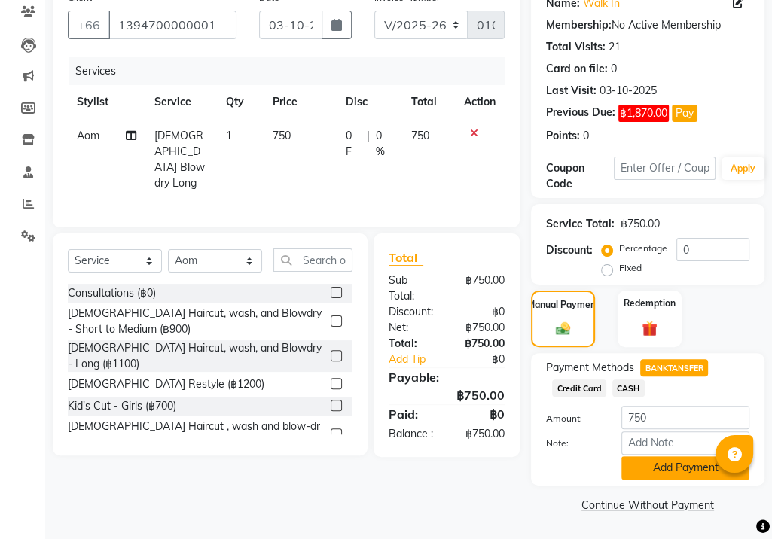
click at [681, 463] on button "Add Payment" at bounding box center [685, 467] width 128 height 23
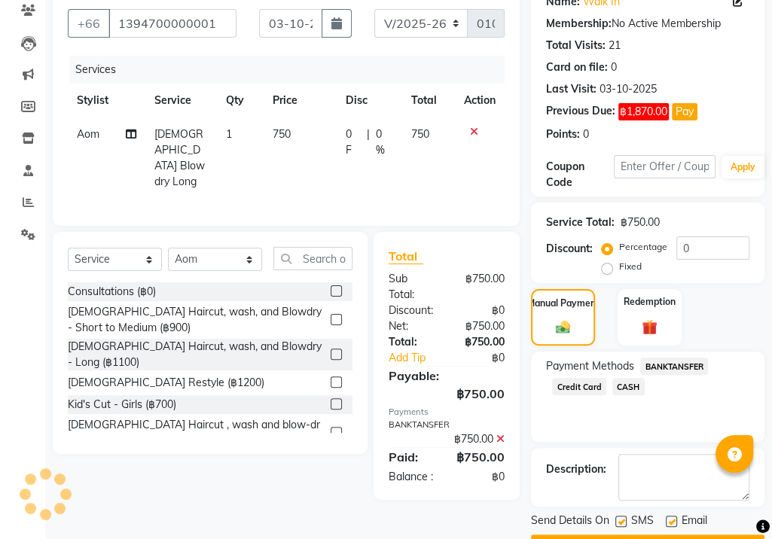
scroll to position [191, 0]
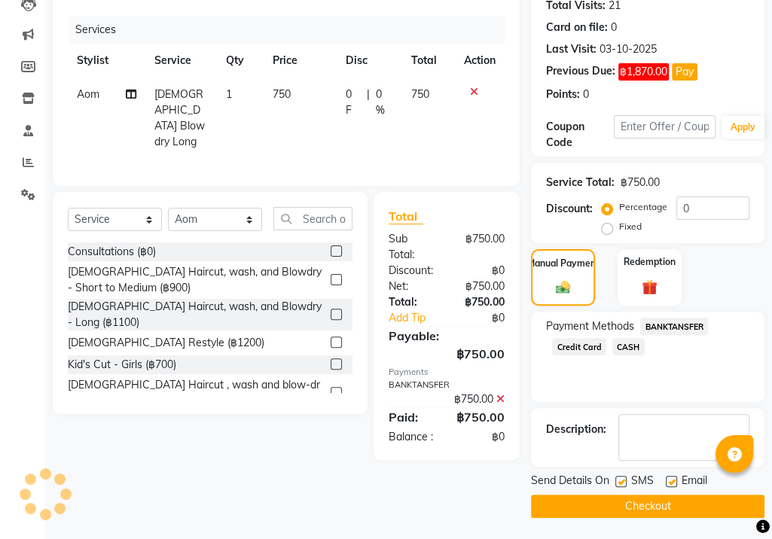
click at [682, 505] on button "Checkout" at bounding box center [647, 506] width 233 height 23
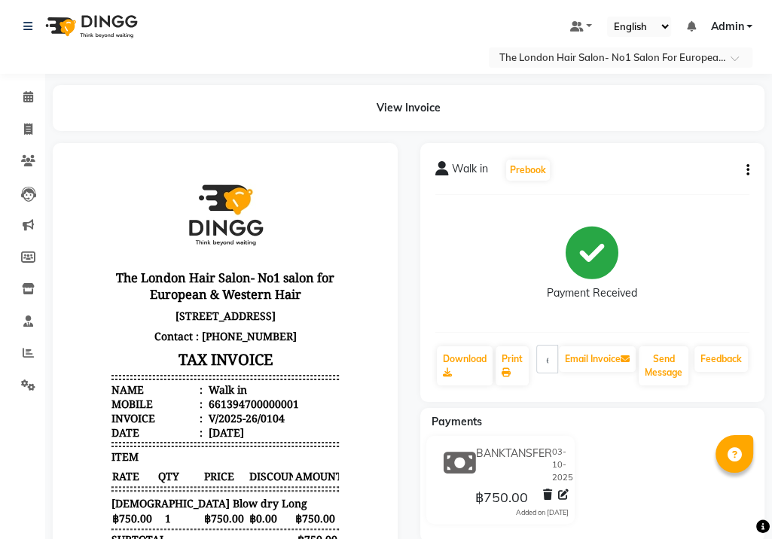
scroll to position [148, 0]
